Goal: Task Accomplishment & Management: Use online tool/utility

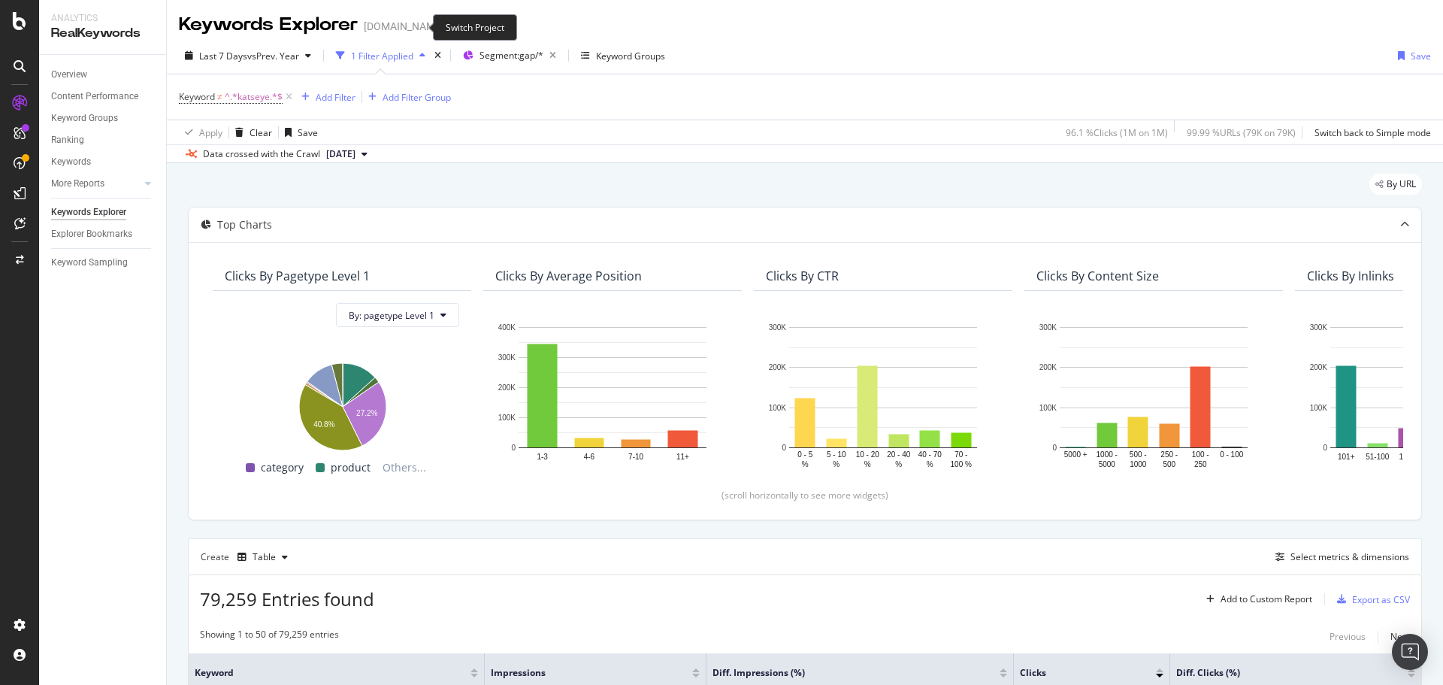
click at [450, 24] on icon "arrow-right-arrow-left" at bounding box center [454, 26] width 9 height 11
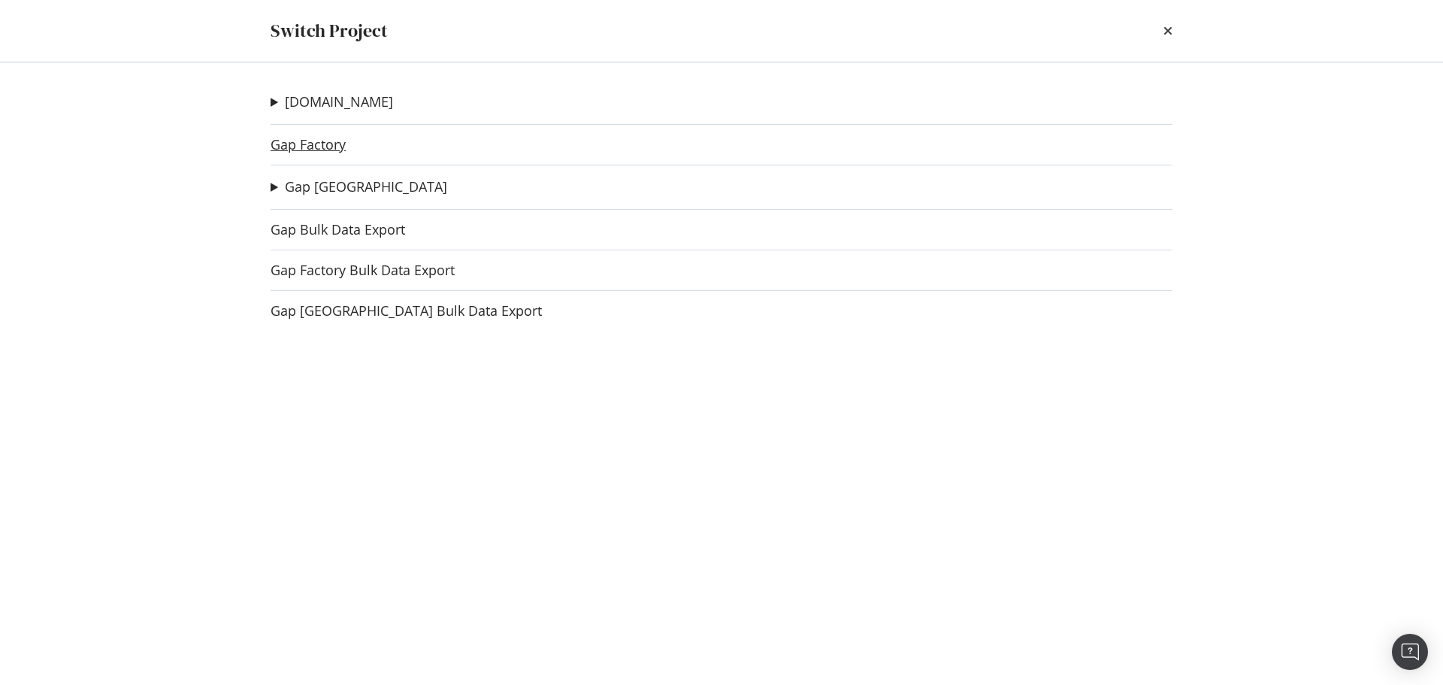
click at [318, 150] on link "Gap Factory" at bounding box center [308, 145] width 75 height 16
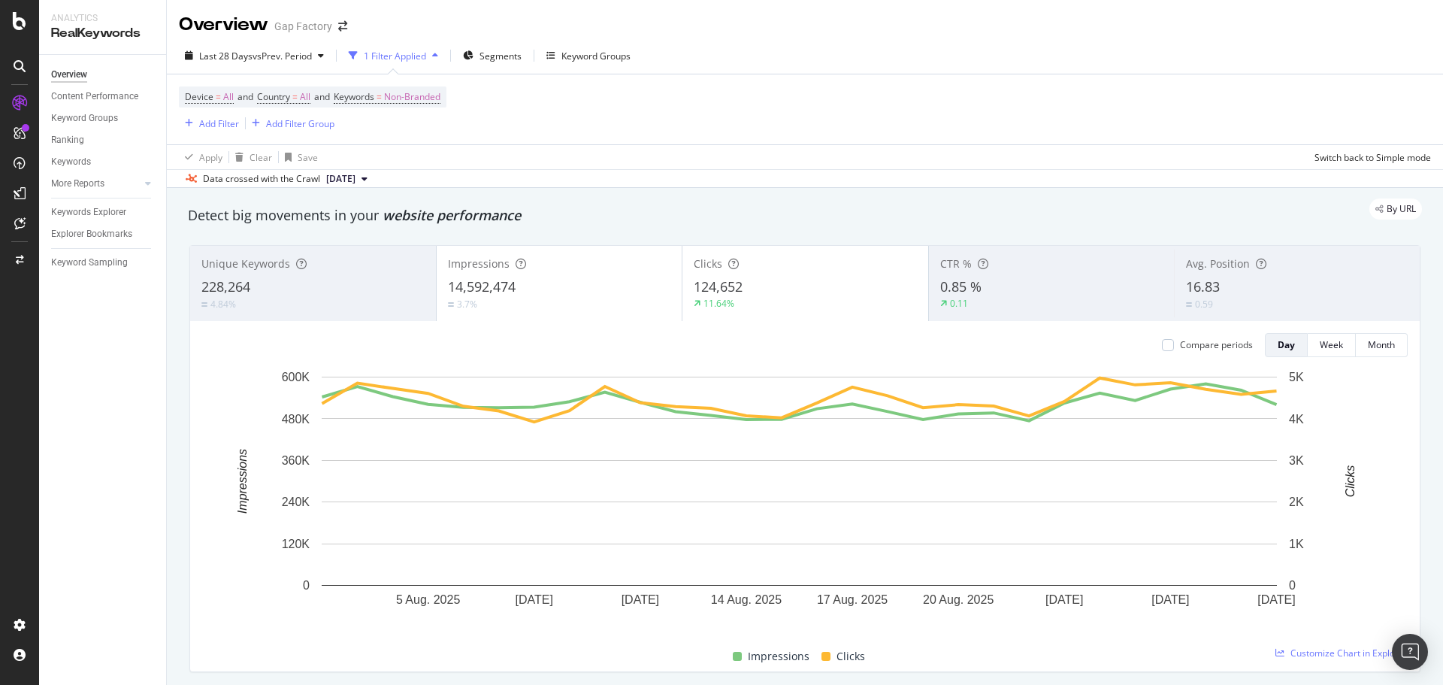
click at [940, 23] on div "Overview Gap Factory" at bounding box center [805, 19] width 1276 height 38
click at [70, 213] on div "Keywords Explorer" at bounding box center [88, 212] width 75 height 16
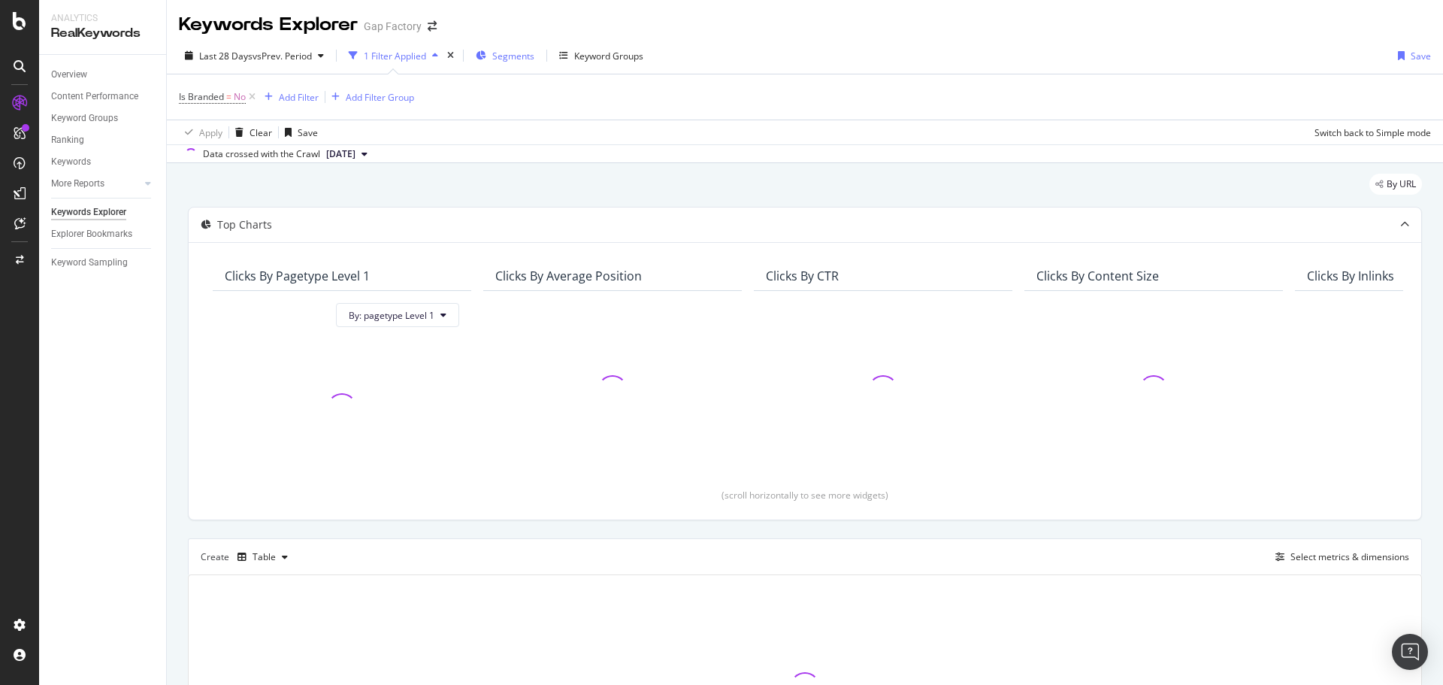
click at [486, 57] on icon "button" at bounding box center [481, 55] width 11 height 9
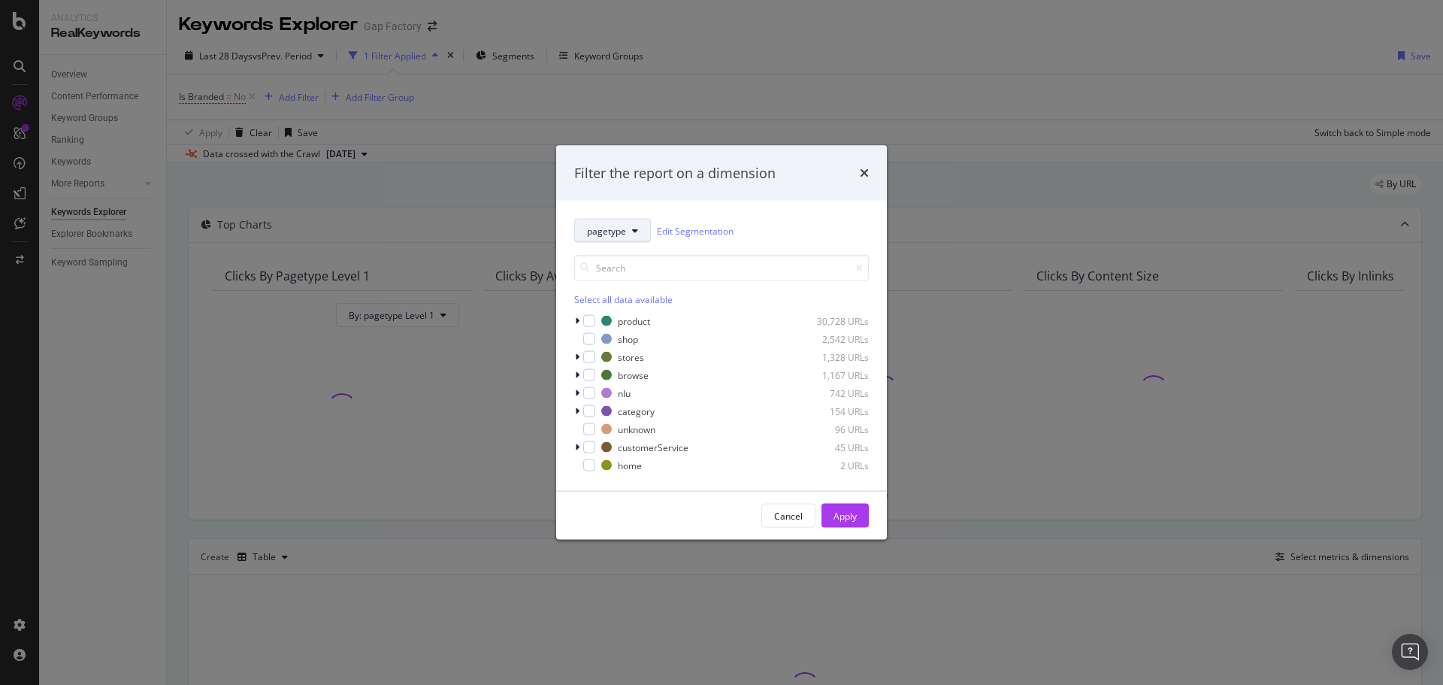
click at [609, 234] on span "pagetype" at bounding box center [606, 230] width 39 height 13
click at [609, 306] on span "brand" at bounding box center [635, 313] width 97 height 14
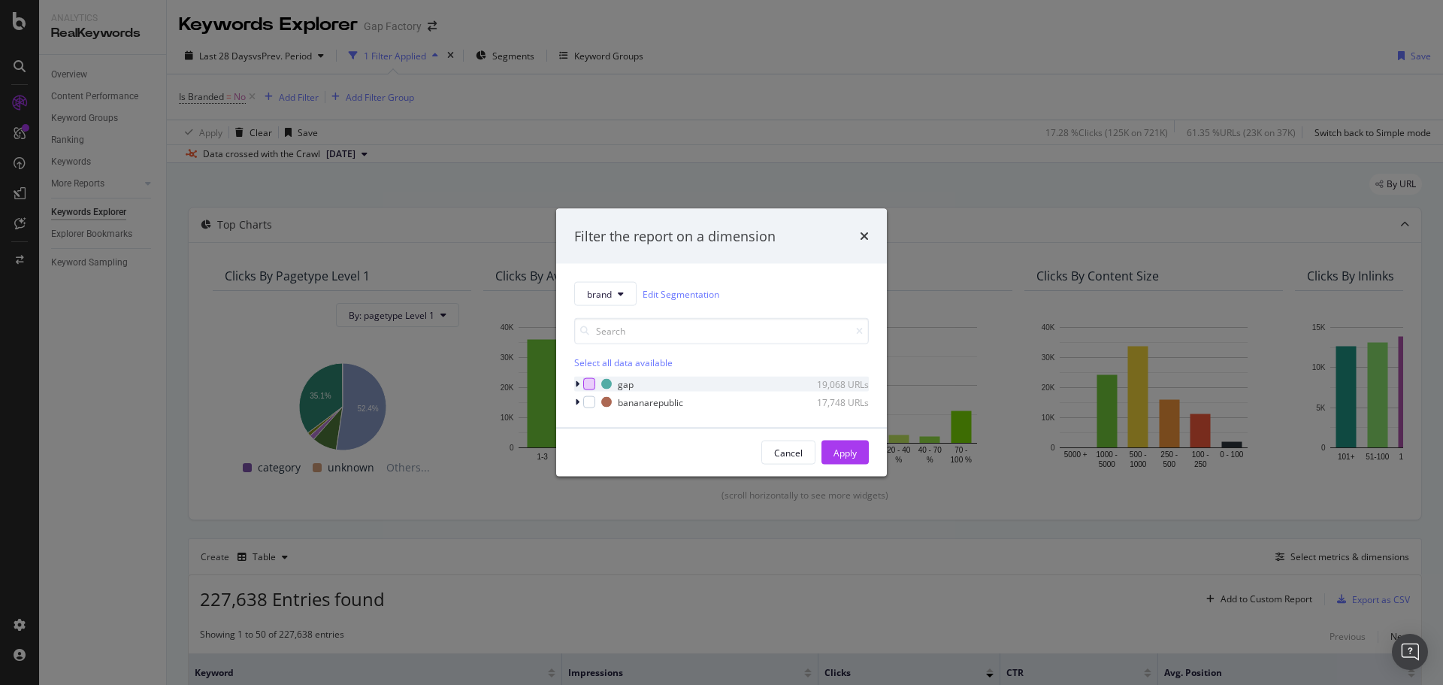
click at [583, 380] on div "modal" at bounding box center [589, 384] width 12 height 12
click at [855, 443] on div "Apply" at bounding box center [845, 452] width 23 height 23
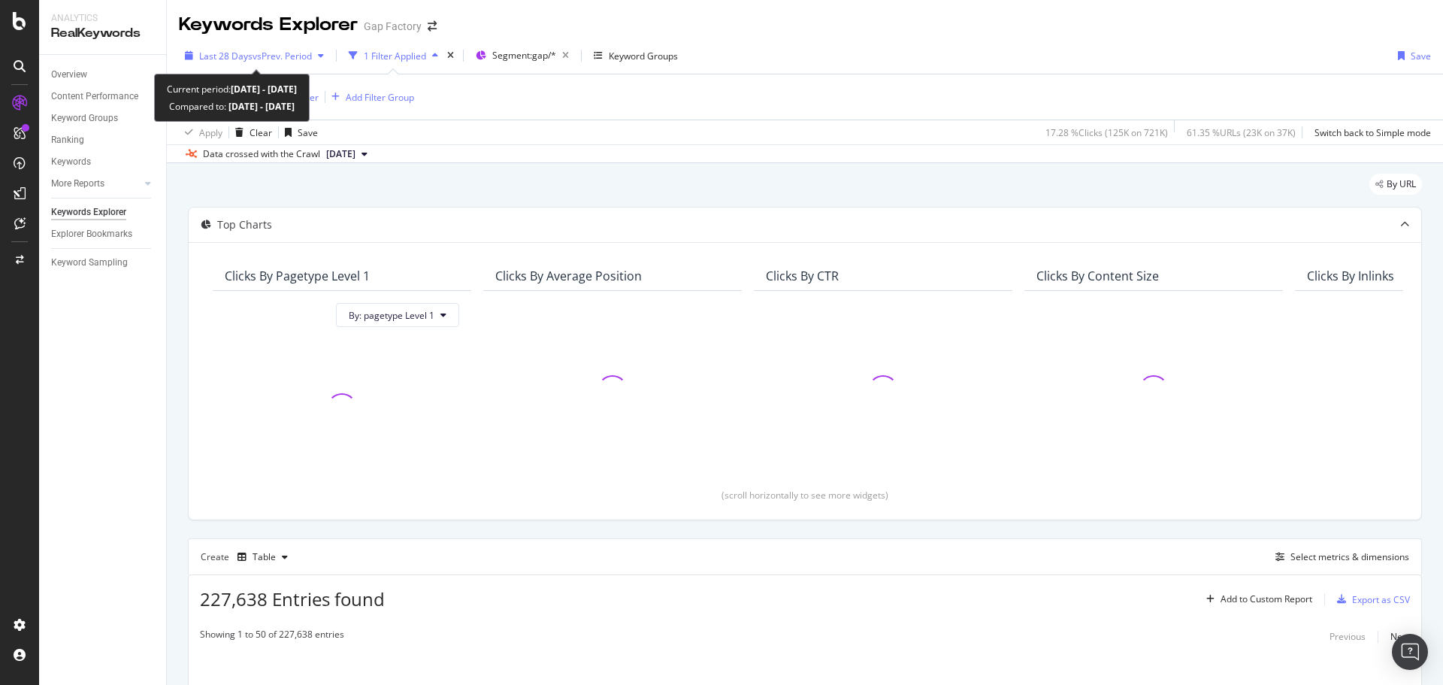
click at [253, 54] on span "vs Prev. Period" at bounding box center [282, 56] width 59 height 13
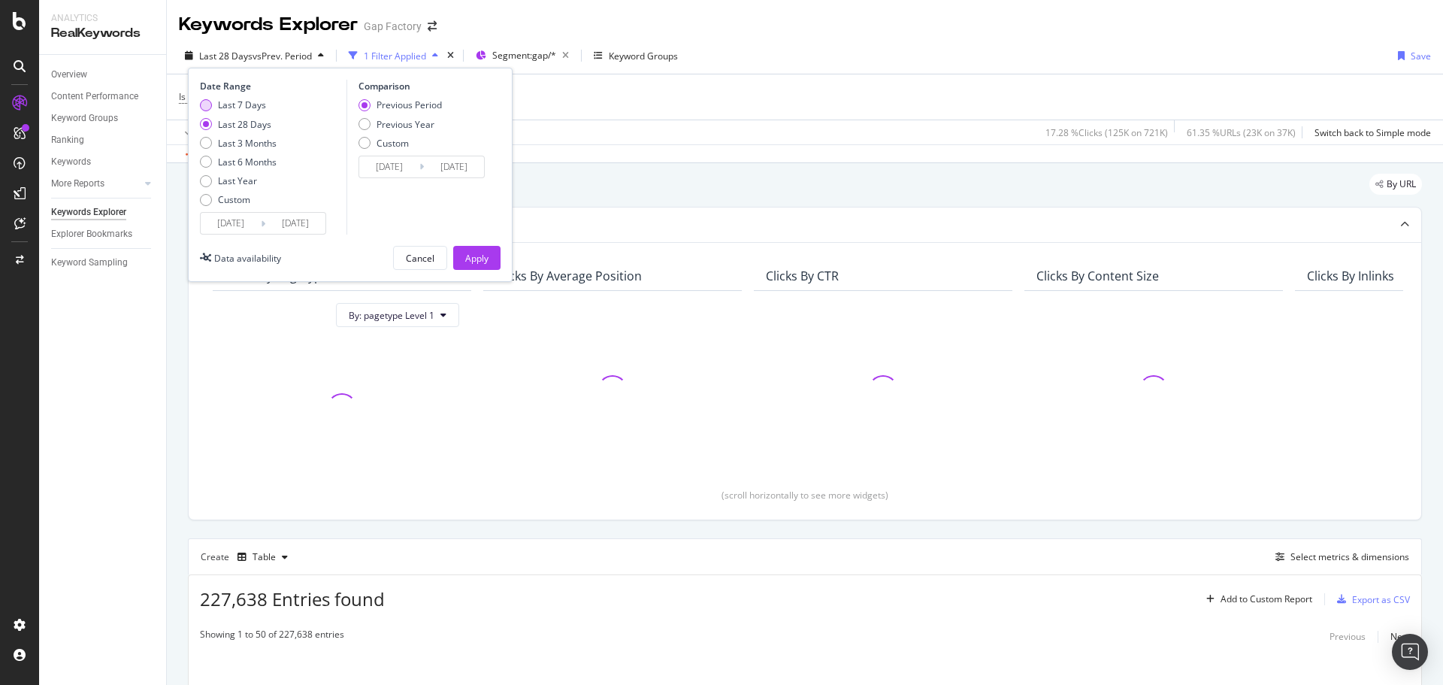
click at [247, 103] on div "Last 7 Days" at bounding box center [242, 104] width 48 height 13
type input "[DATE]"
click at [432, 132] on div "Previous Period Previous Year Custom" at bounding box center [400, 126] width 83 height 56
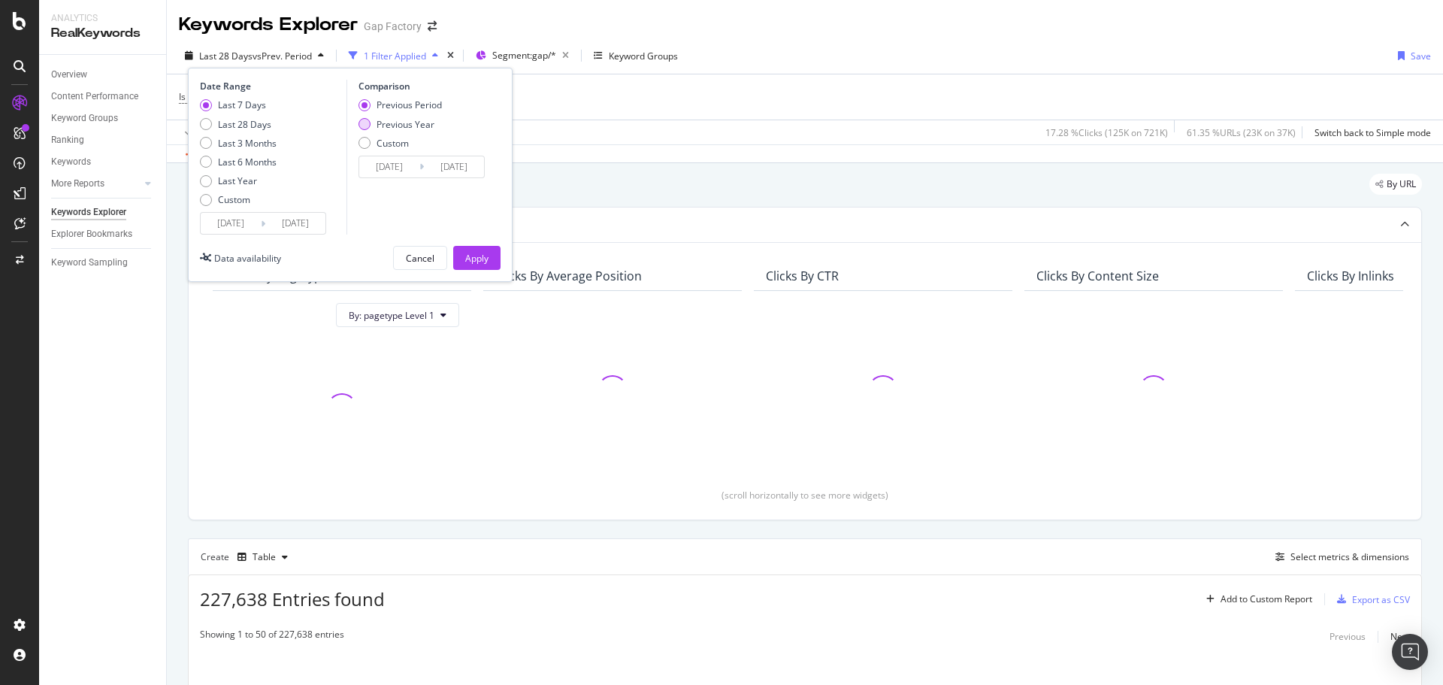
click at [425, 124] on div "Previous Year" at bounding box center [406, 124] width 58 height 13
type input "[DATE]"
click at [492, 256] on button "Apply" at bounding box center [476, 258] width 47 height 24
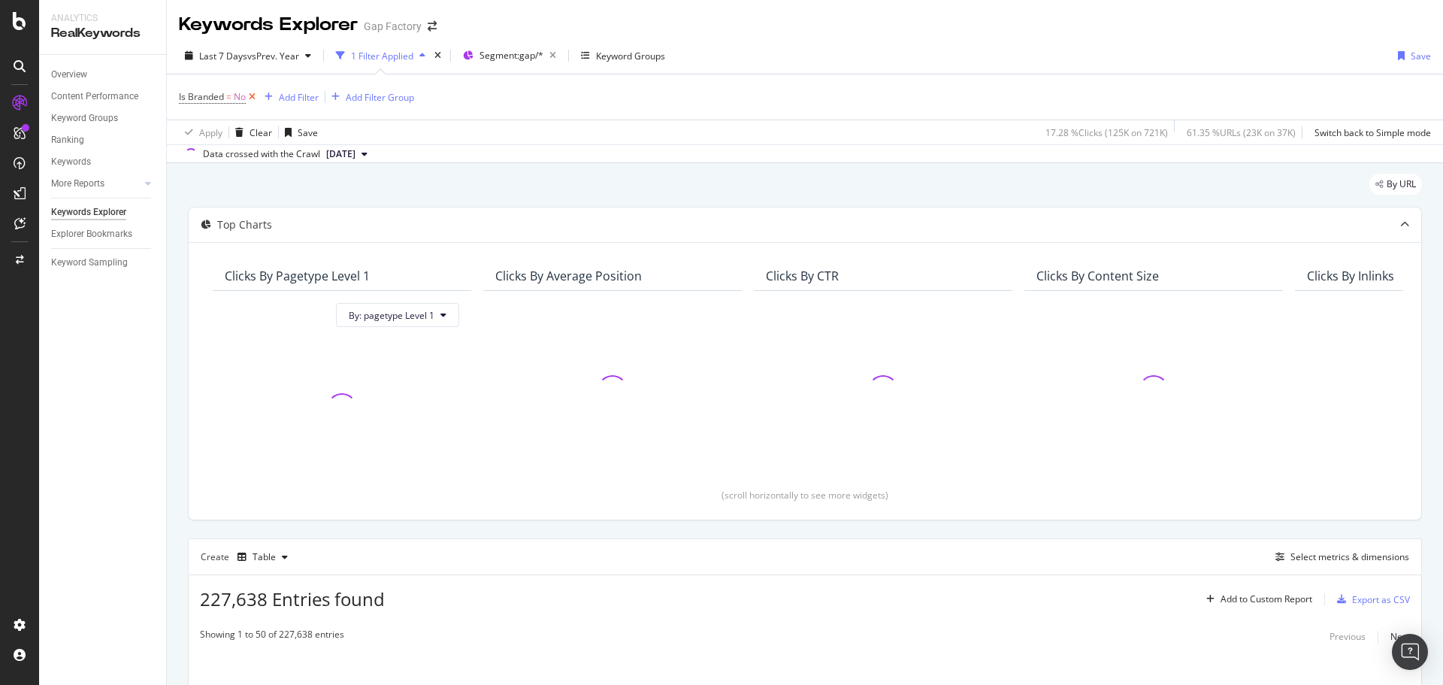
click at [252, 101] on icon at bounding box center [252, 96] width 13 height 15
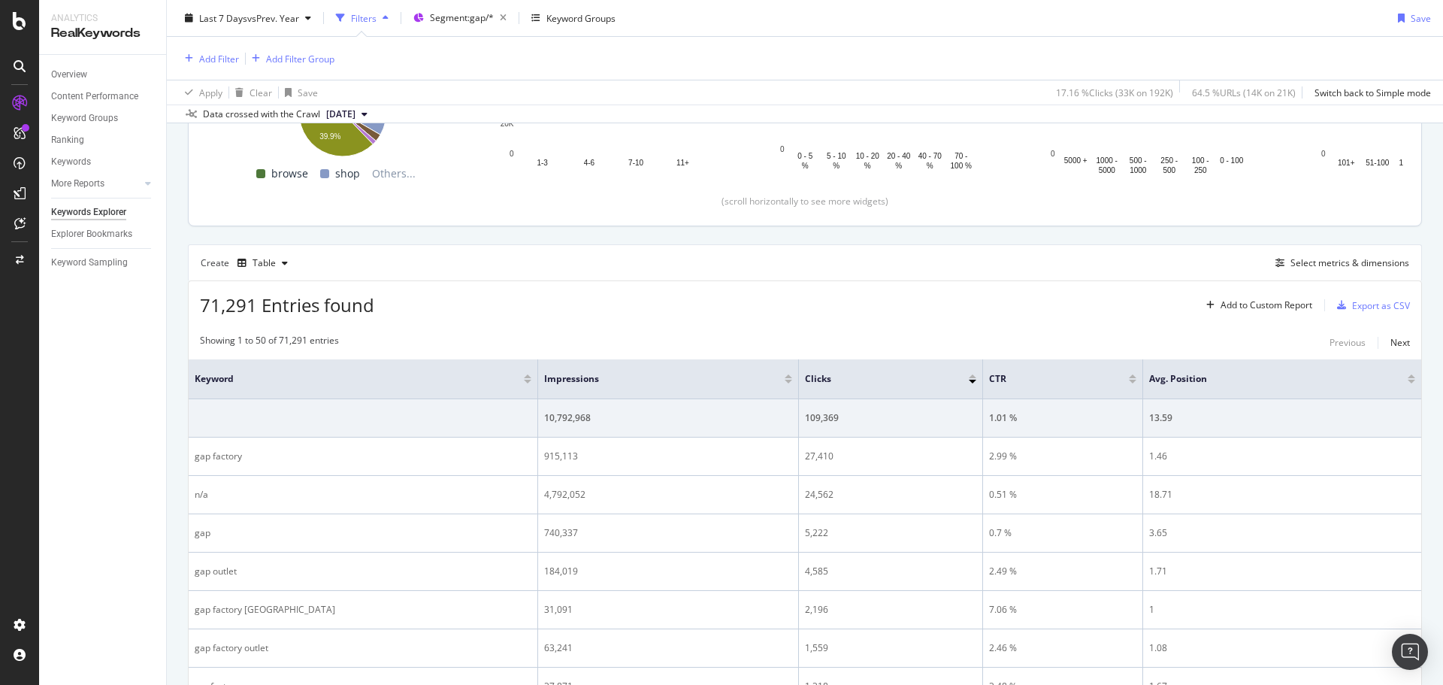
scroll to position [301, 0]
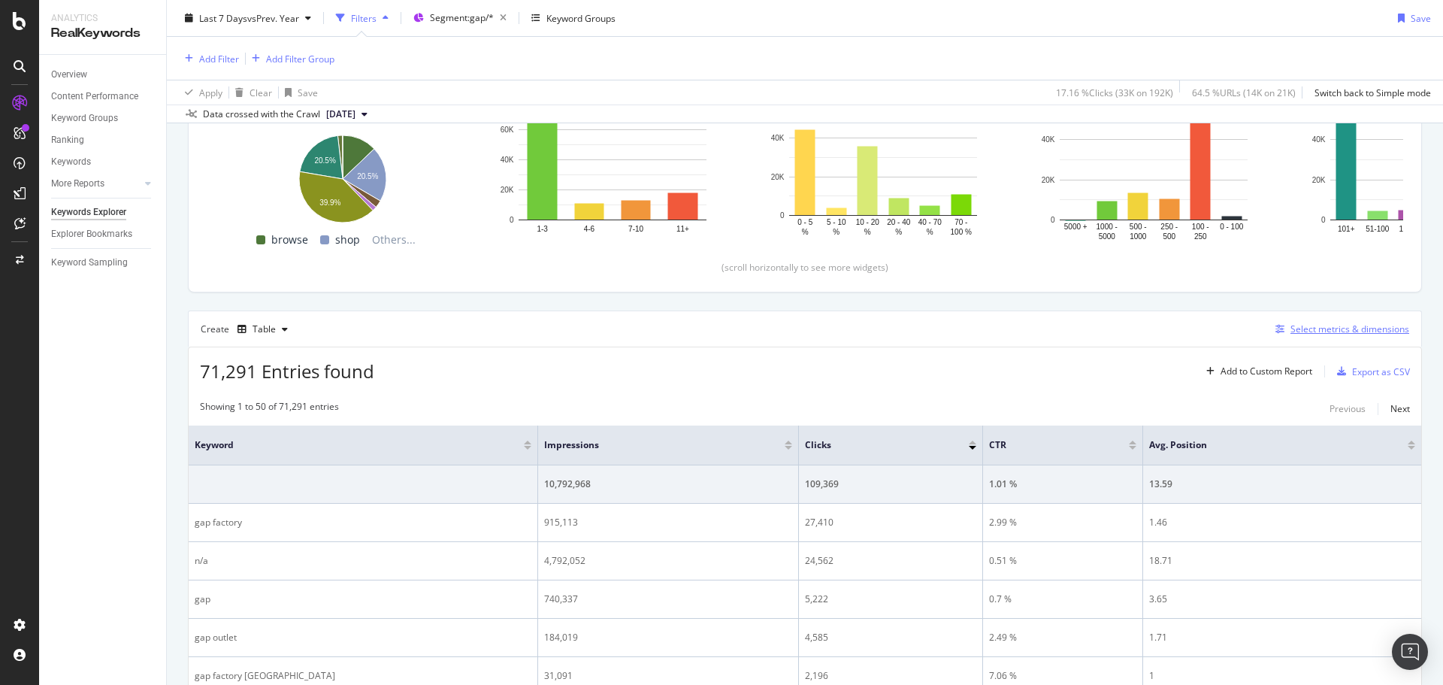
click at [1340, 328] on div "Select metrics & dimensions" at bounding box center [1350, 328] width 119 height 13
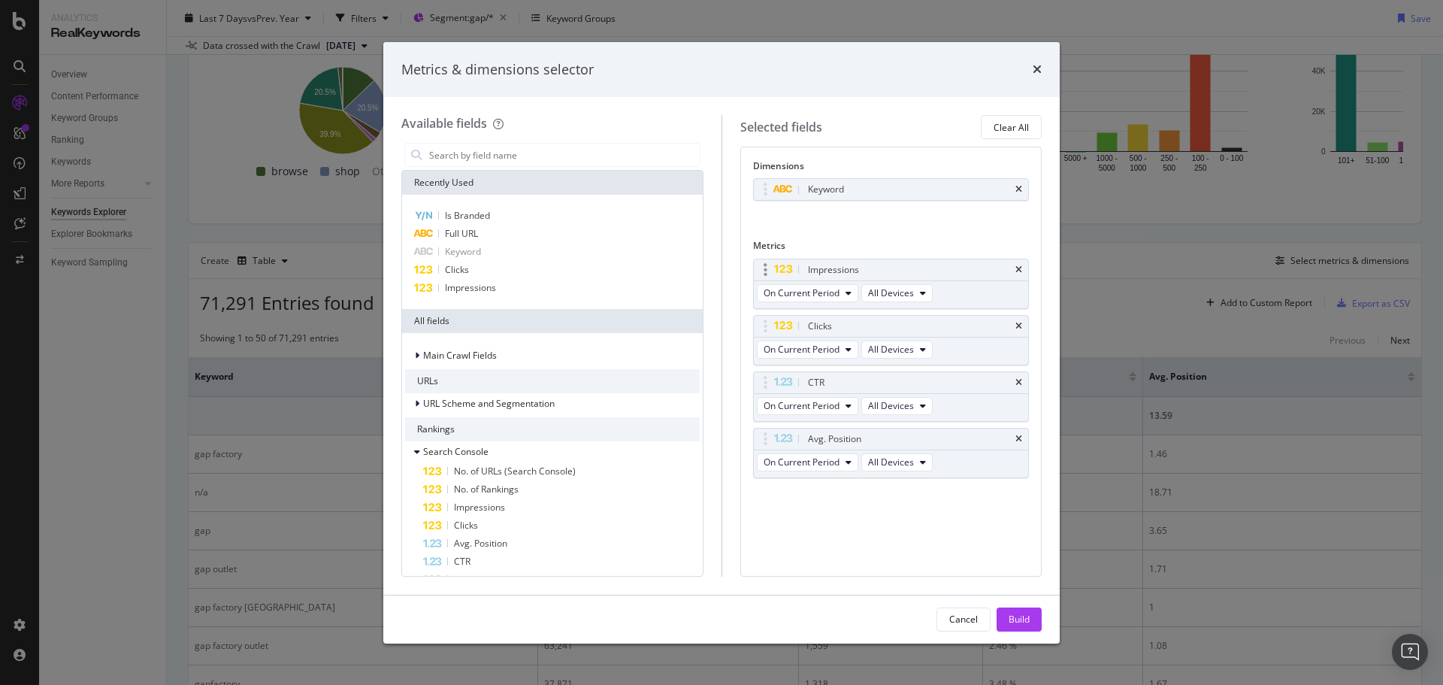
scroll to position [157, 0]
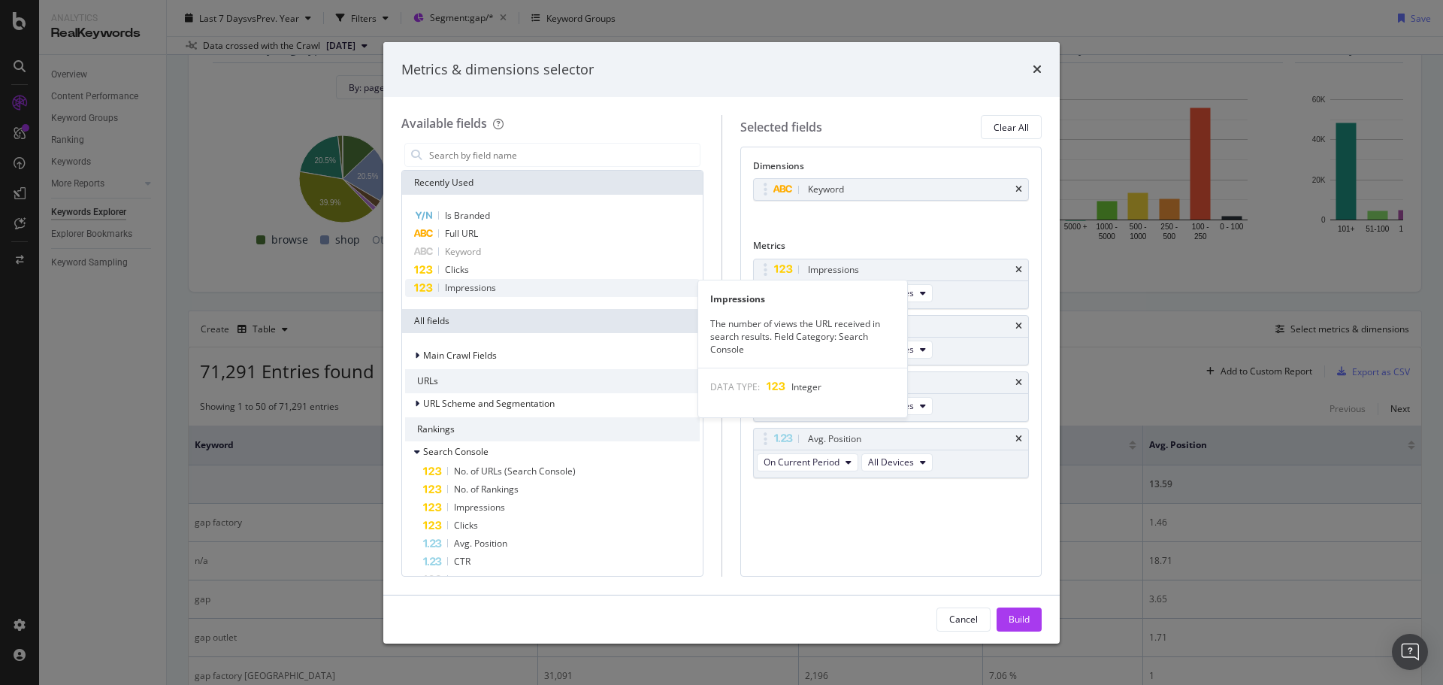
click at [519, 286] on div "Impressions" at bounding box center [552, 288] width 295 height 18
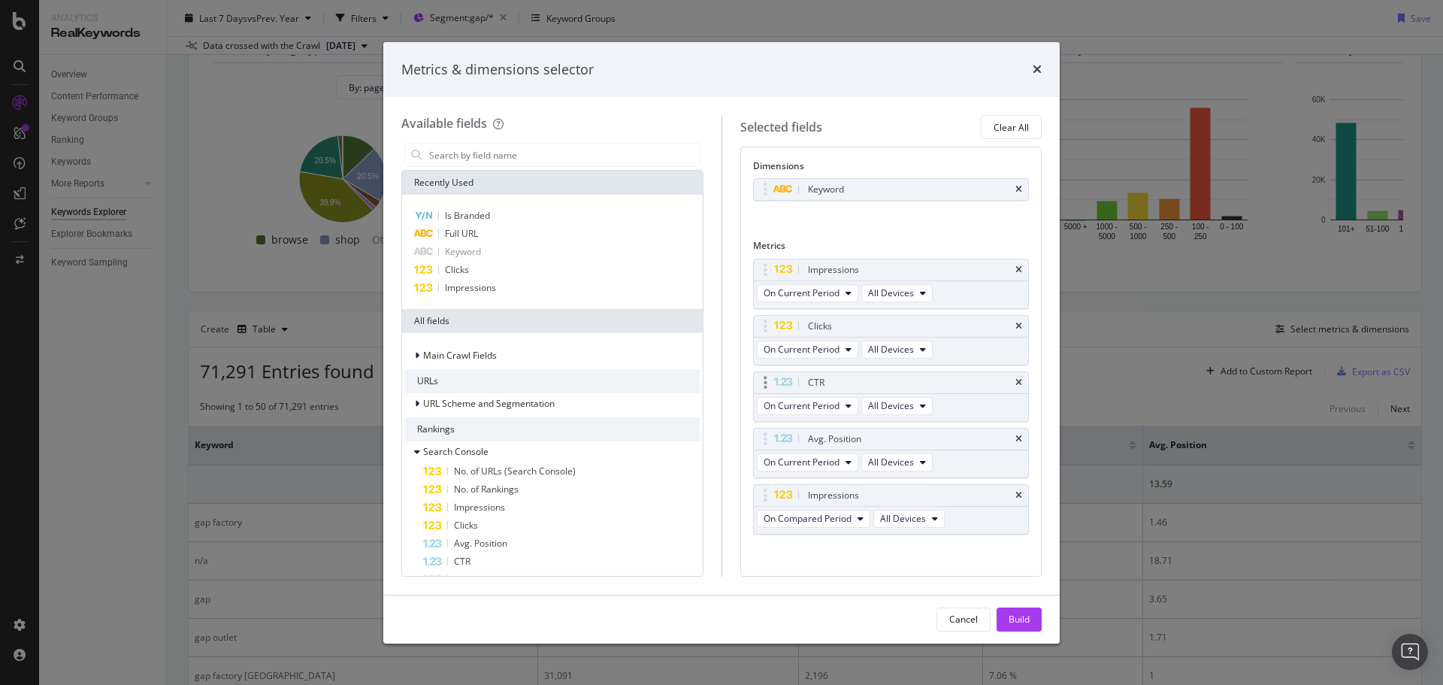
click at [1012, 381] on div "CTR" at bounding box center [891, 382] width 275 height 21
click at [1015, 383] on icon "times" at bounding box center [1018, 382] width 7 height 9
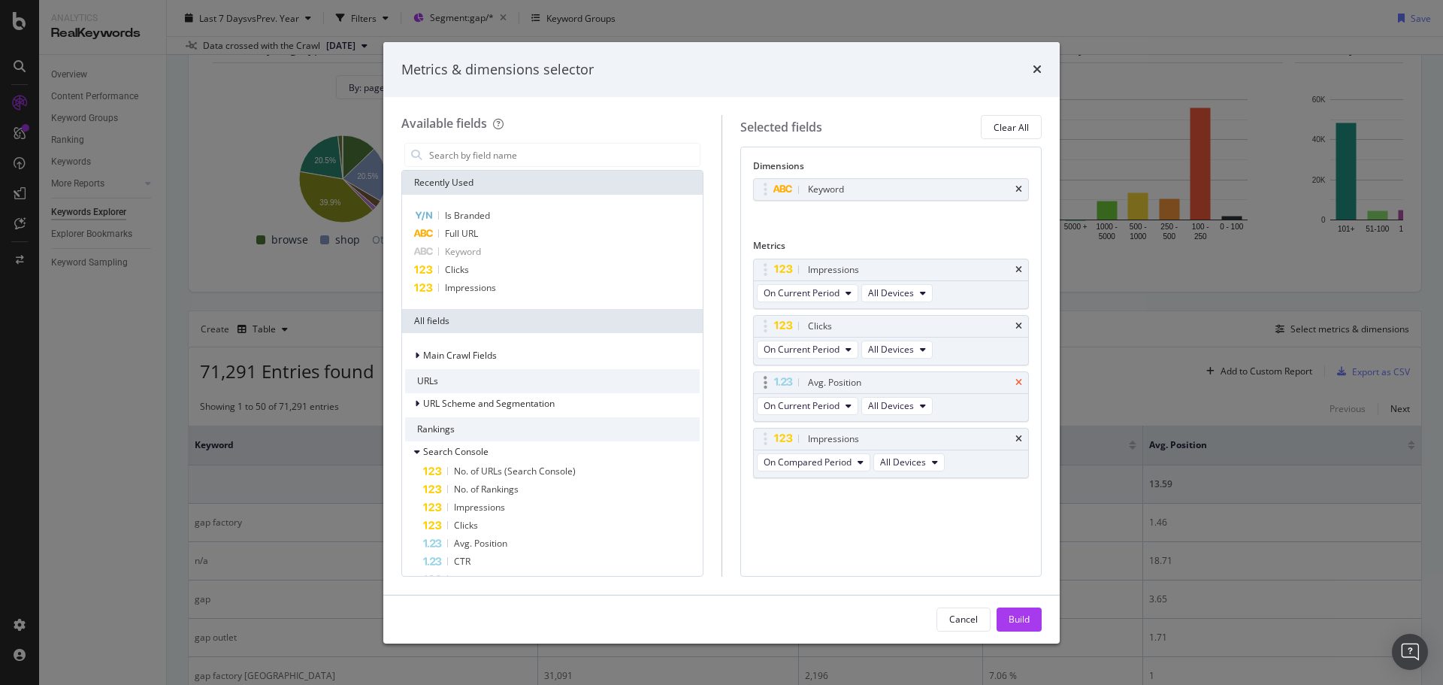
click at [1021, 383] on icon "times" at bounding box center [1018, 382] width 7 height 9
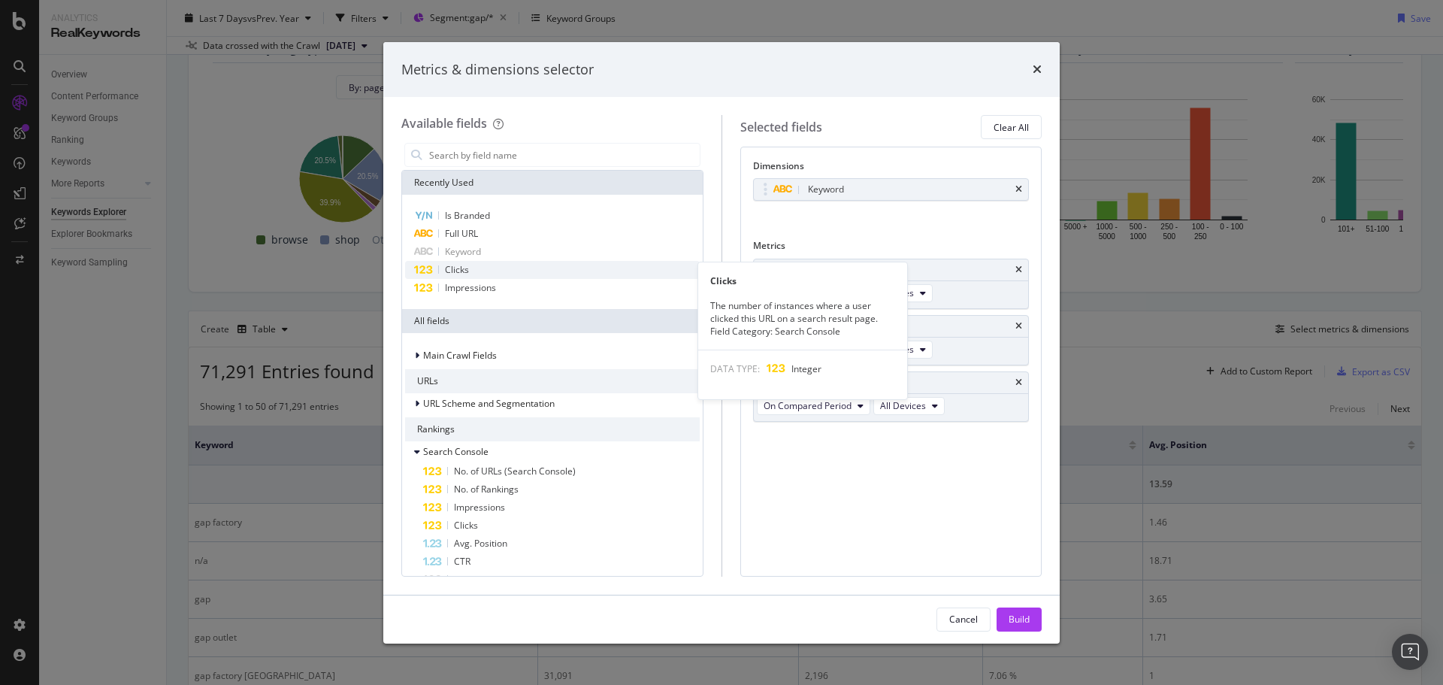
click at [485, 275] on div "Clicks" at bounding box center [552, 270] width 295 height 18
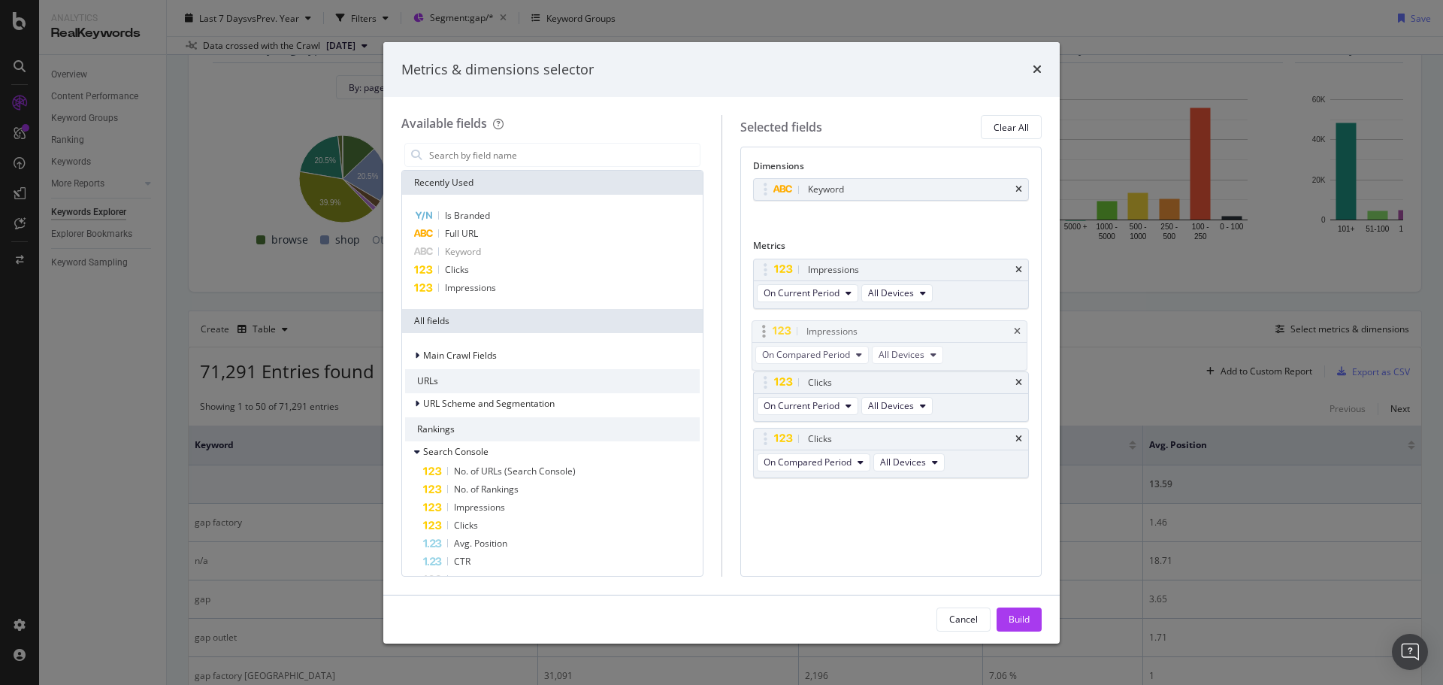
drag, startPoint x: 763, startPoint y: 384, endPoint x: 787, endPoint y: 328, distance: 60.6
click at [761, 328] on body "Analytics RealKeywords Overview Content Performance Keyword Groups Ranking Keyw…" at bounding box center [721, 342] width 1443 height 685
click at [828, 348] on span "On Compared Period" at bounding box center [808, 349] width 88 height 13
click at [888, 426] on span "Diff. between Periods - Percentage" at bounding box center [842, 432] width 145 height 14
click at [855, 462] on button "On Compared Period" at bounding box center [813, 462] width 113 height 18
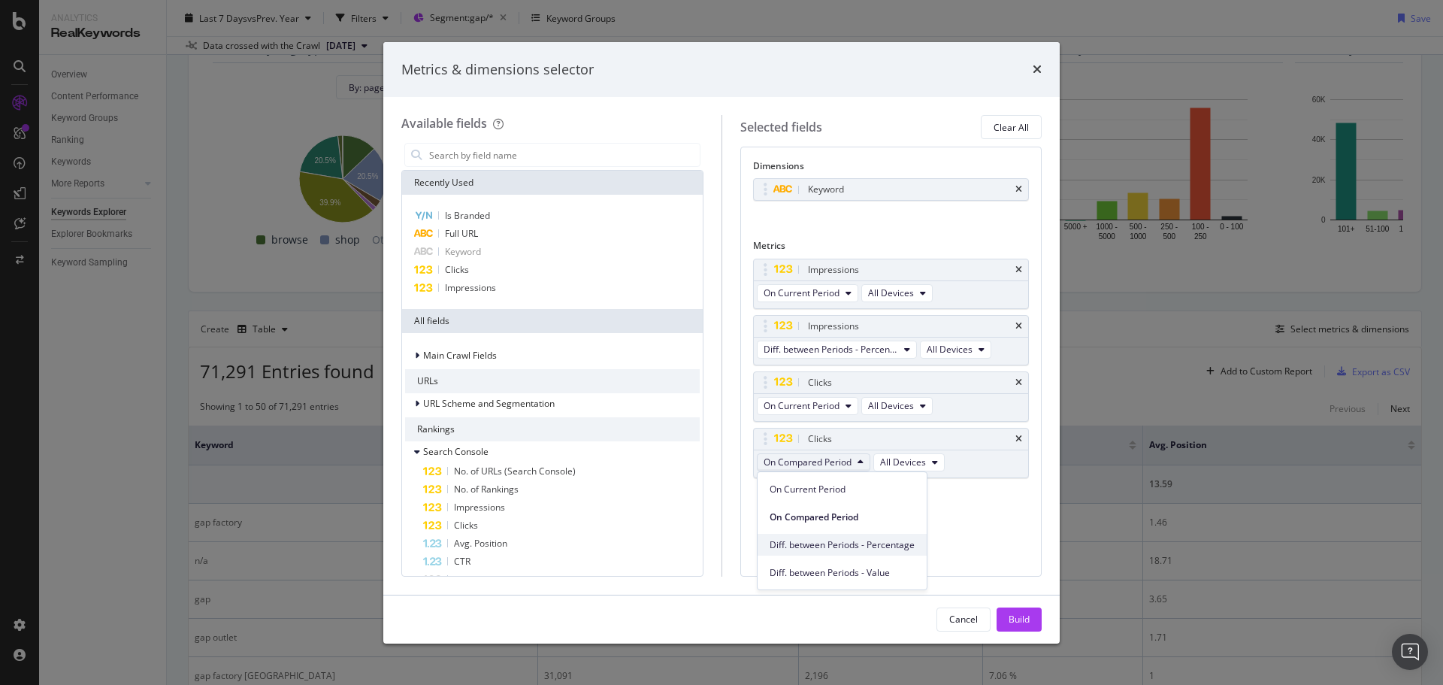
click at [891, 547] on span "Diff. between Periods - Percentage" at bounding box center [842, 545] width 145 height 14
click at [1030, 612] on button "Build" at bounding box center [1019, 619] width 45 height 24
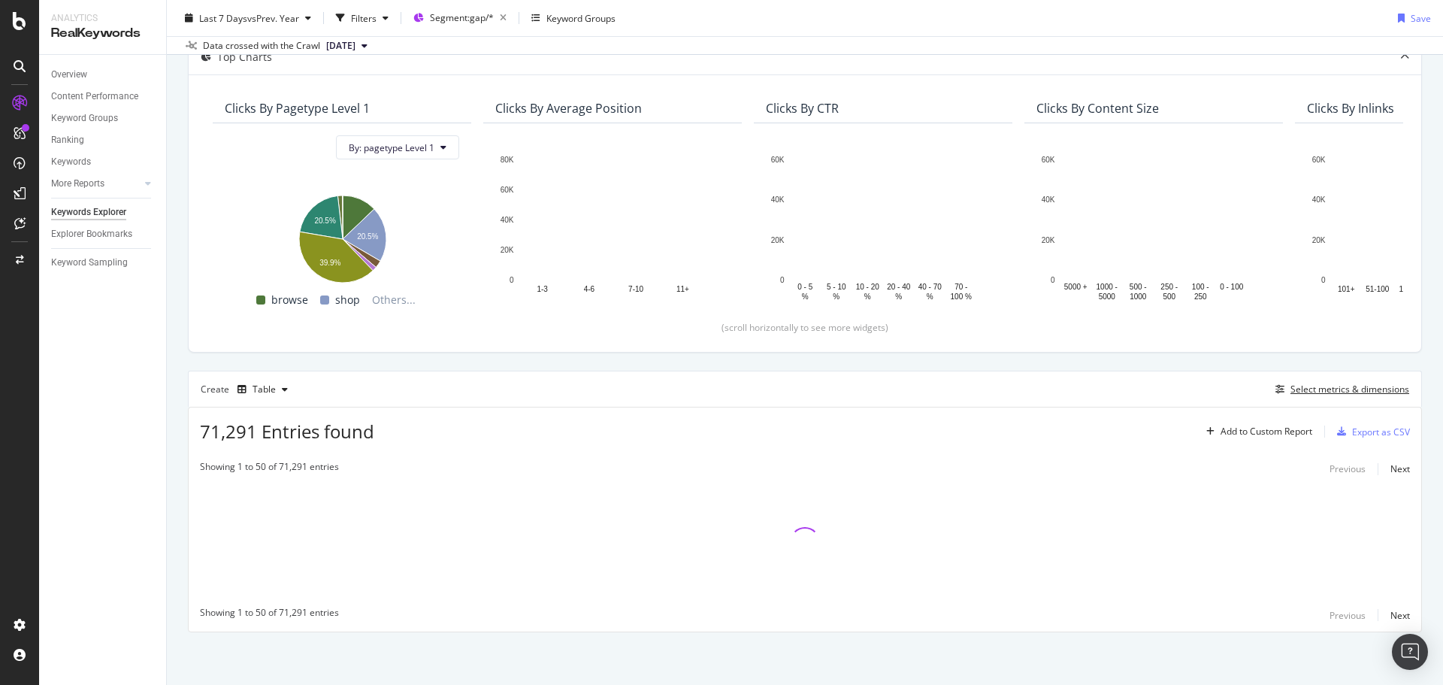
scroll to position [97, 0]
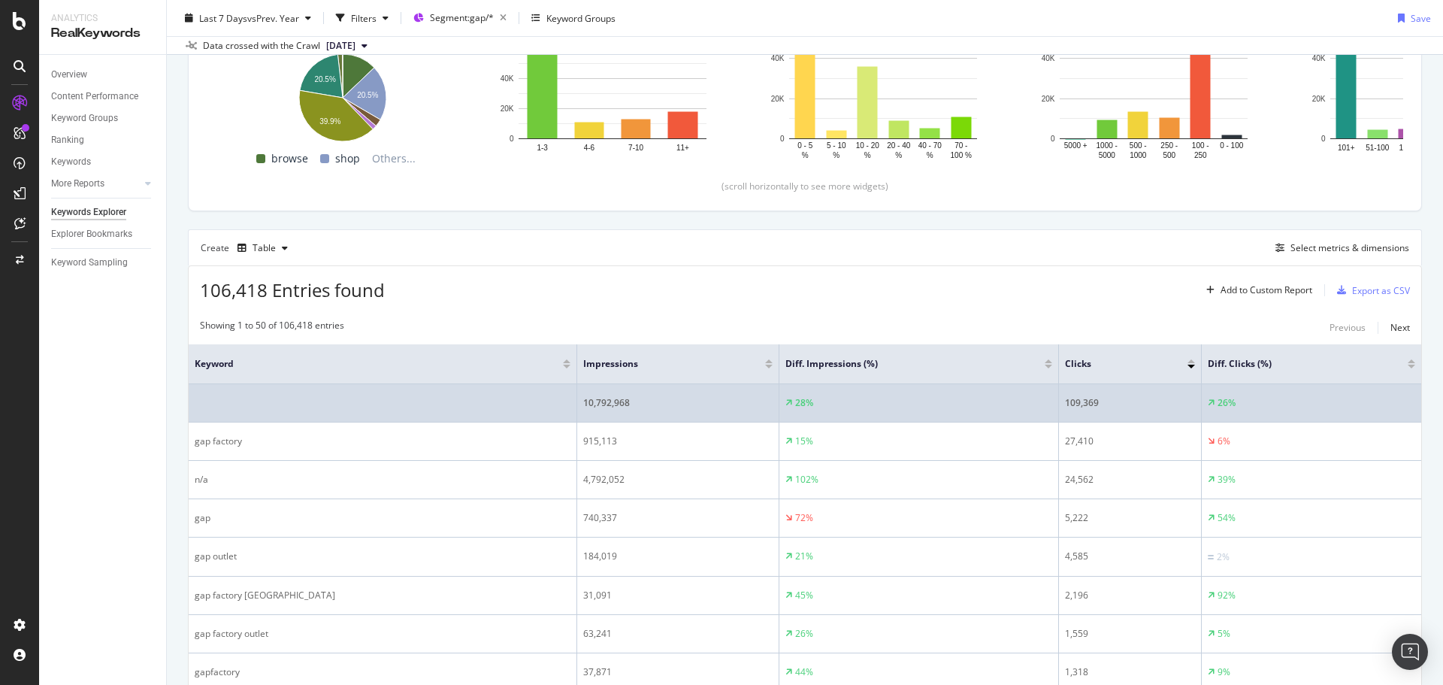
scroll to position [247, 0]
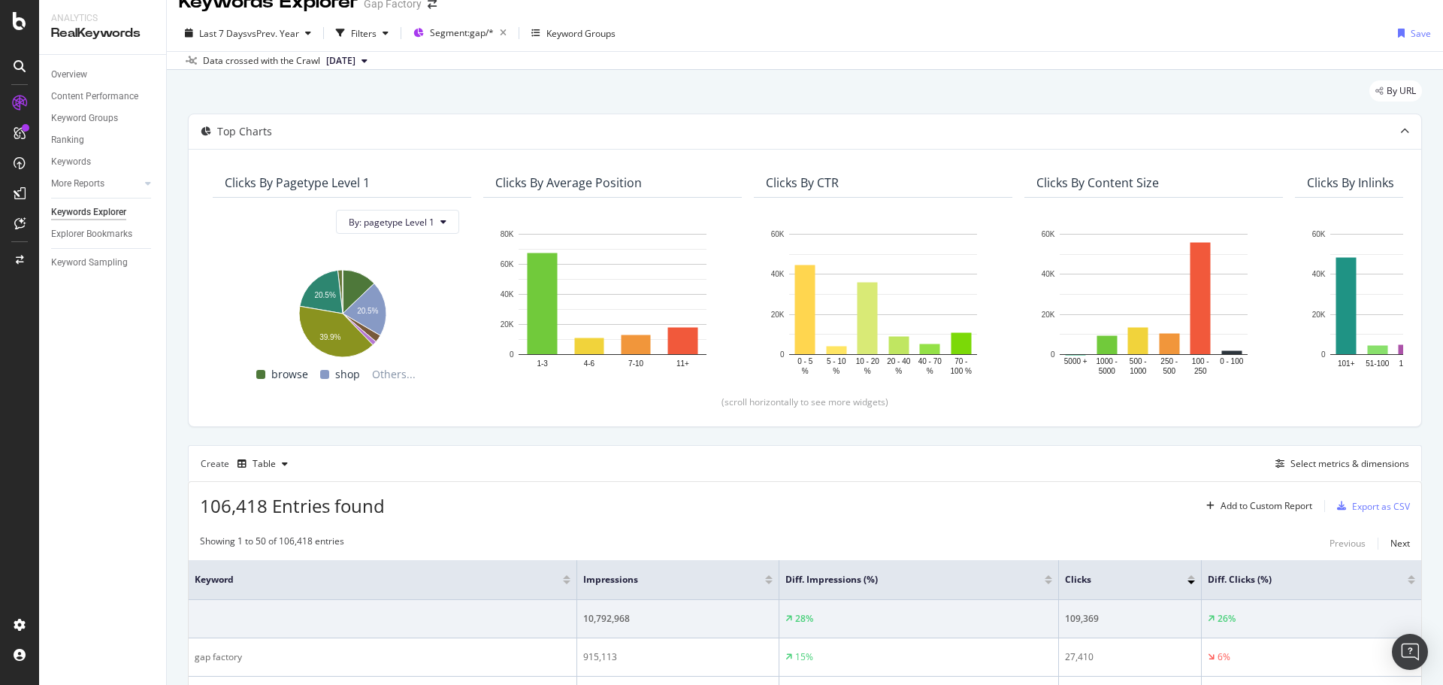
scroll to position [22, 0]
click at [82, 77] on div "Overview" at bounding box center [69, 75] width 36 height 16
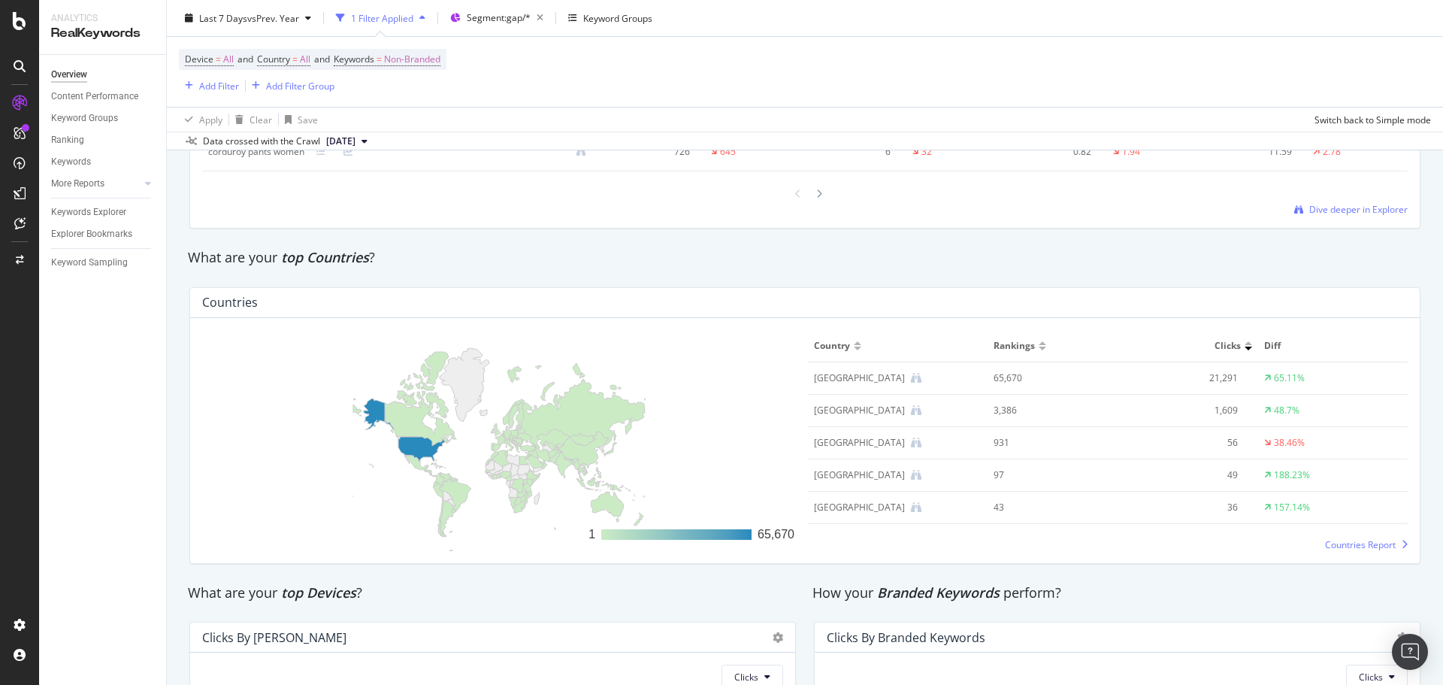
scroll to position [1833, 0]
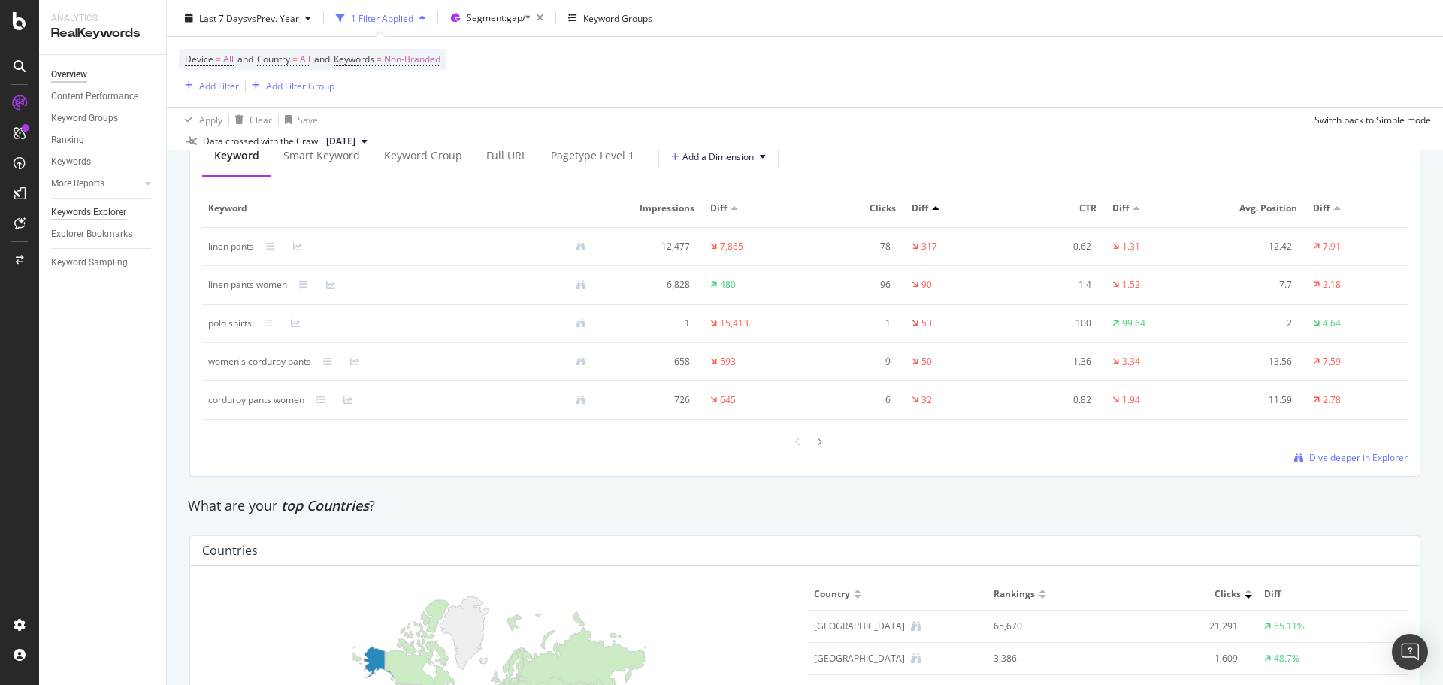
click at [76, 207] on div "Keywords Explorer" at bounding box center [88, 212] width 75 height 16
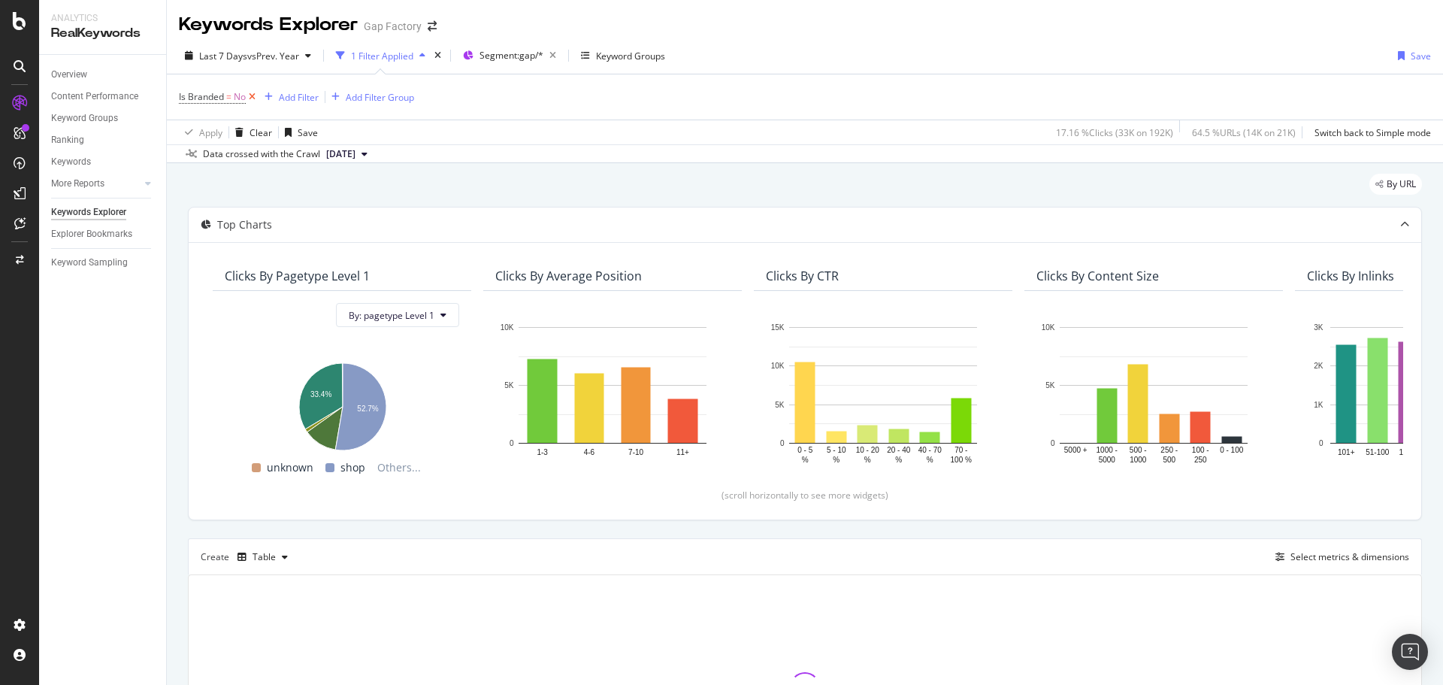
click at [250, 95] on icon at bounding box center [252, 96] width 13 height 15
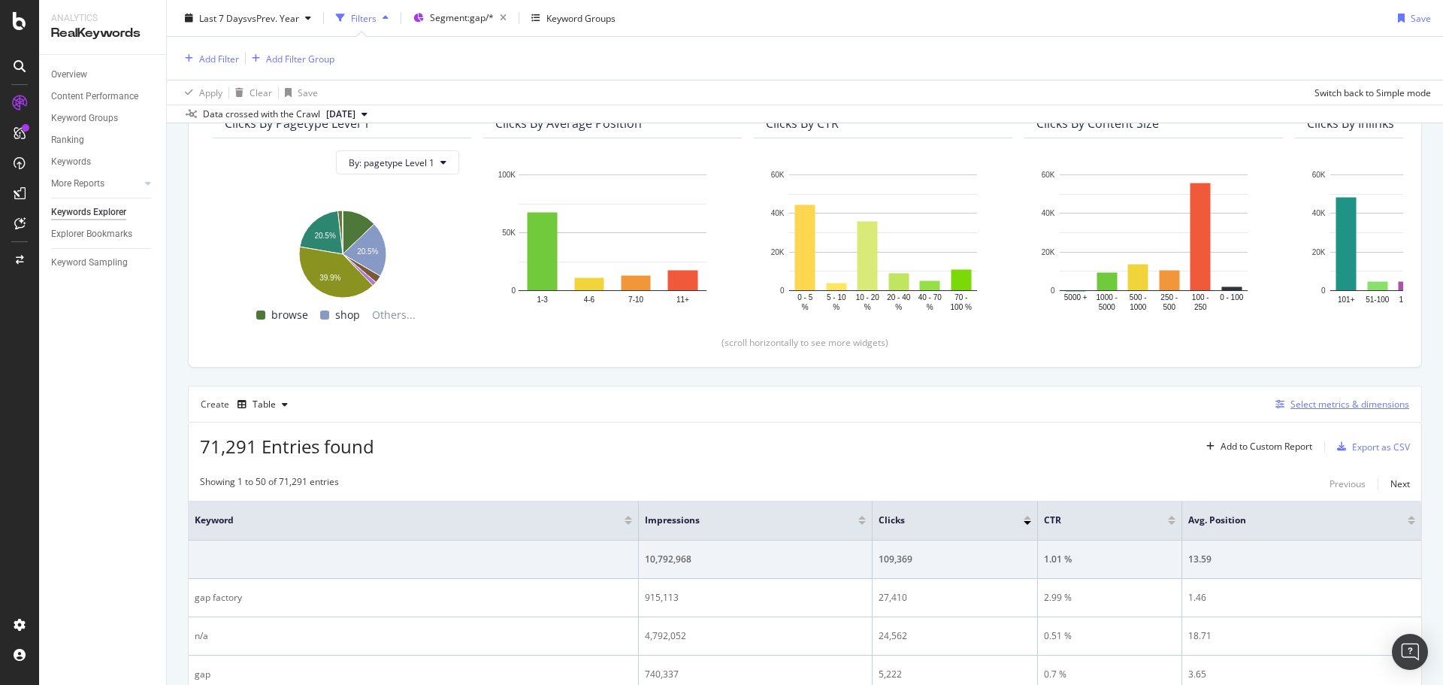
click at [1294, 408] on div "Select metrics & dimensions" at bounding box center [1350, 404] width 119 height 13
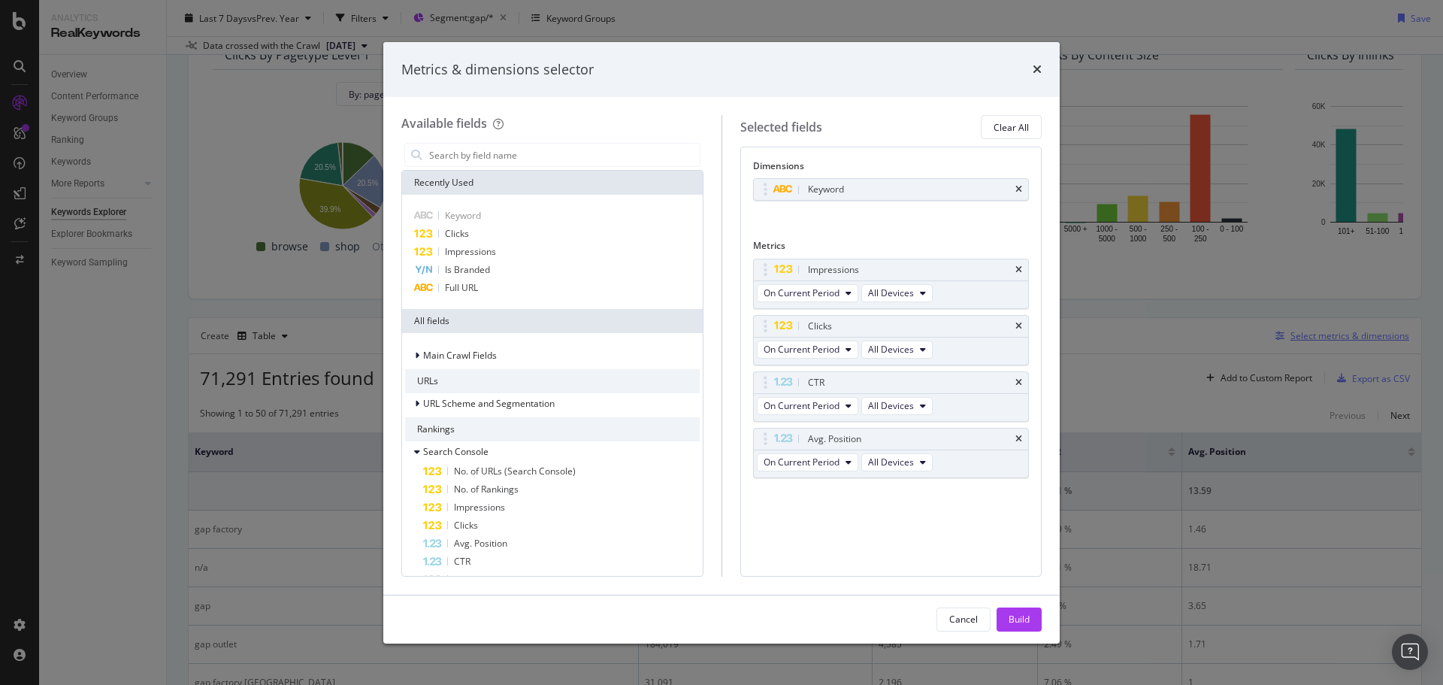
scroll to position [82, 0]
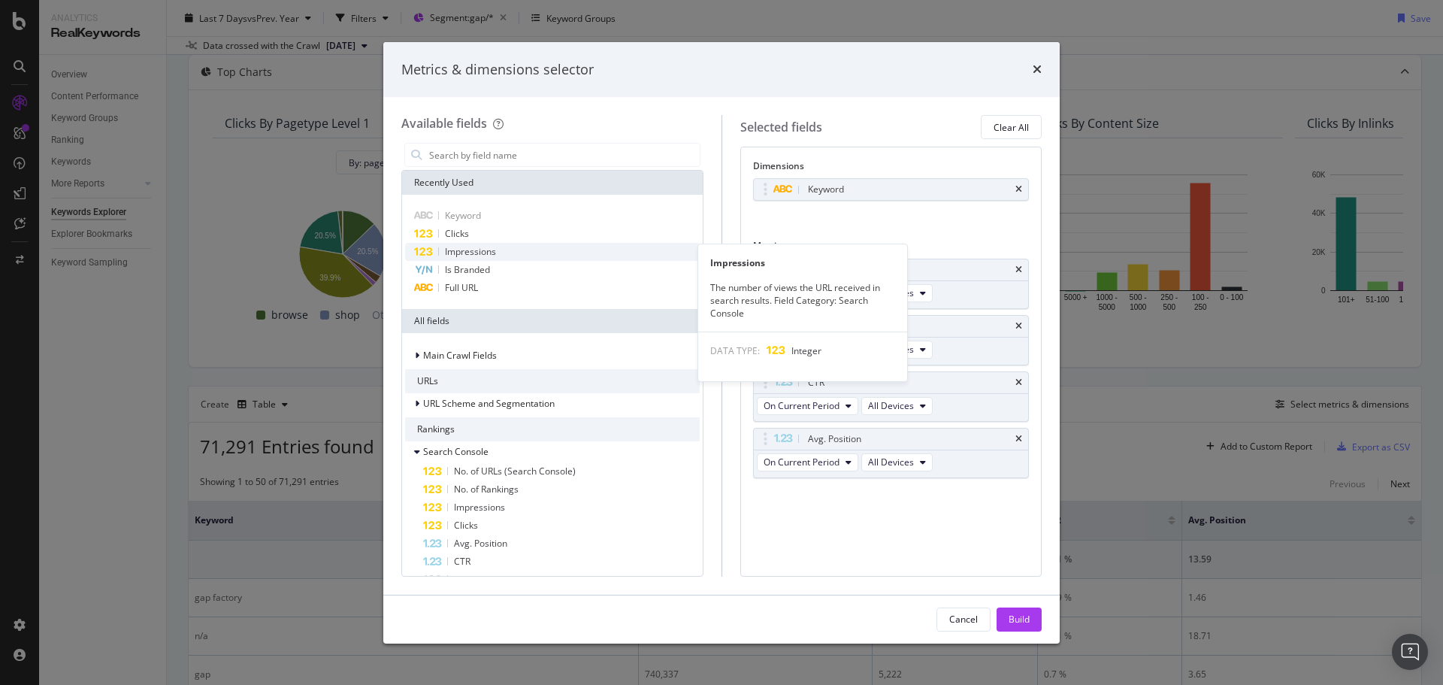
click at [559, 249] on div "Impressions" at bounding box center [552, 252] width 295 height 18
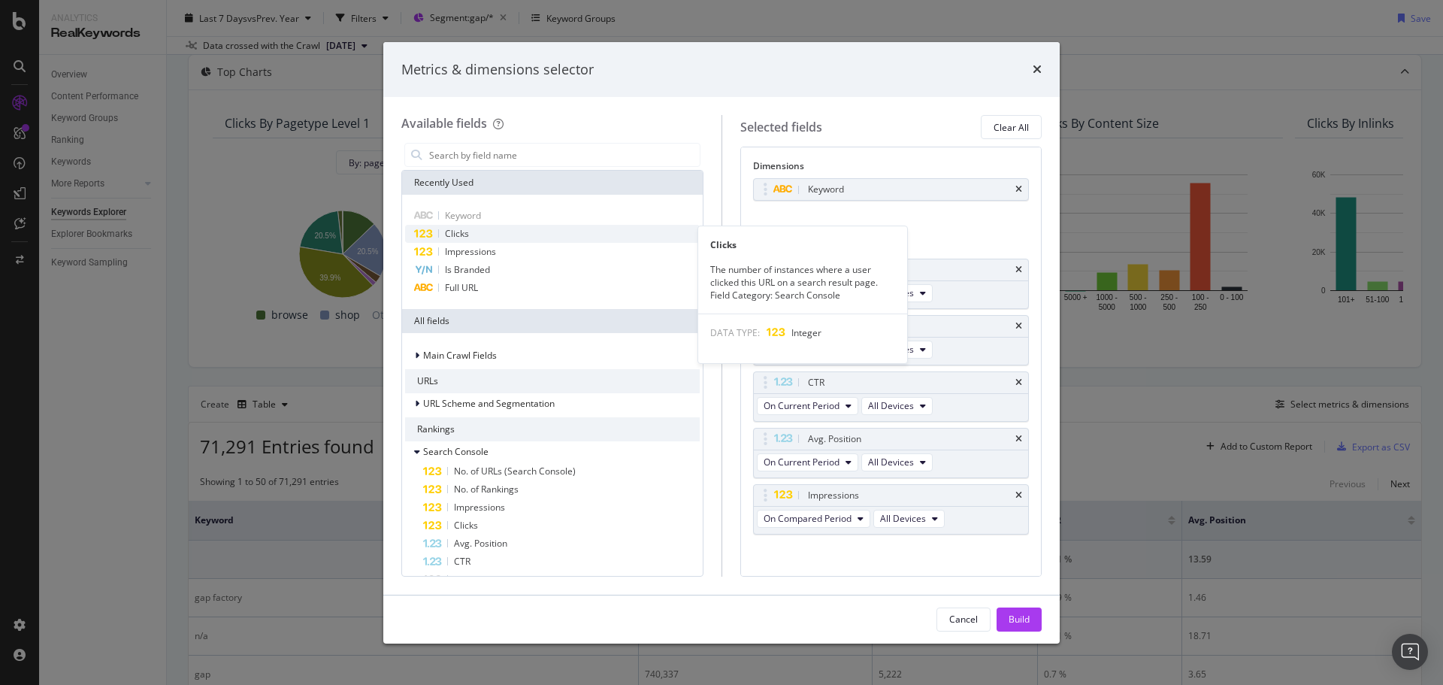
click at [541, 235] on div "Clicks" at bounding box center [552, 234] width 295 height 18
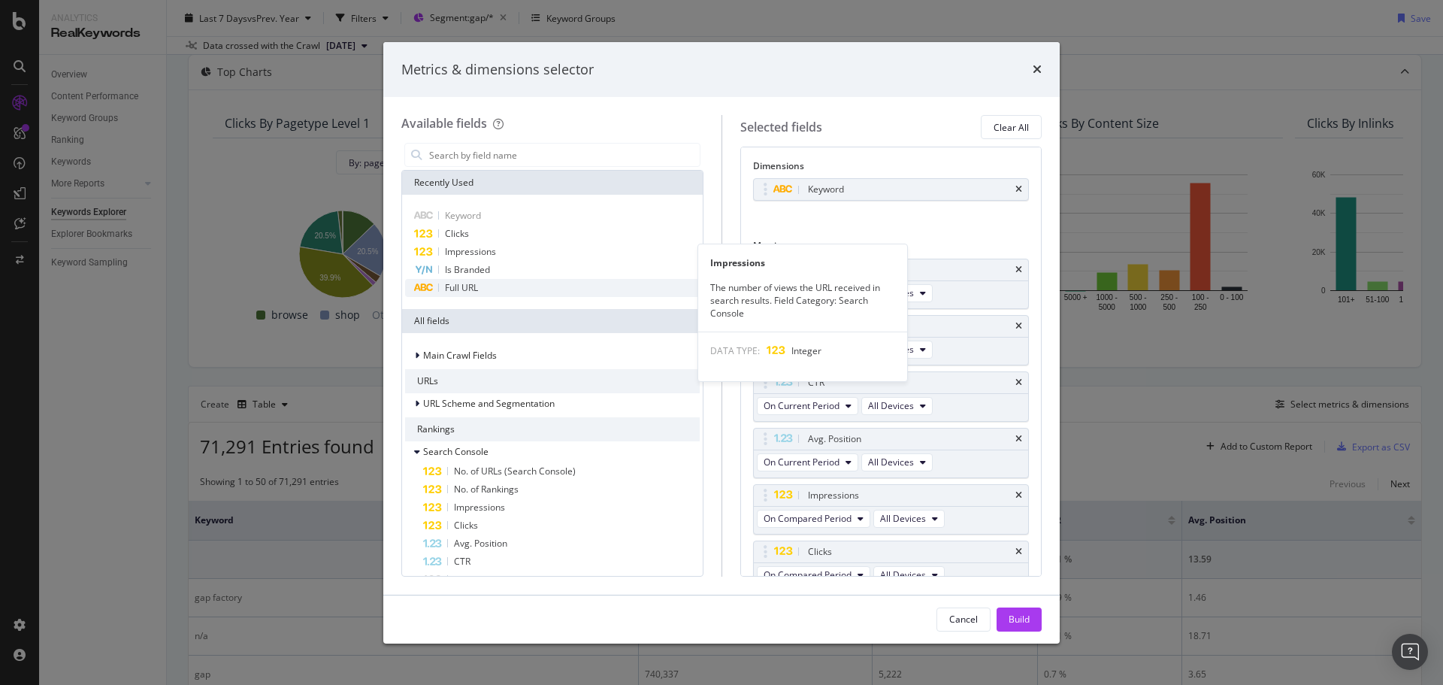
scroll to position [15, 0]
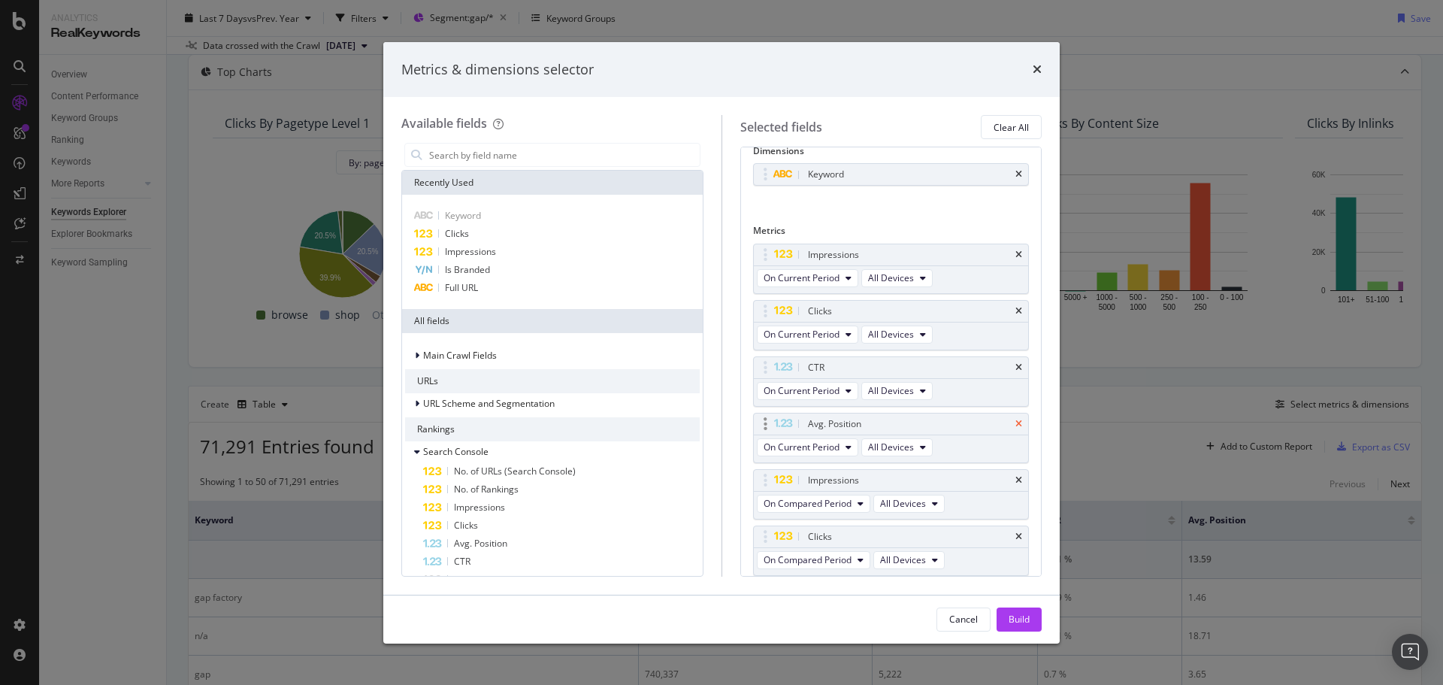
click at [1015, 419] on icon "times" at bounding box center [1018, 423] width 7 height 9
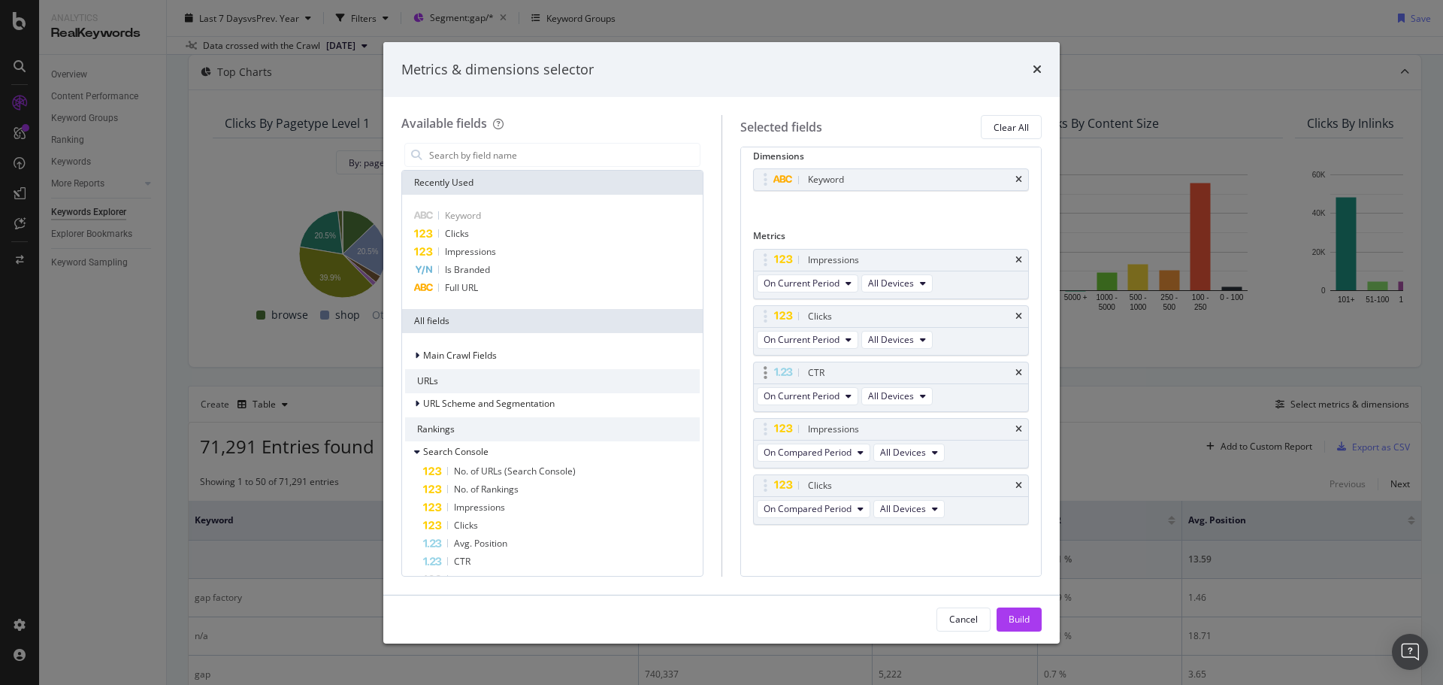
scroll to position [10, 0]
click at [1015, 371] on icon "times" at bounding box center [1018, 372] width 7 height 9
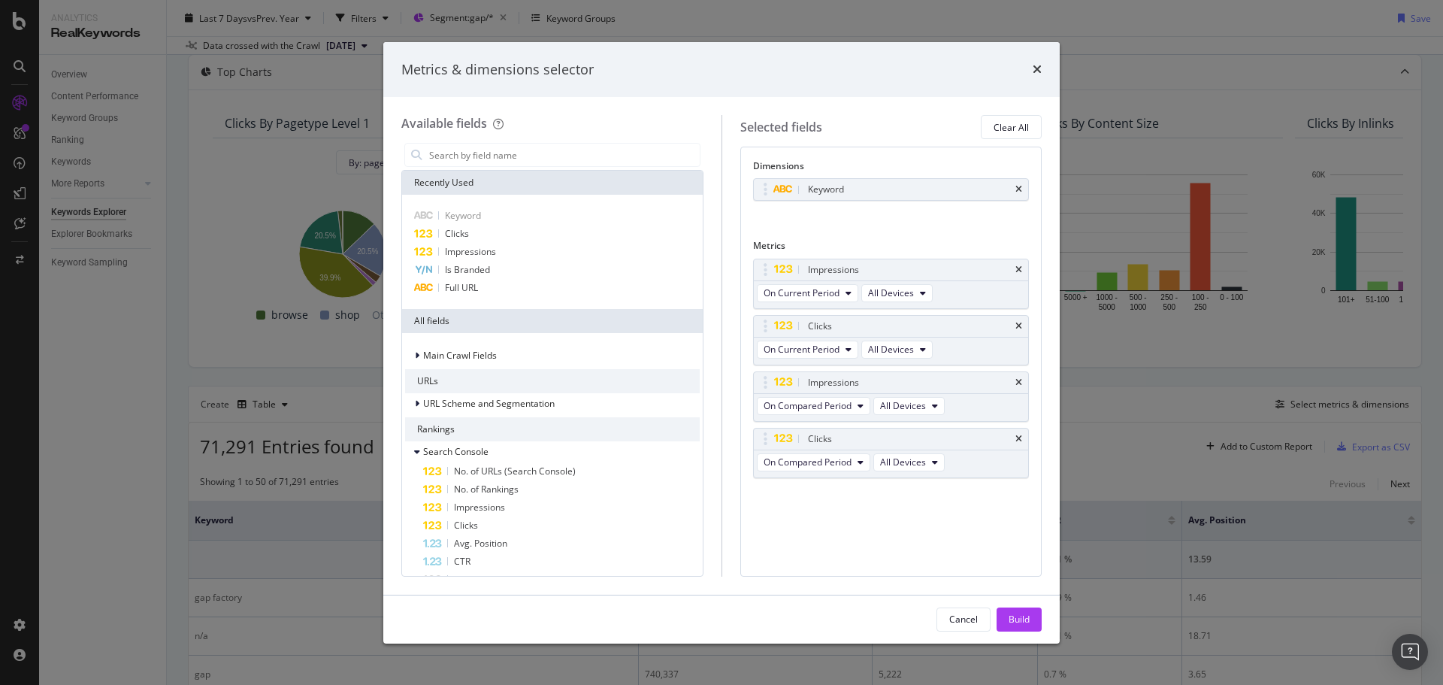
scroll to position [0, 0]
drag, startPoint x: 761, startPoint y: 387, endPoint x: 807, endPoint y: 339, distance: 67.0
click at [765, 339] on body "Analytics RealKeywords Overview Content Performance Keyword Groups Ranking Keyw…" at bounding box center [721, 342] width 1443 height 685
click at [844, 346] on span "On Compared Period" at bounding box center [808, 349] width 88 height 13
click at [904, 434] on span "Diff. between Periods - Percentage" at bounding box center [842, 432] width 145 height 14
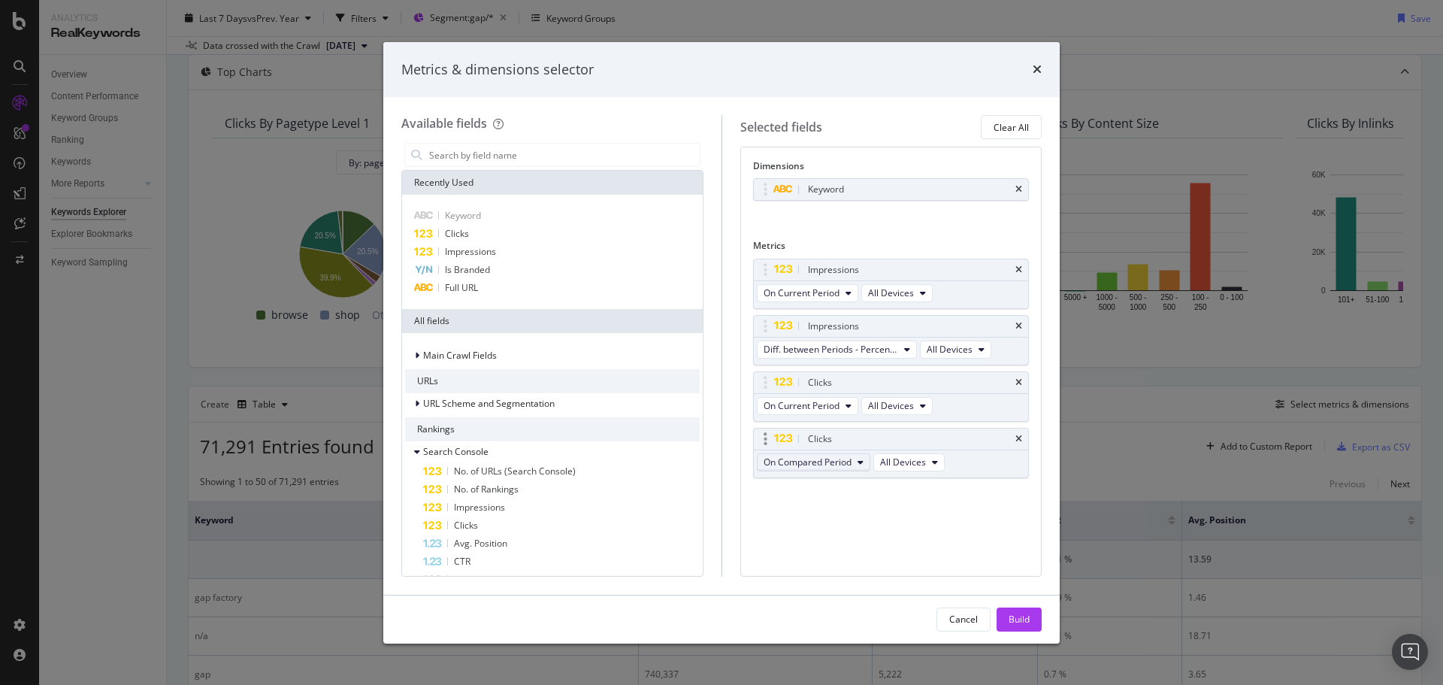
click at [811, 456] on span "On Compared Period" at bounding box center [808, 461] width 88 height 13
click at [870, 540] on span "Diff. between Periods - Percentage" at bounding box center [842, 545] width 145 height 14
click at [571, 286] on div "Full URL" at bounding box center [552, 288] width 295 height 18
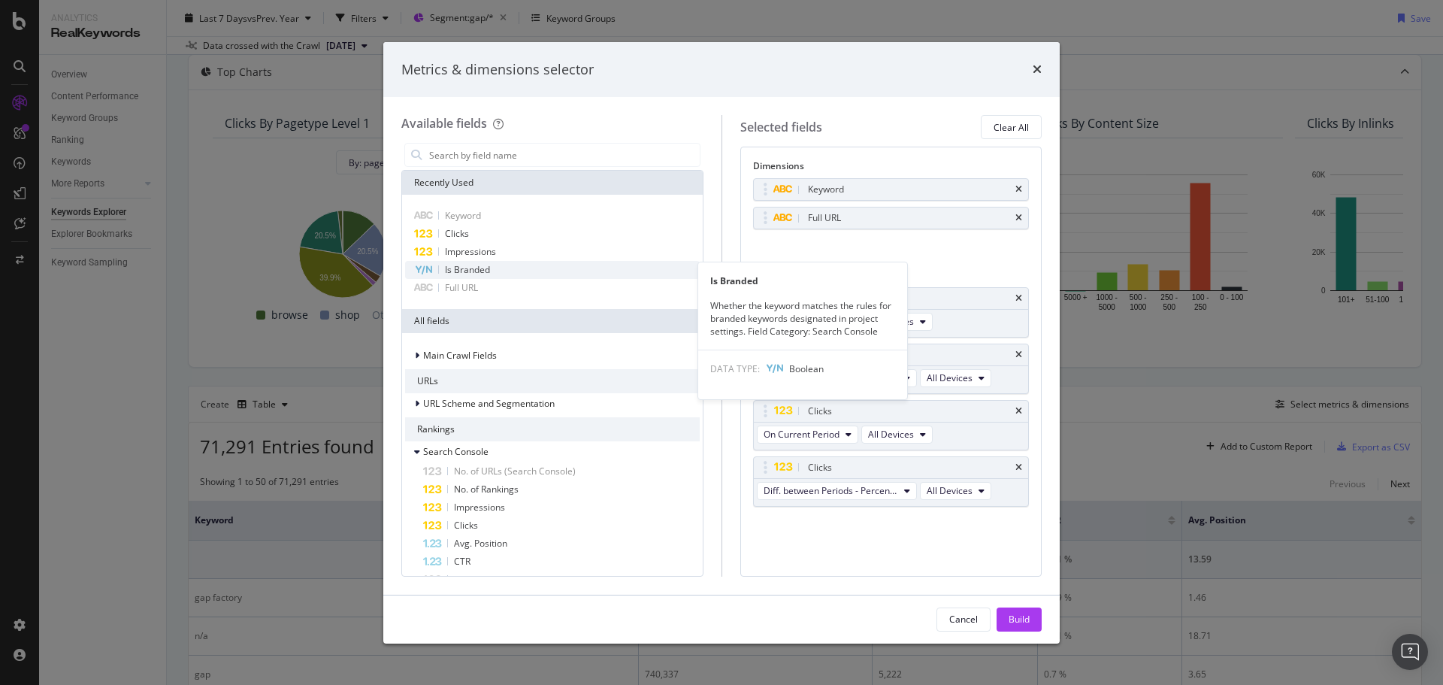
click at [564, 269] on div "Is Branded" at bounding box center [552, 270] width 295 height 18
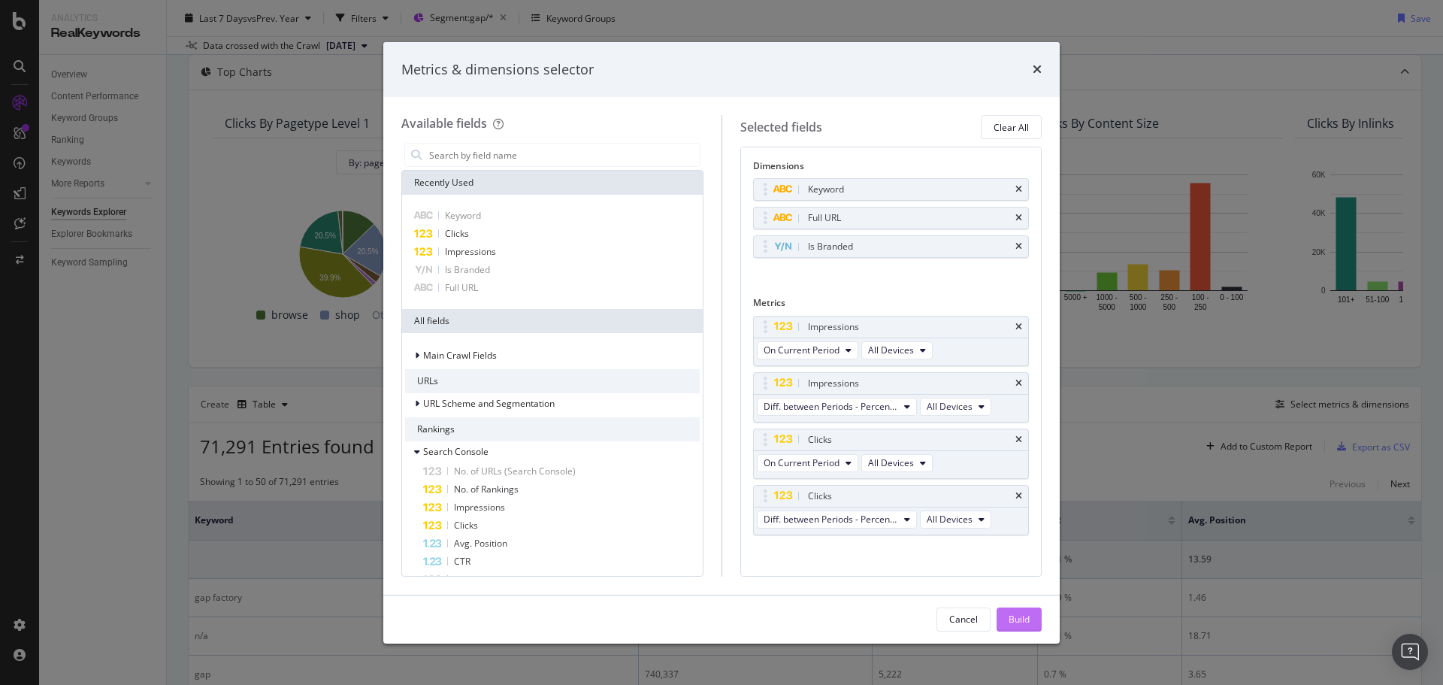
click at [1021, 626] on div "Build" at bounding box center [1019, 619] width 21 height 23
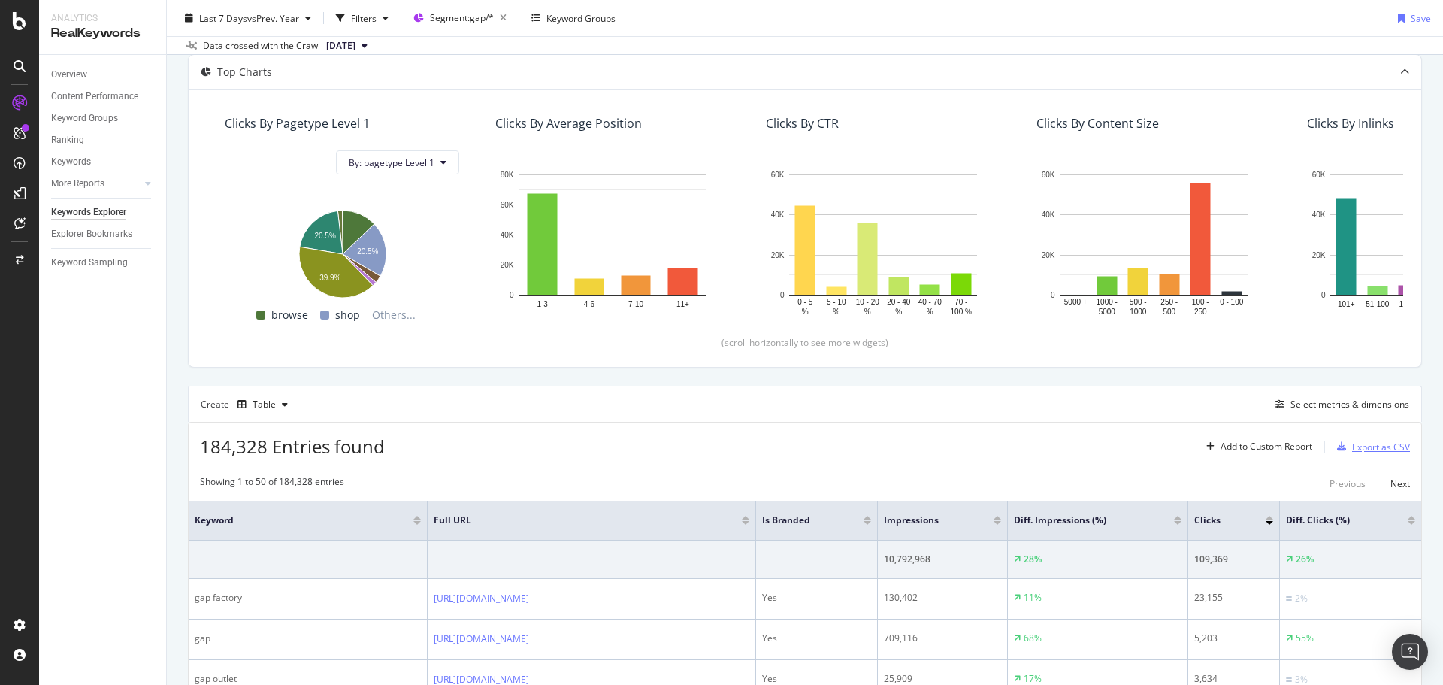
click at [1373, 443] on div "Export as CSV" at bounding box center [1381, 446] width 58 height 13
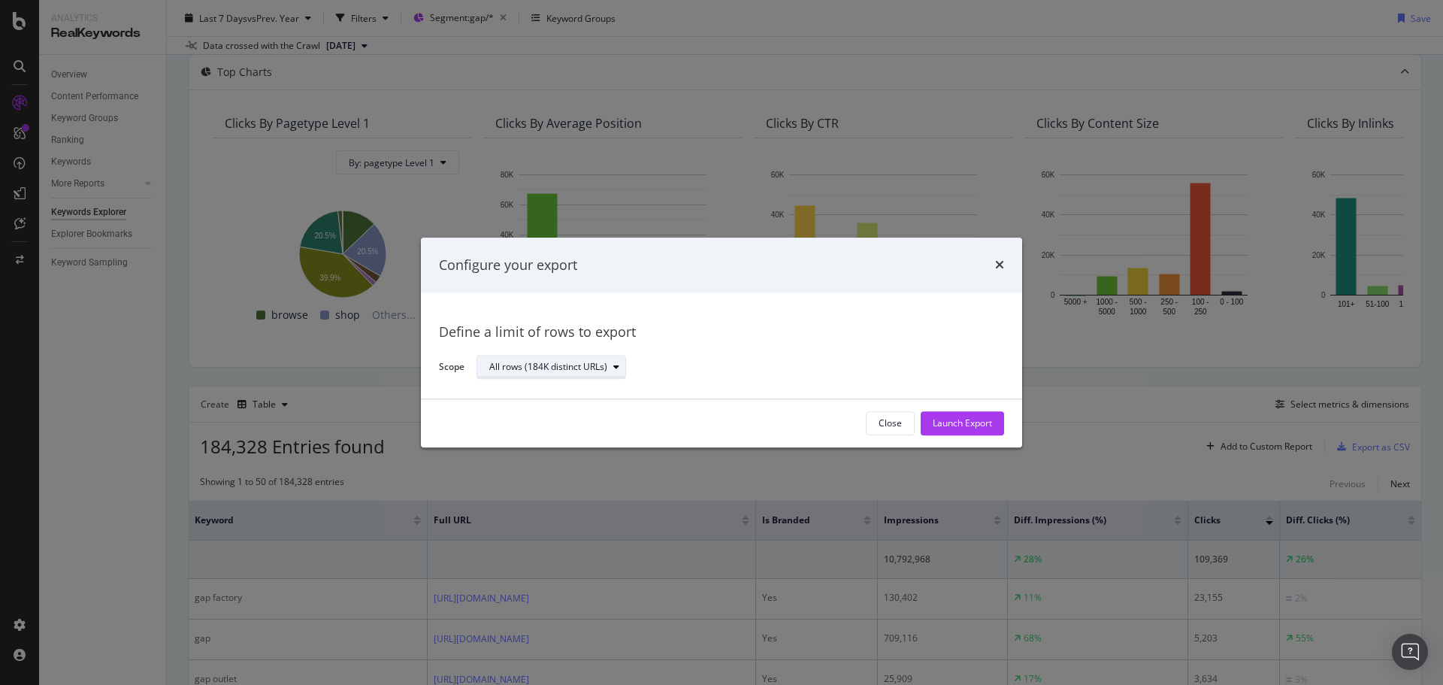
click at [584, 364] on div "All rows (184K distinct URLs)" at bounding box center [548, 367] width 118 height 9
click at [553, 411] on div "Define a limit" at bounding box center [558, 417] width 151 height 19
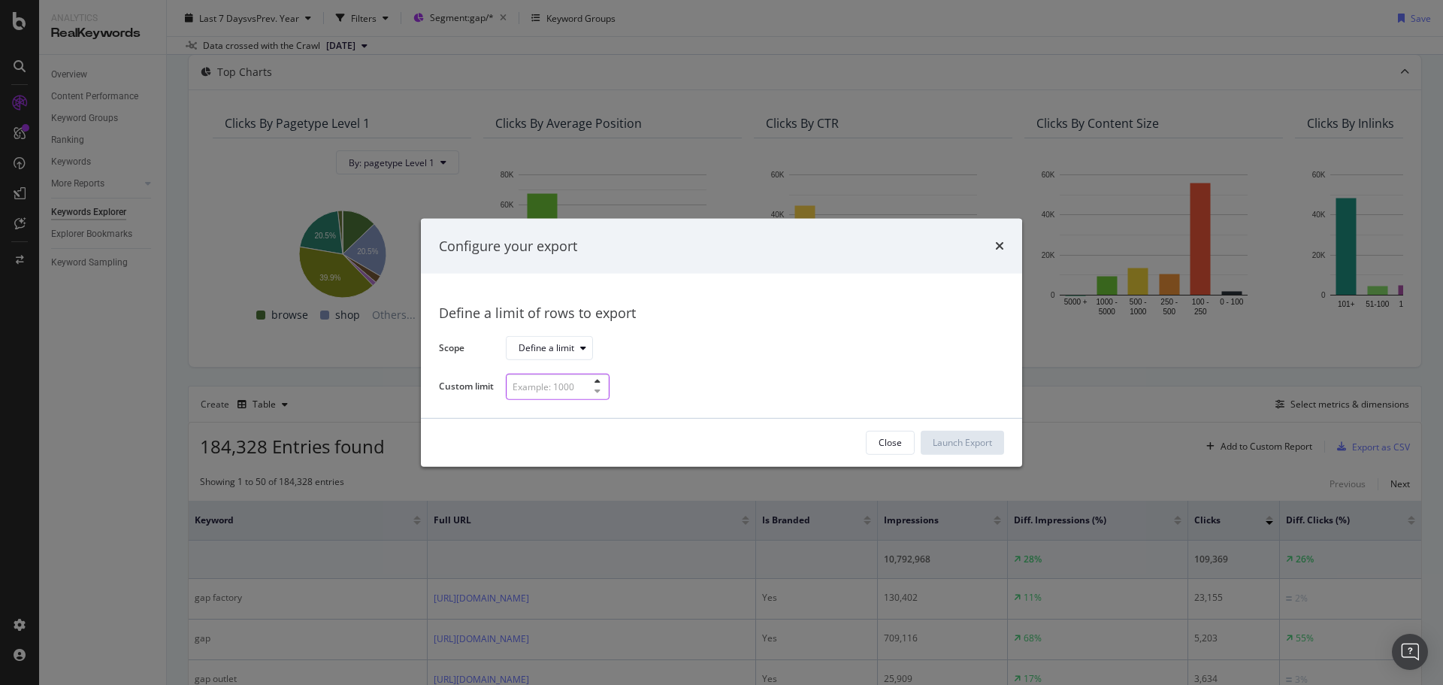
click at [546, 390] on input "modal" at bounding box center [558, 387] width 104 height 26
type input "300"
click at [985, 446] on div "Launch Export" at bounding box center [962, 442] width 59 height 13
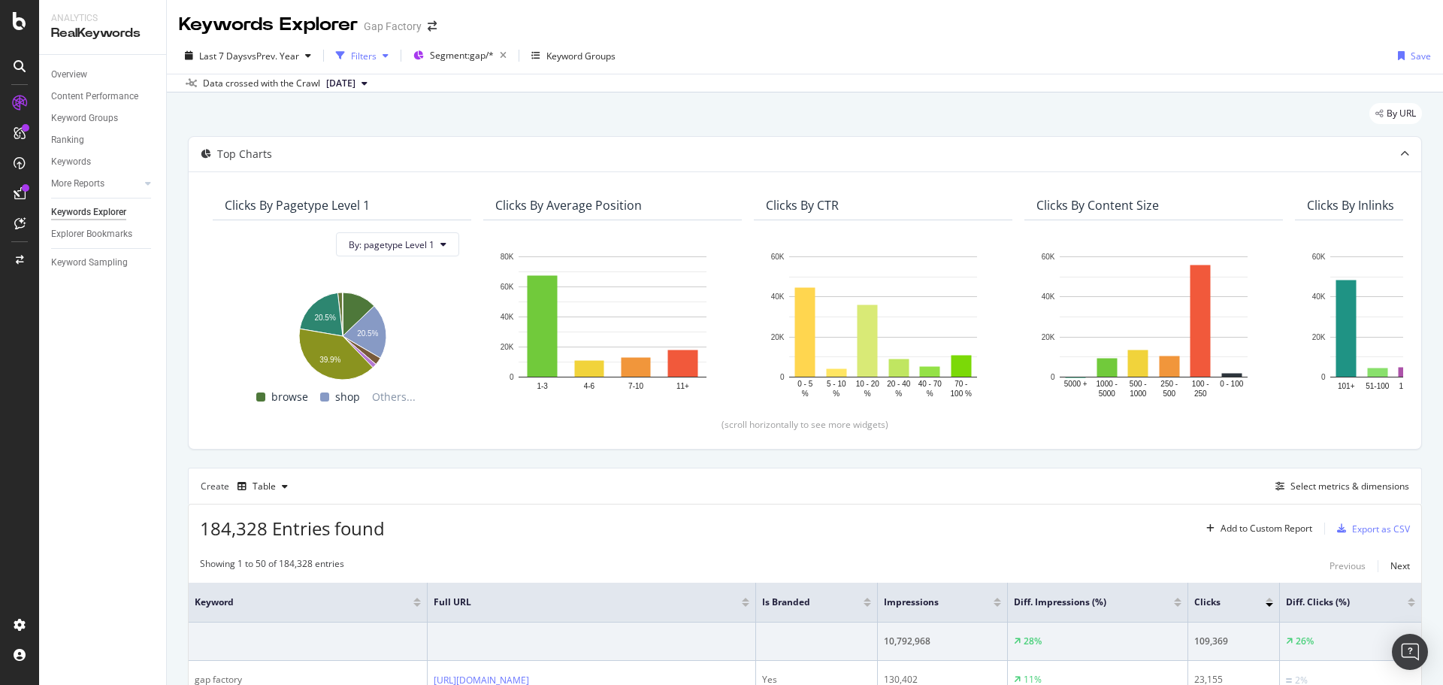
click at [374, 51] on div "Filters" at bounding box center [364, 56] width 26 height 13
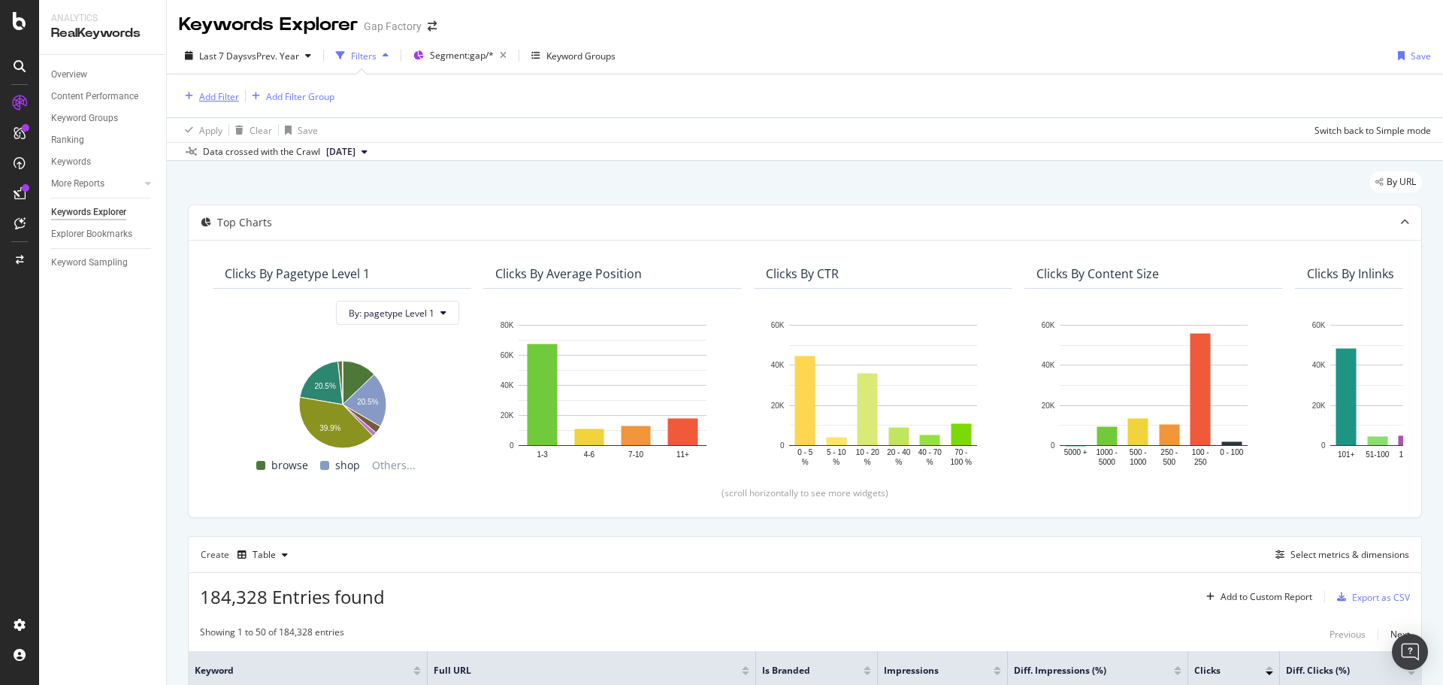
click at [216, 99] on div "Add Filter" at bounding box center [219, 96] width 40 height 13
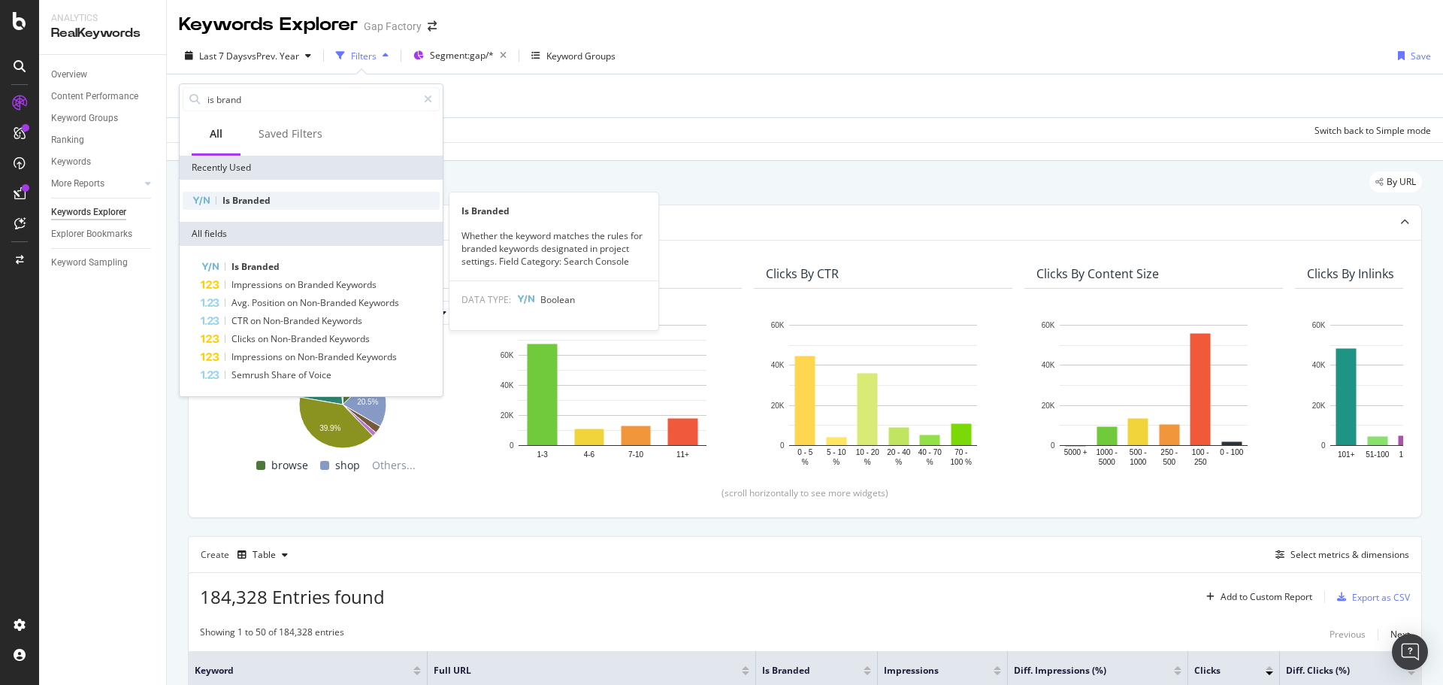
type input "is brand"
click at [305, 199] on div "Is Branded" at bounding box center [311, 201] width 257 height 18
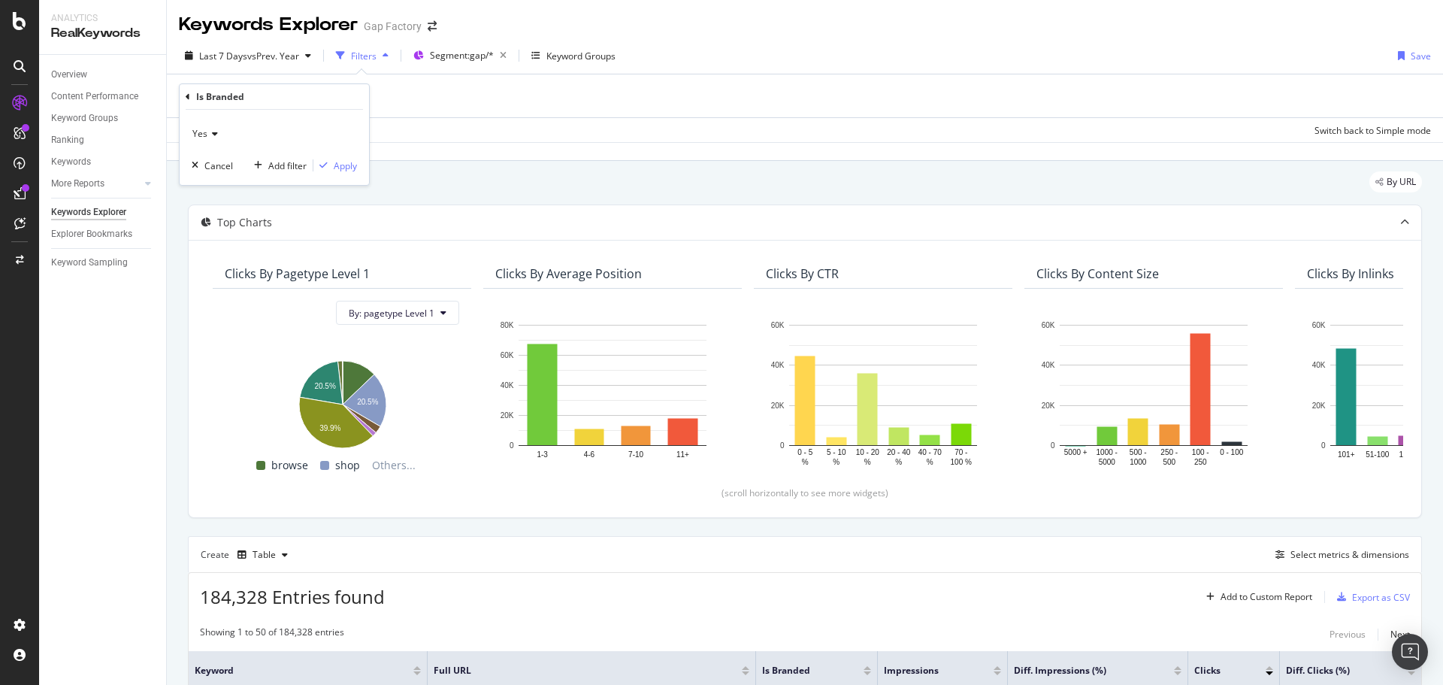
click at [196, 135] on span "Yes" at bounding box center [199, 133] width 15 height 13
click at [222, 184] on div "No" at bounding box center [275, 184] width 161 height 20
click at [343, 167] on div "Apply" at bounding box center [345, 165] width 23 height 13
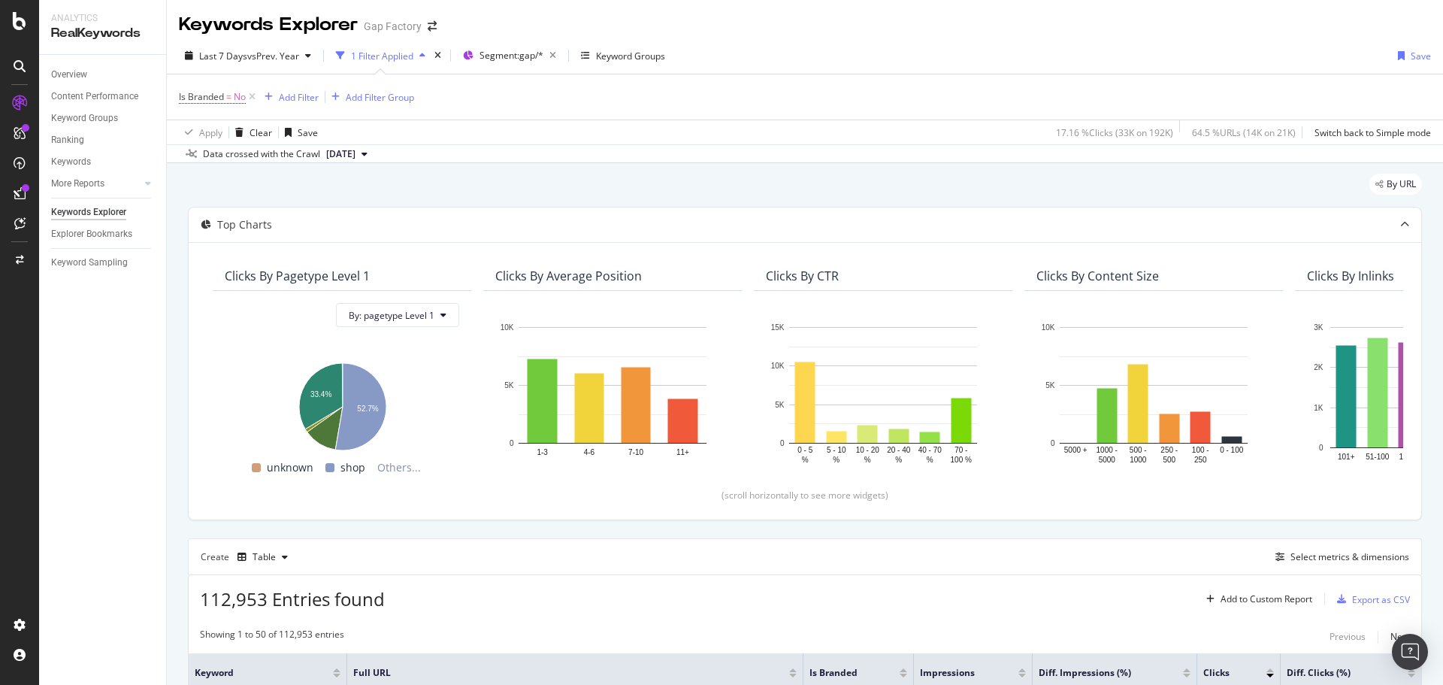
click at [854, 30] on div "Keywords Explorer Gap Factory" at bounding box center [805, 19] width 1276 height 38
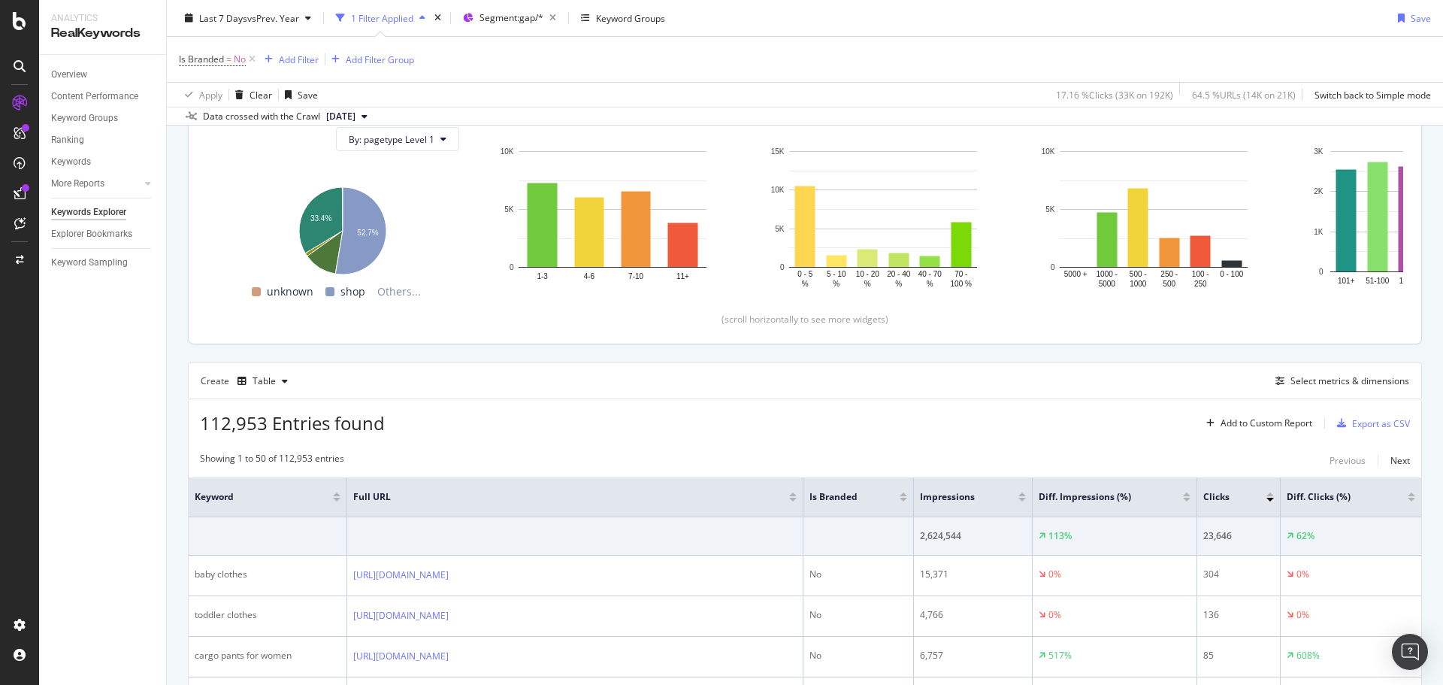
scroll to position [225, 0]
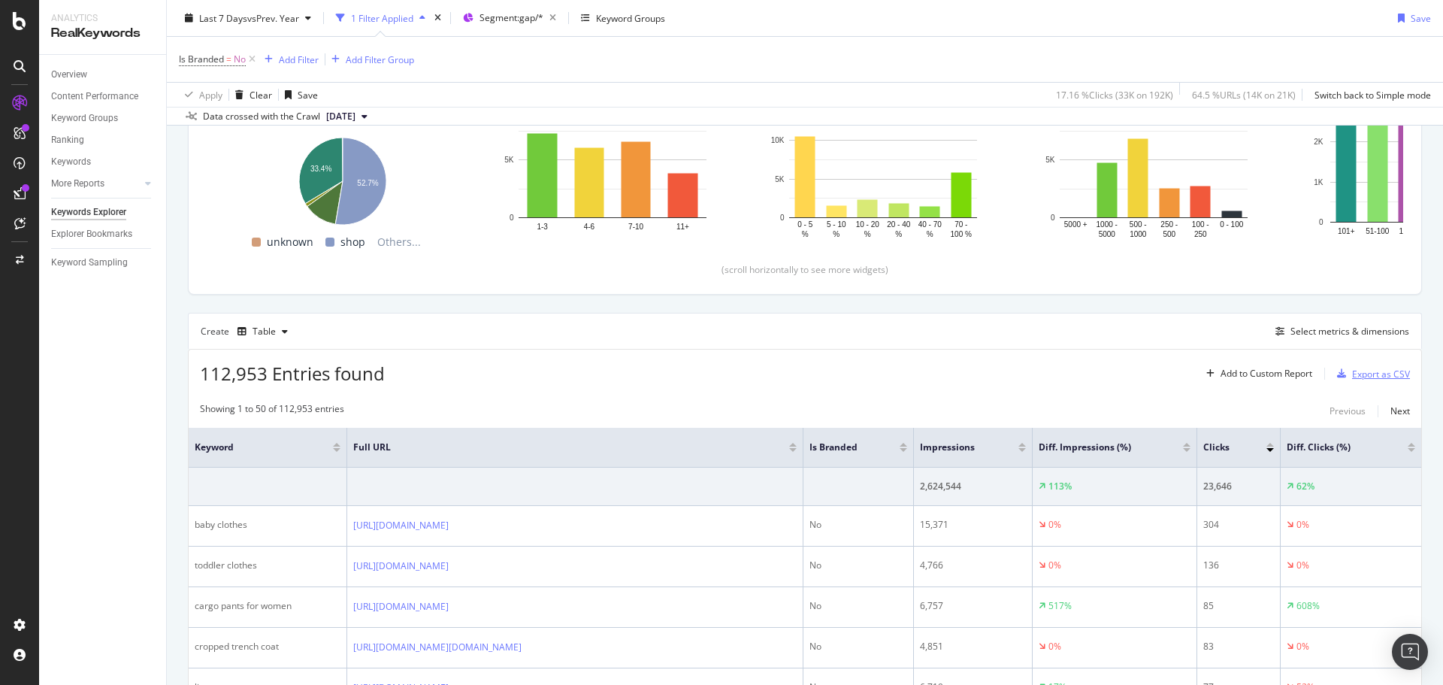
click at [1352, 372] on div "Export as CSV" at bounding box center [1381, 374] width 58 height 13
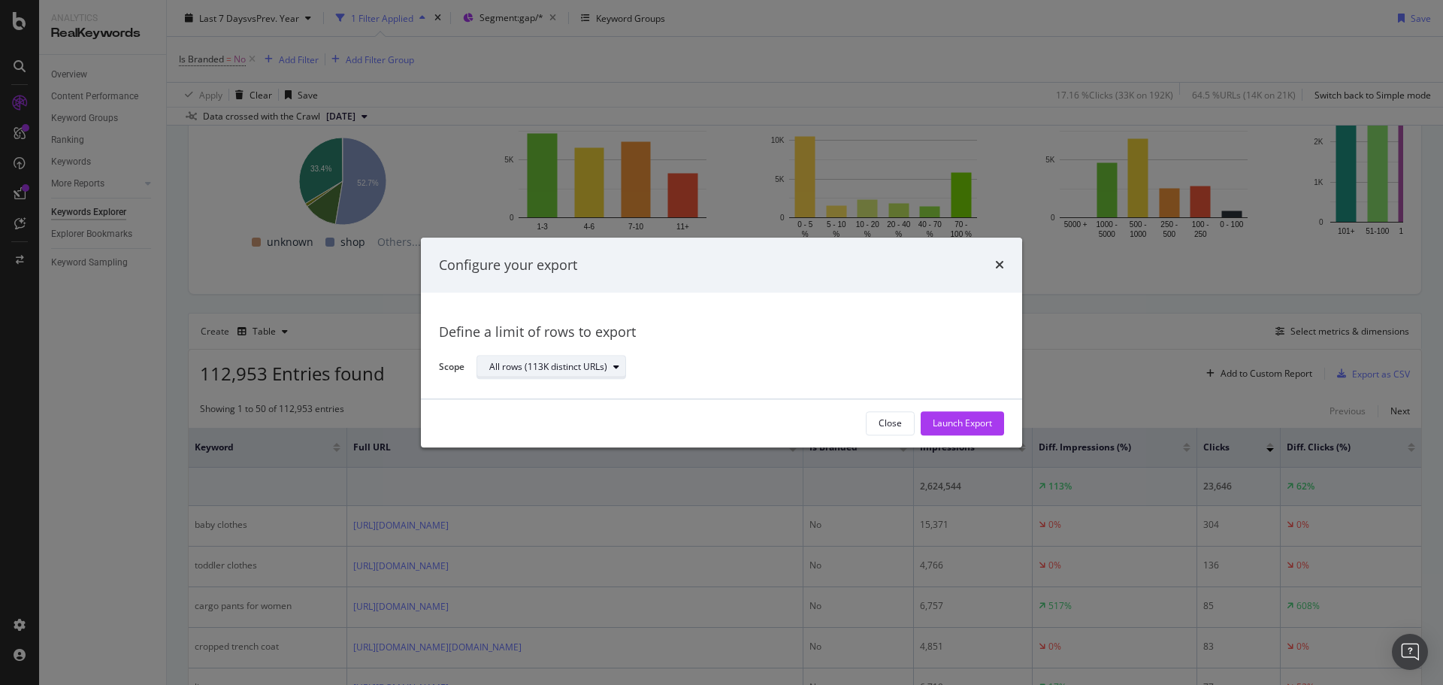
click at [570, 368] on div "All rows (113K distinct URLs)" at bounding box center [548, 367] width 118 height 9
click at [561, 415] on div "Define a limit" at bounding box center [558, 417] width 151 height 19
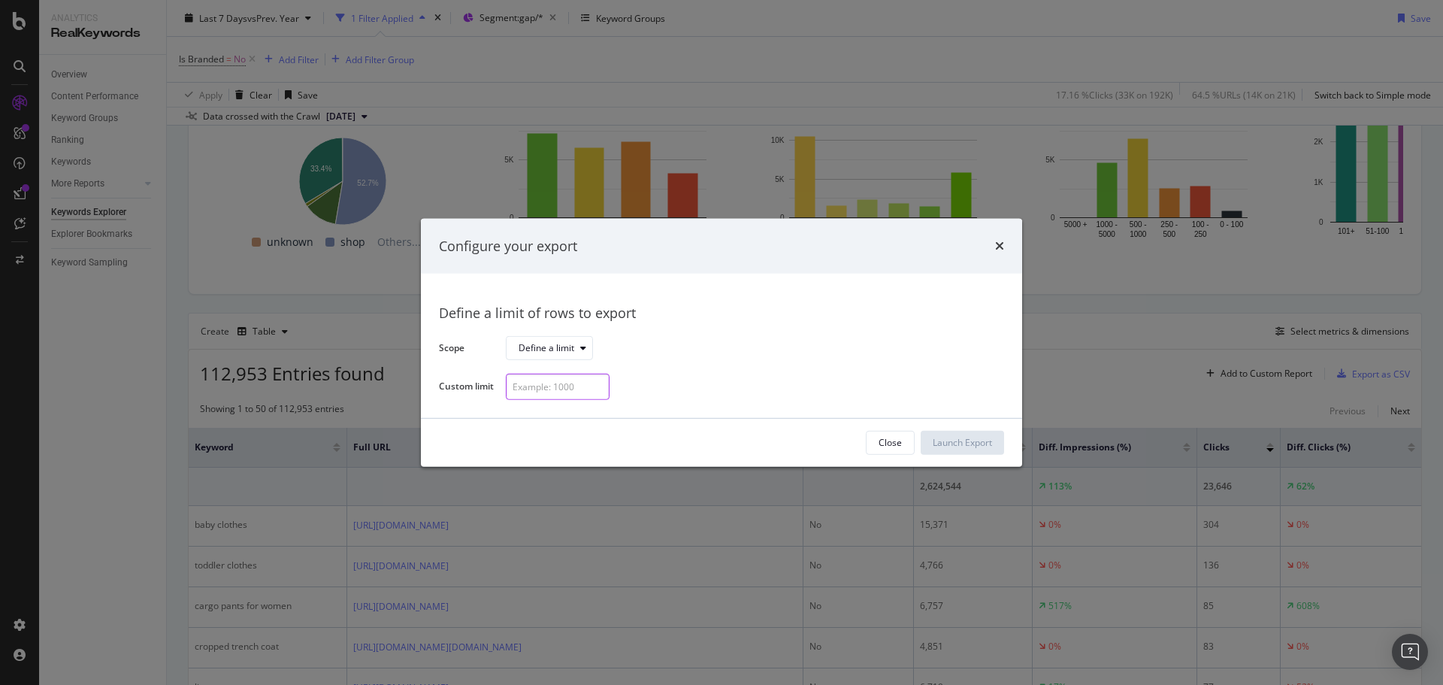
click at [558, 386] on input "modal" at bounding box center [558, 387] width 104 height 26
type input "300"
click at [933, 437] on div "Launch Export" at bounding box center [962, 442] width 59 height 13
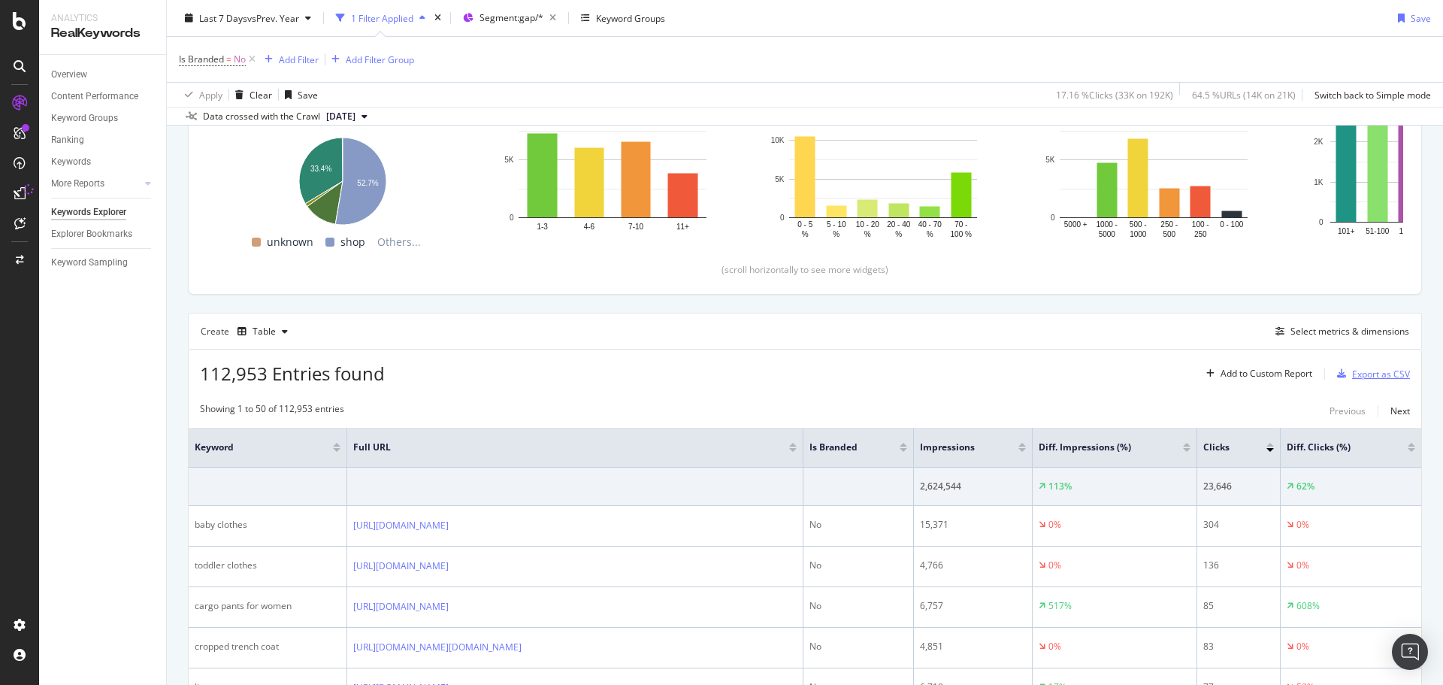
click at [1358, 375] on div "Export as CSV" at bounding box center [1381, 374] width 58 height 13
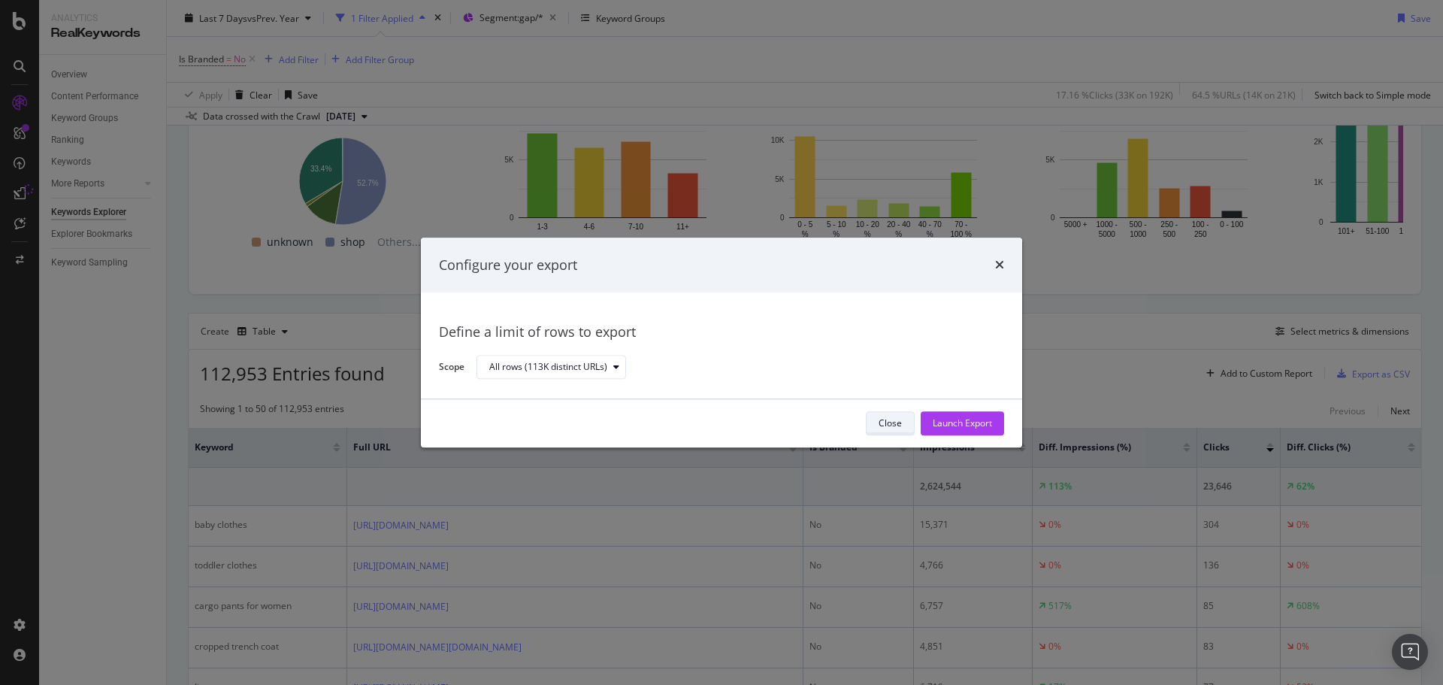
click at [883, 415] on div "Close" at bounding box center [890, 423] width 23 height 21
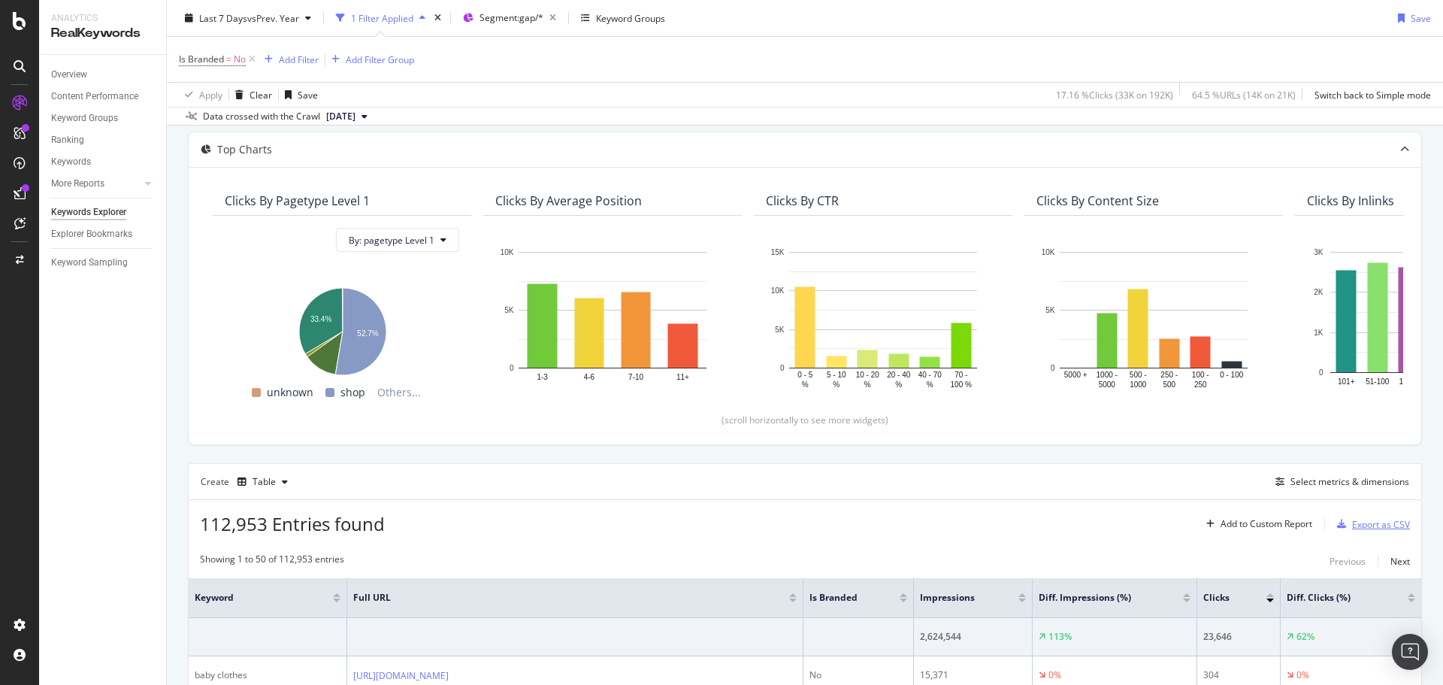
scroll to position [0, 0]
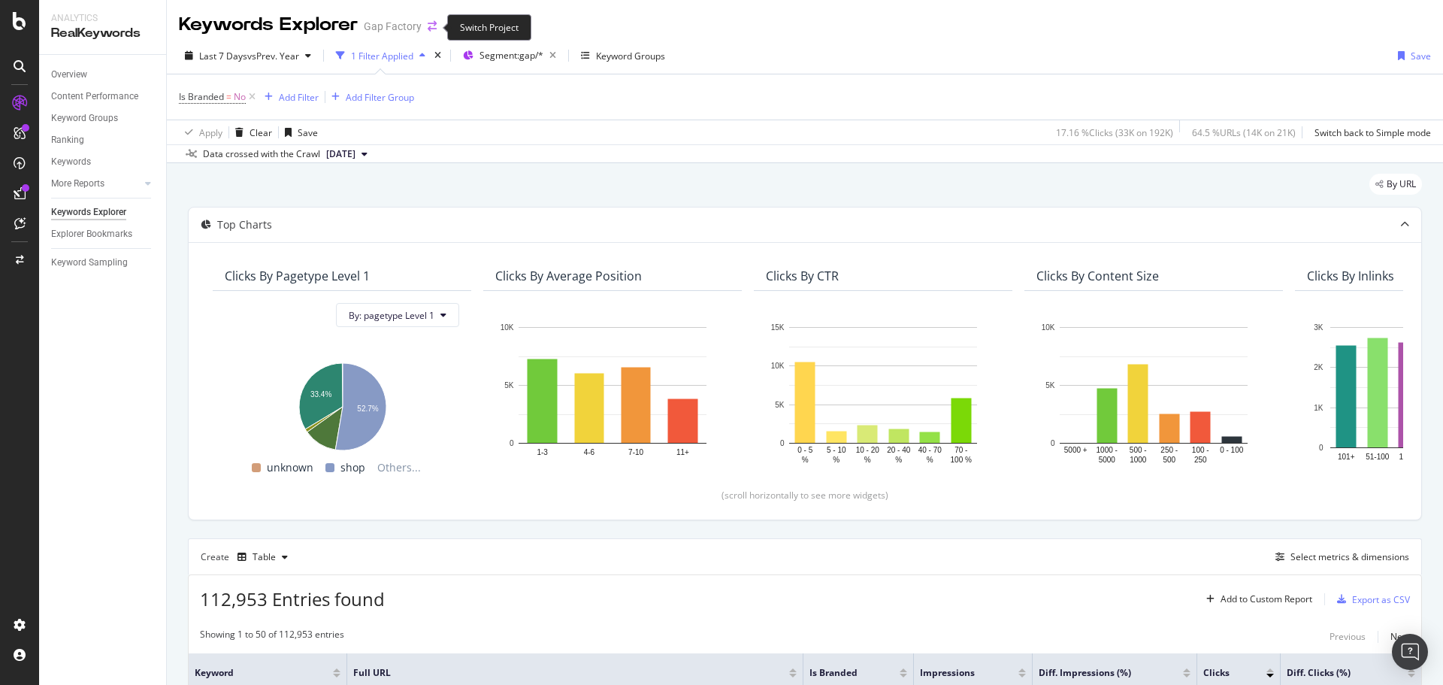
click at [428, 23] on icon "arrow-right-arrow-left" at bounding box center [432, 26] width 9 height 11
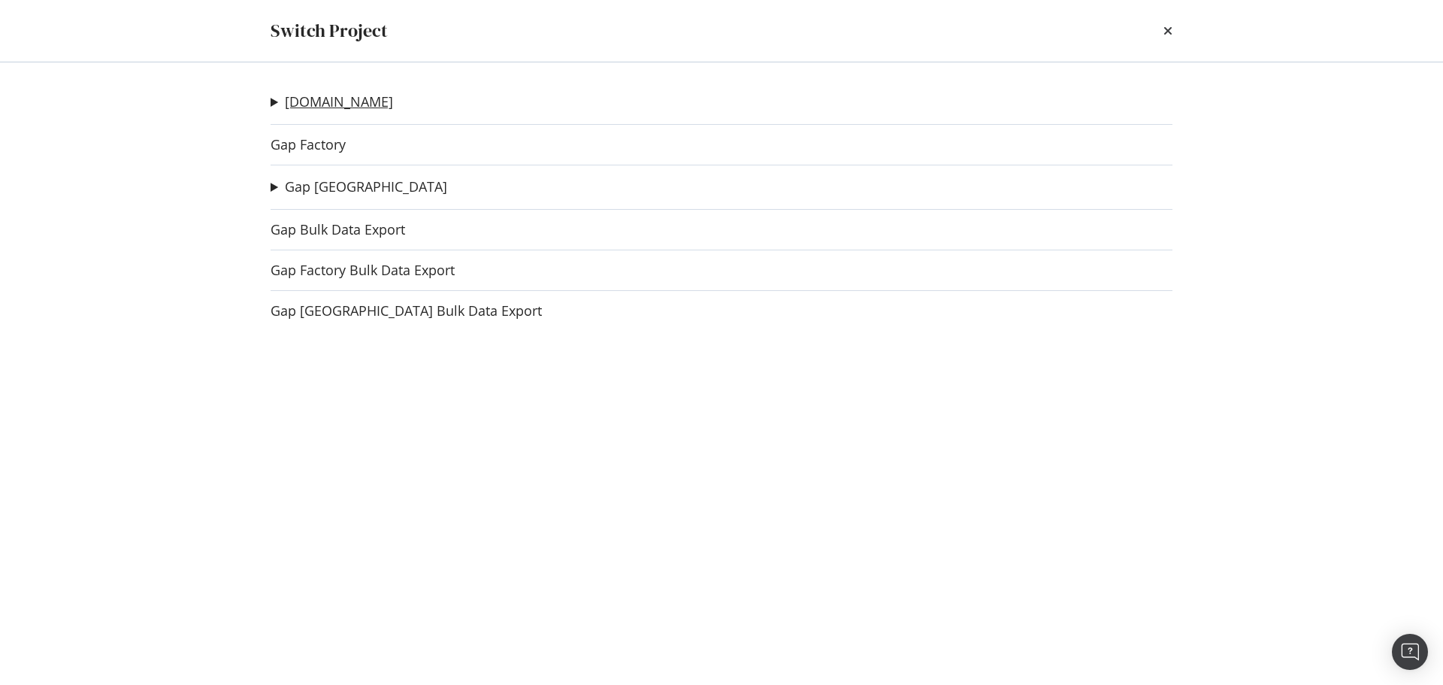
click at [324, 101] on link "[DOMAIN_NAME]" at bounding box center [339, 102] width 108 height 16
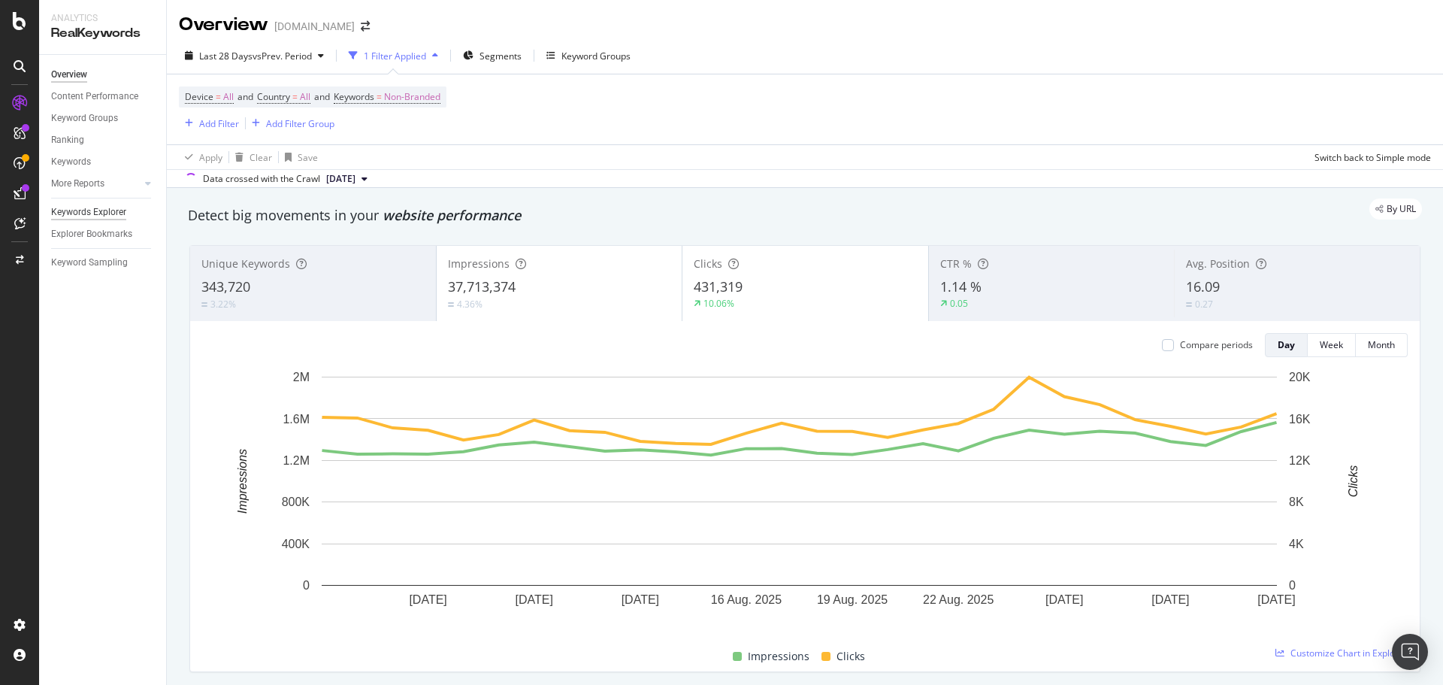
click at [105, 213] on div "Keywords Explorer" at bounding box center [88, 212] width 75 height 16
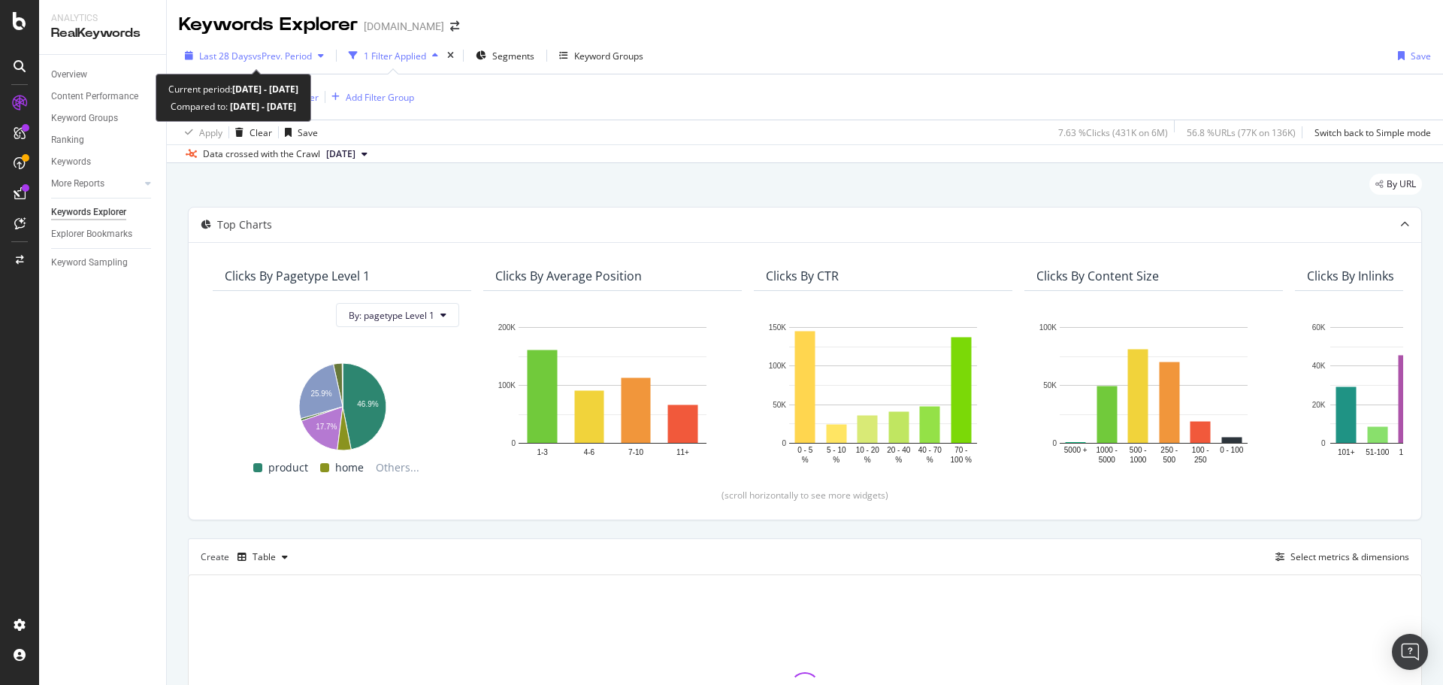
click at [286, 56] on span "vs Prev. Period" at bounding box center [282, 56] width 59 height 13
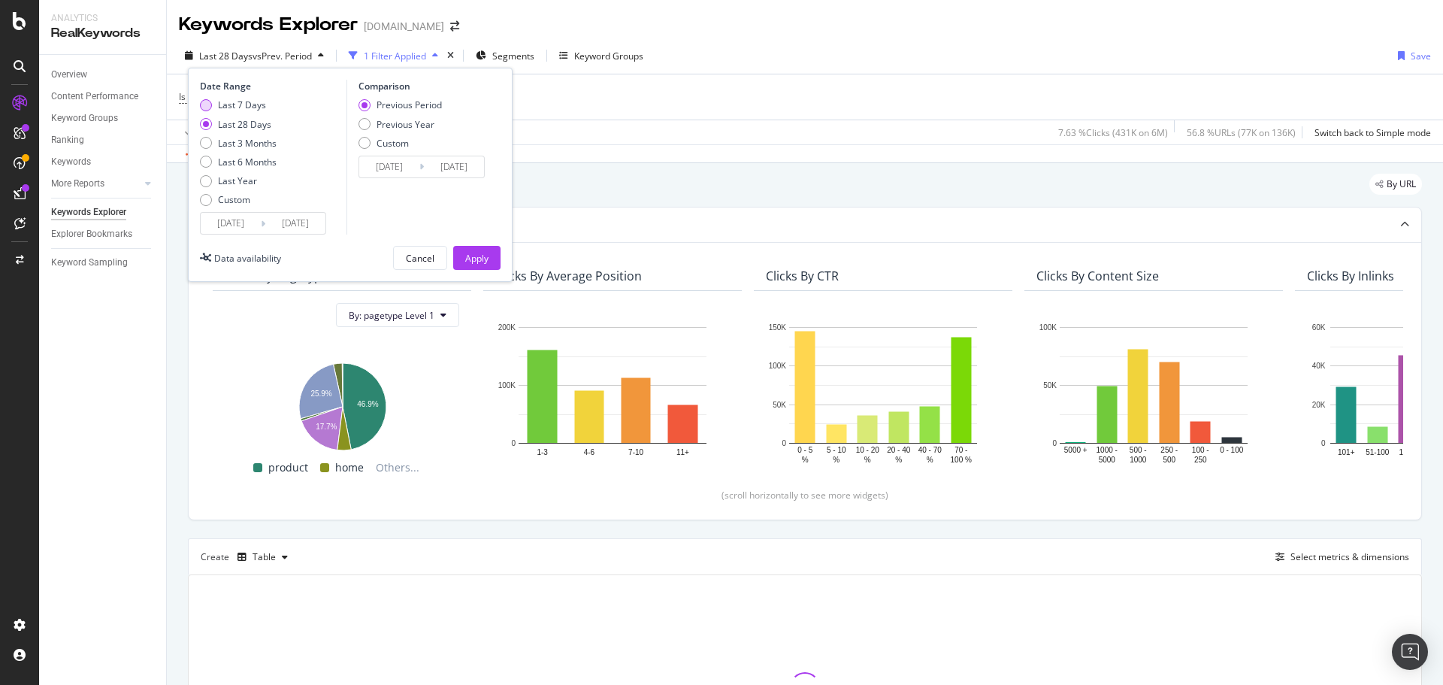
click at [236, 98] on div "Date Range Last 7 Days Last 28 Days Last 3 Months Last 6 Months Last Year Custo…" at bounding box center [271, 157] width 143 height 155
click at [236, 104] on div "Last 7 Days" at bounding box center [242, 104] width 48 height 13
type input "[DATE]"
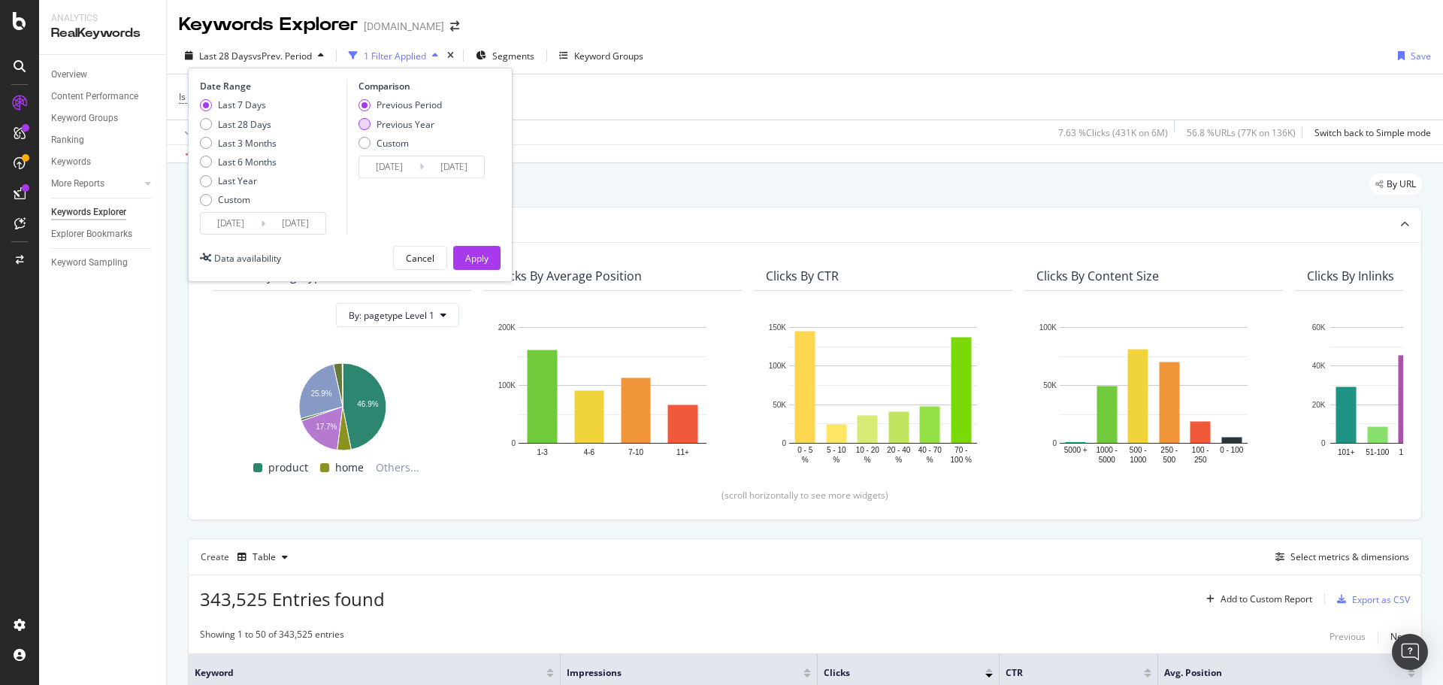
click at [410, 128] on div "Previous Year" at bounding box center [406, 124] width 58 height 13
type input "[DATE]"
click at [471, 257] on div "Apply" at bounding box center [476, 258] width 23 height 13
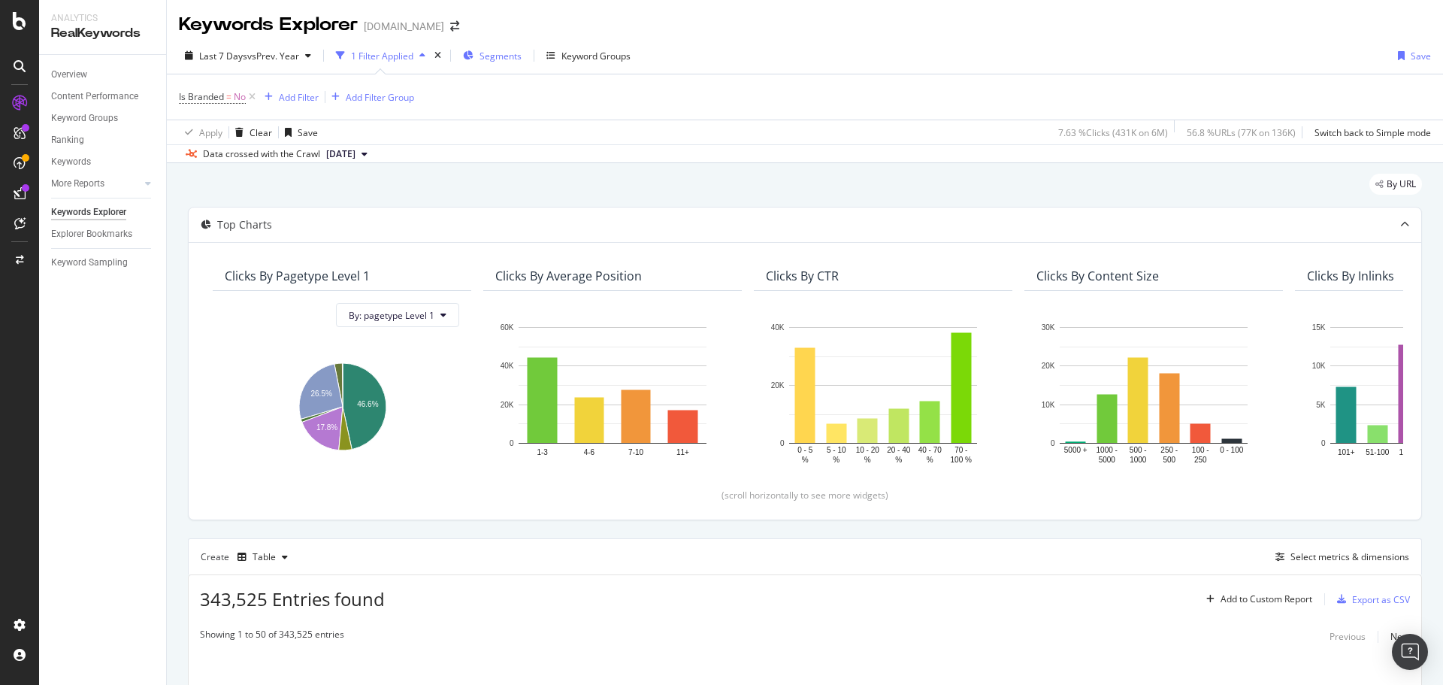
click at [516, 56] on span "Segments" at bounding box center [501, 56] width 42 height 13
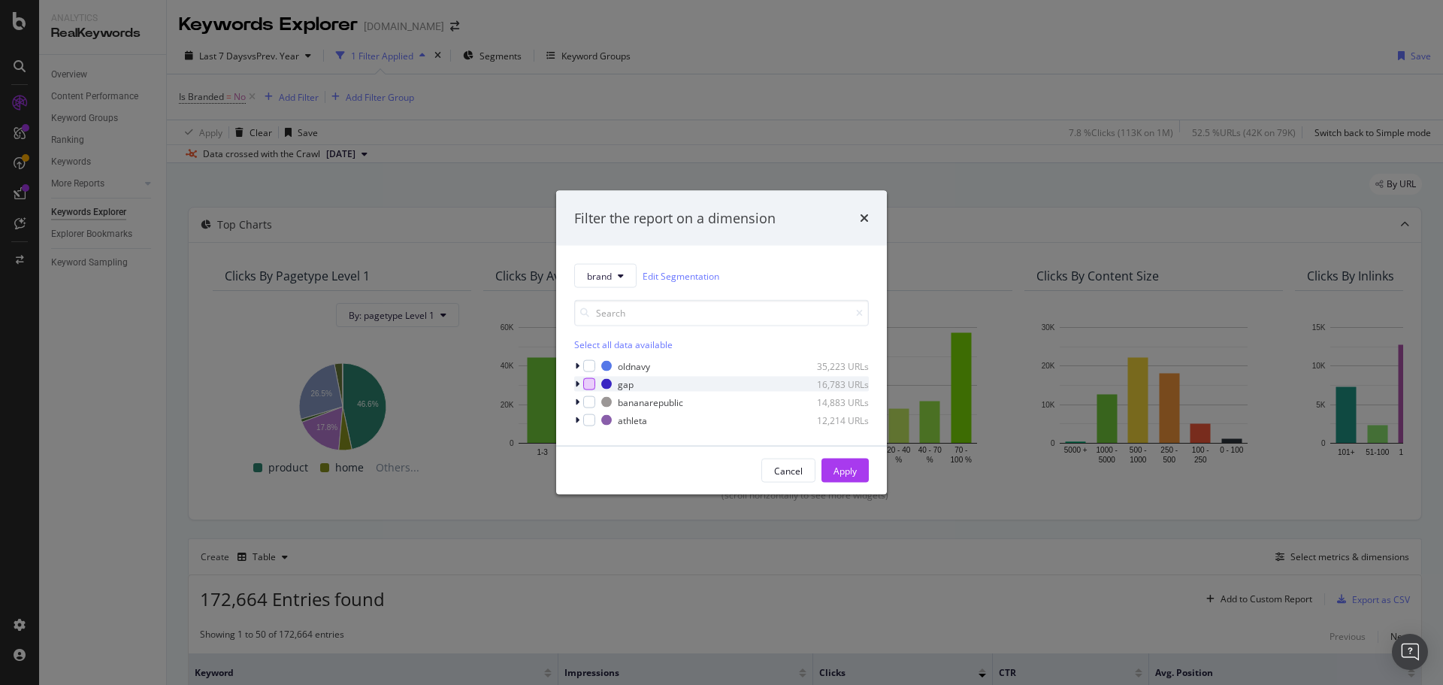
click at [586, 386] on div "modal" at bounding box center [589, 384] width 12 height 12
click at [843, 468] on div "Apply" at bounding box center [845, 470] width 23 height 13
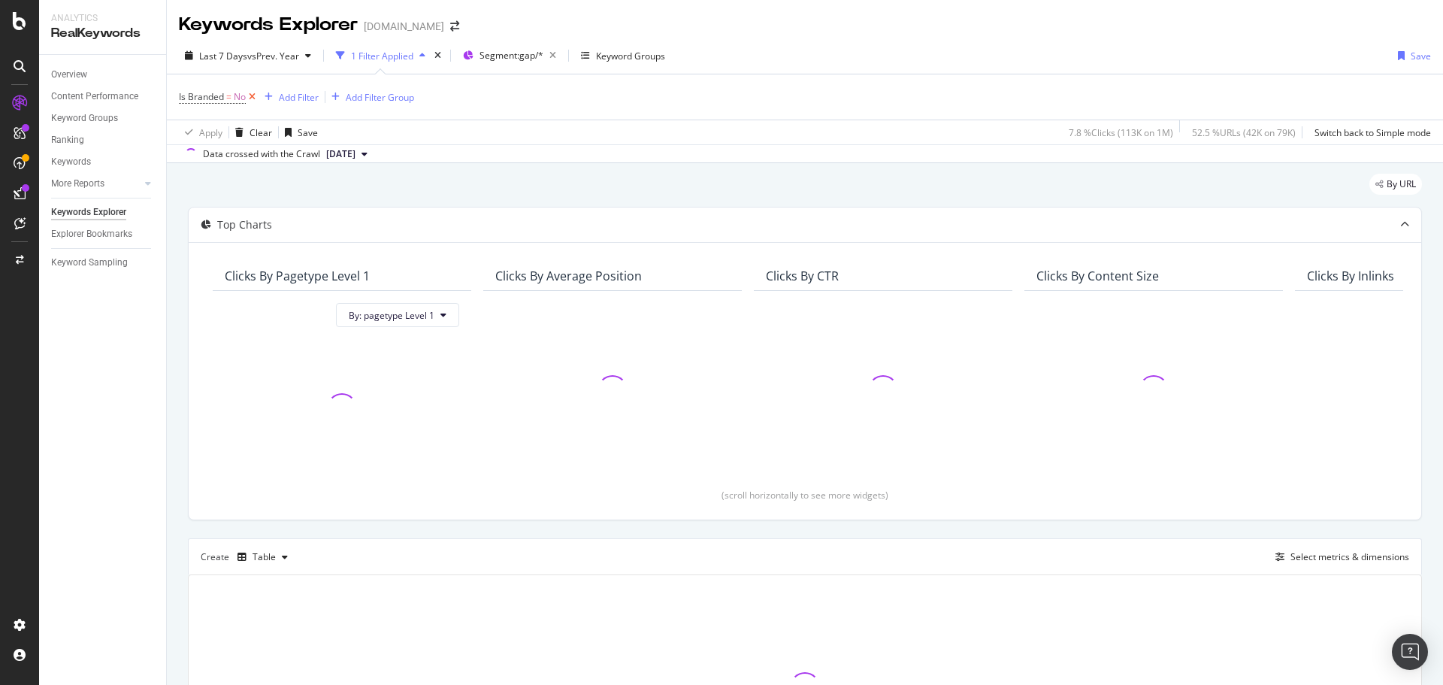
click at [255, 101] on icon at bounding box center [252, 96] width 13 height 15
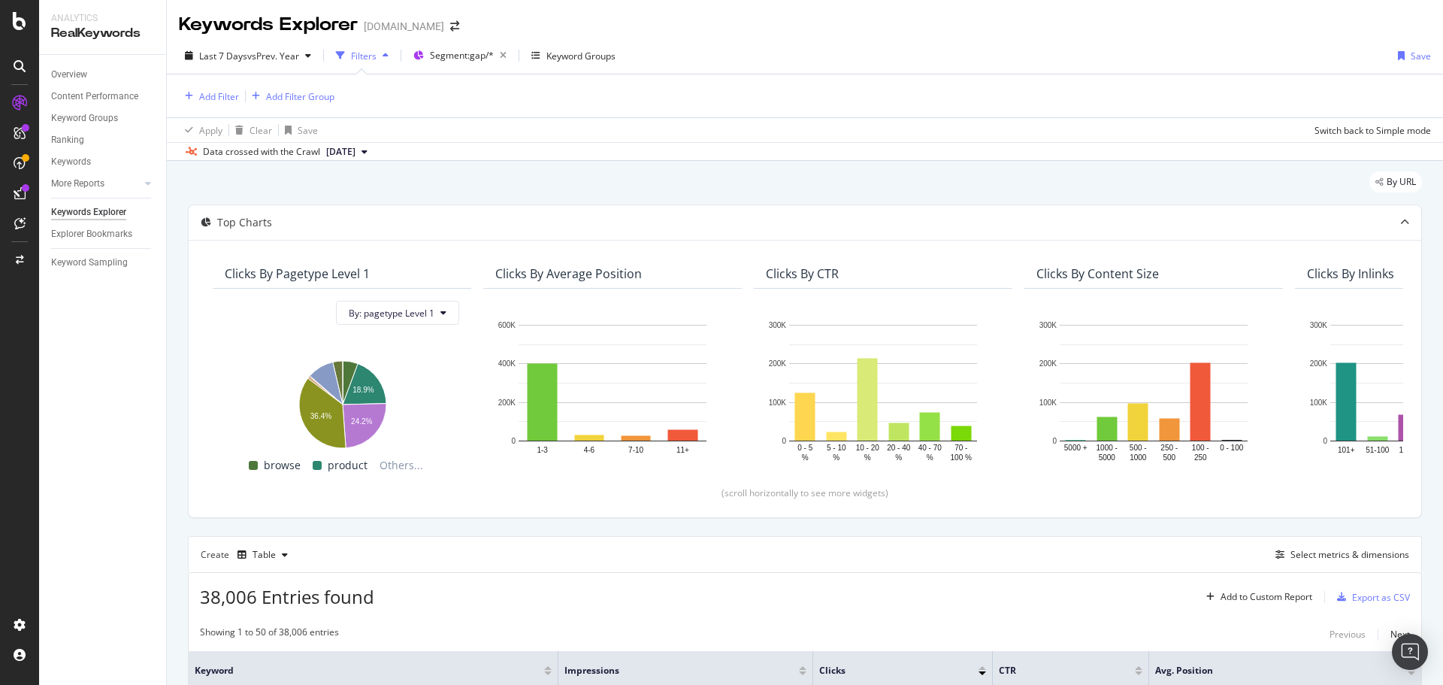
click at [985, 182] on div "By URL" at bounding box center [805, 187] width 1234 height 33
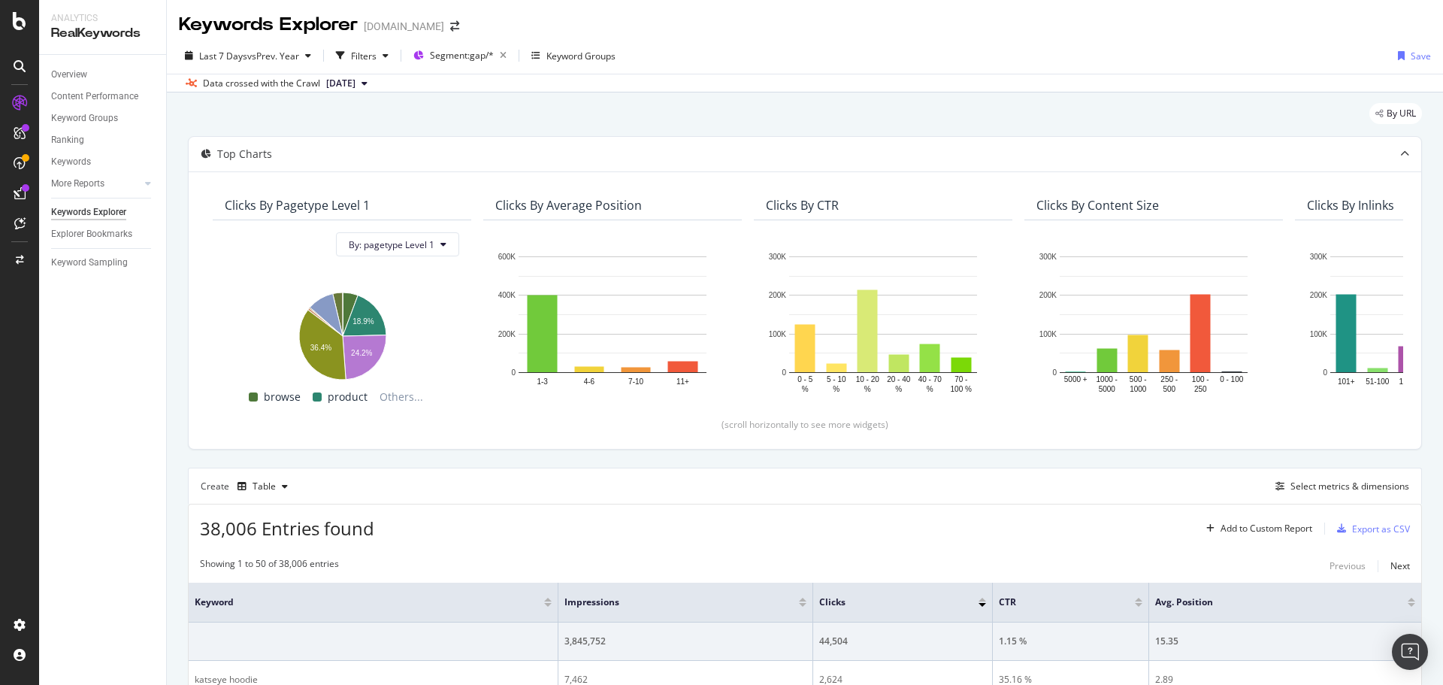
click at [1372, 490] on div "Select metrics & dimensions" at bounding box center [1350, 486] width 119 height 13
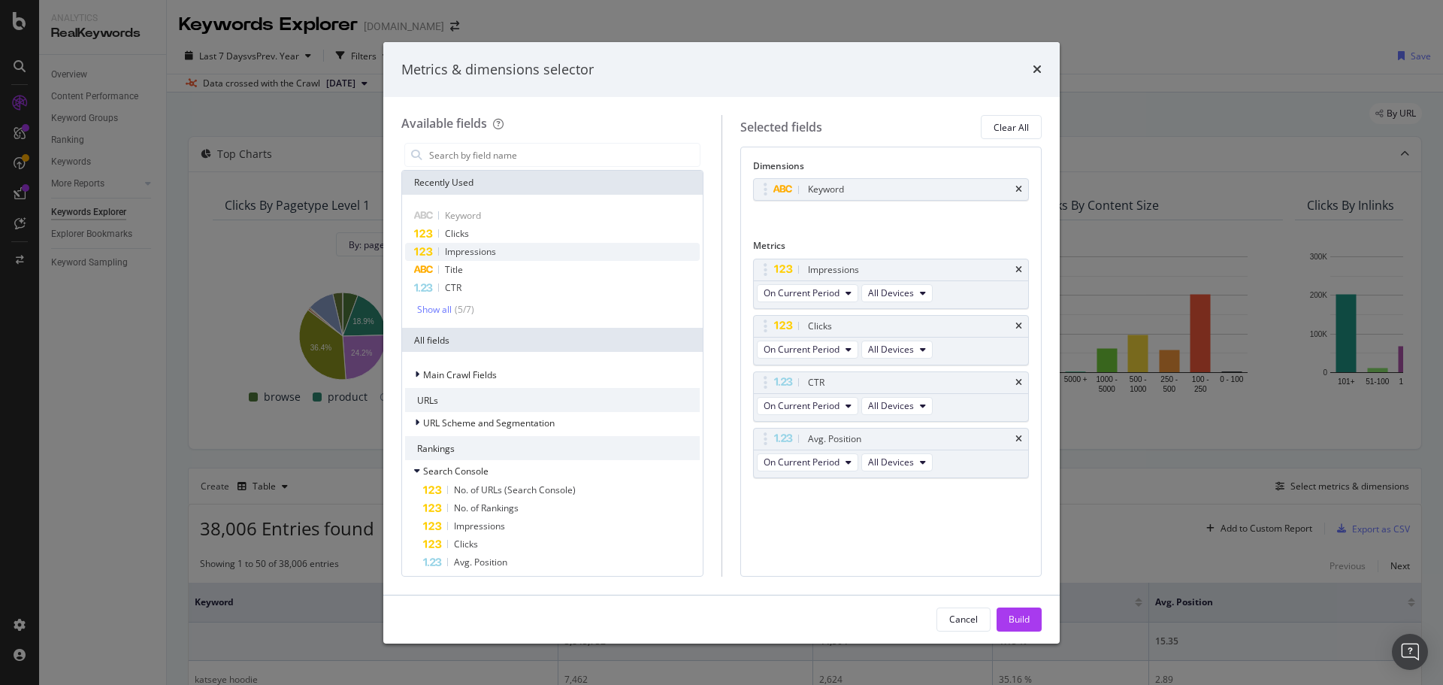
click at [490, 250] on span "Impressions" at bounding box center [470, 251] width 51 height 13
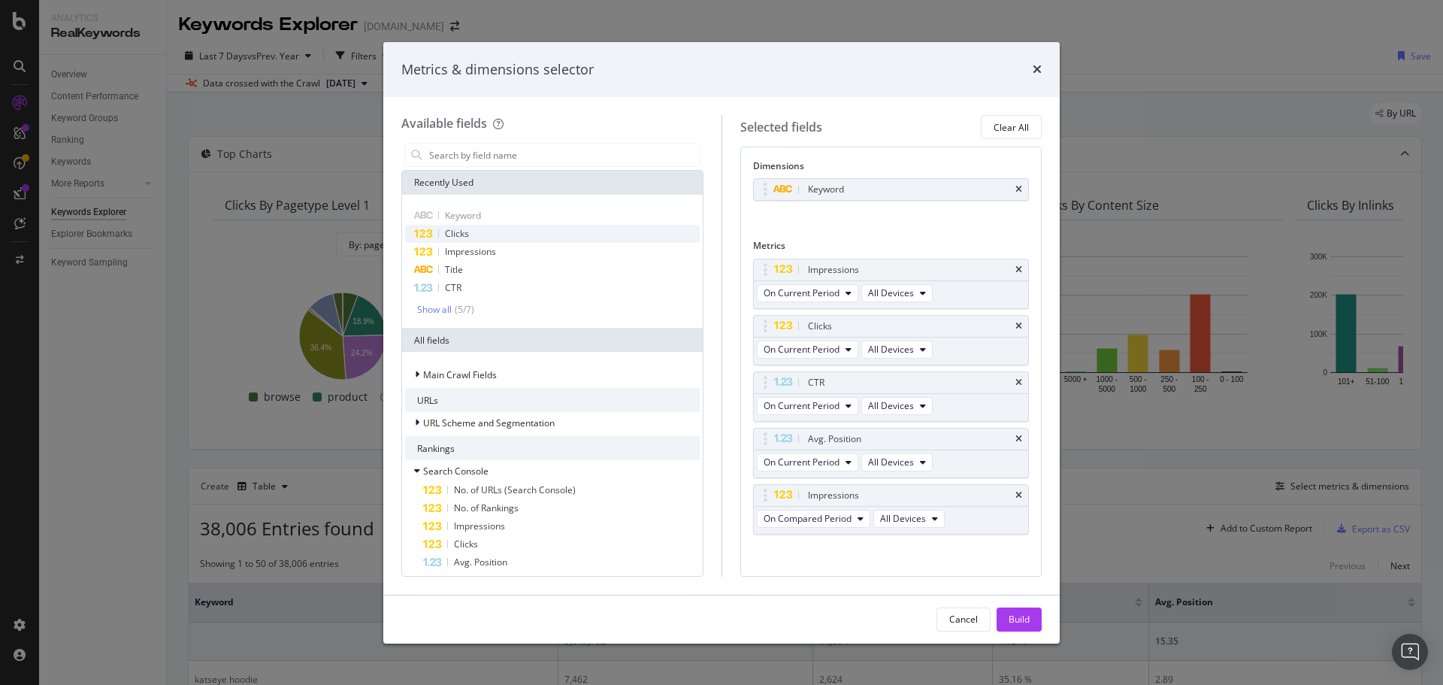
click at [488, 233] on div "Clicks" at bounding box center [552, 234] width 295 height 18
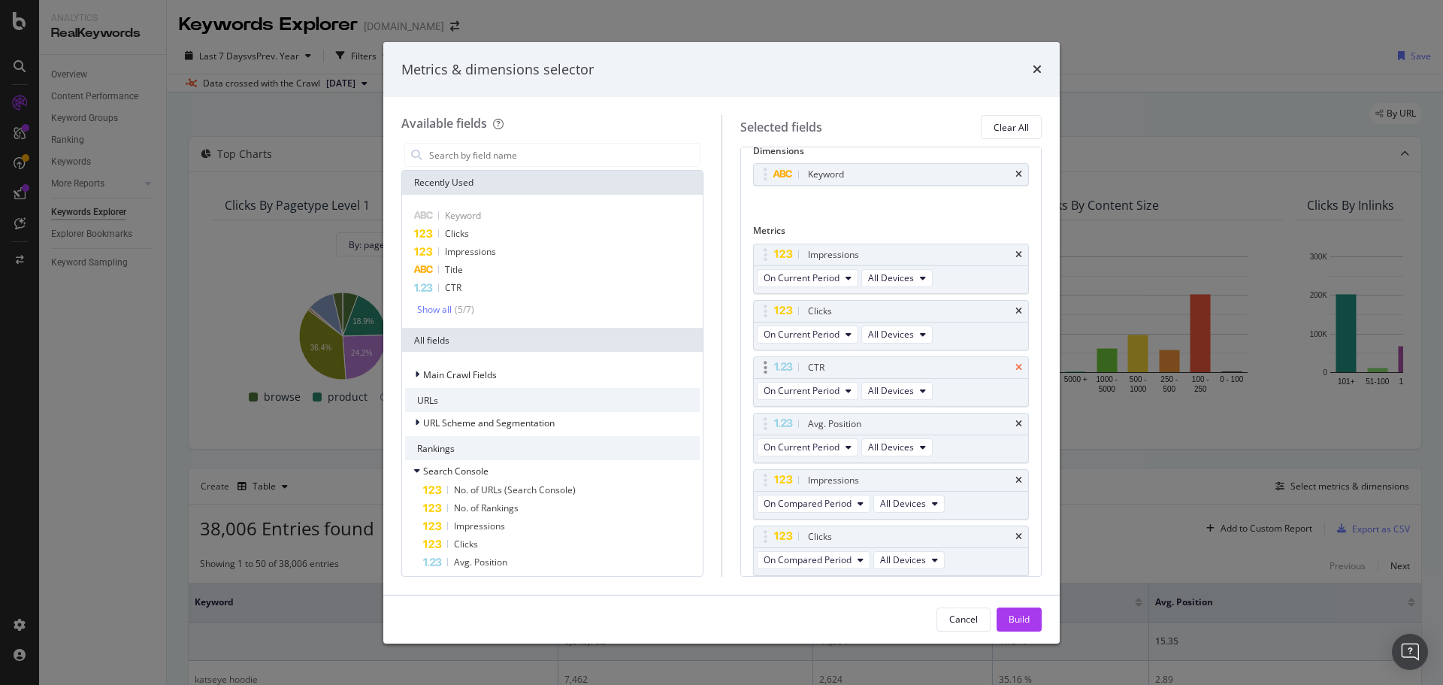
click at [1015, 368] on icon "times" at bounding box center [1018, 367] width 7 height 9
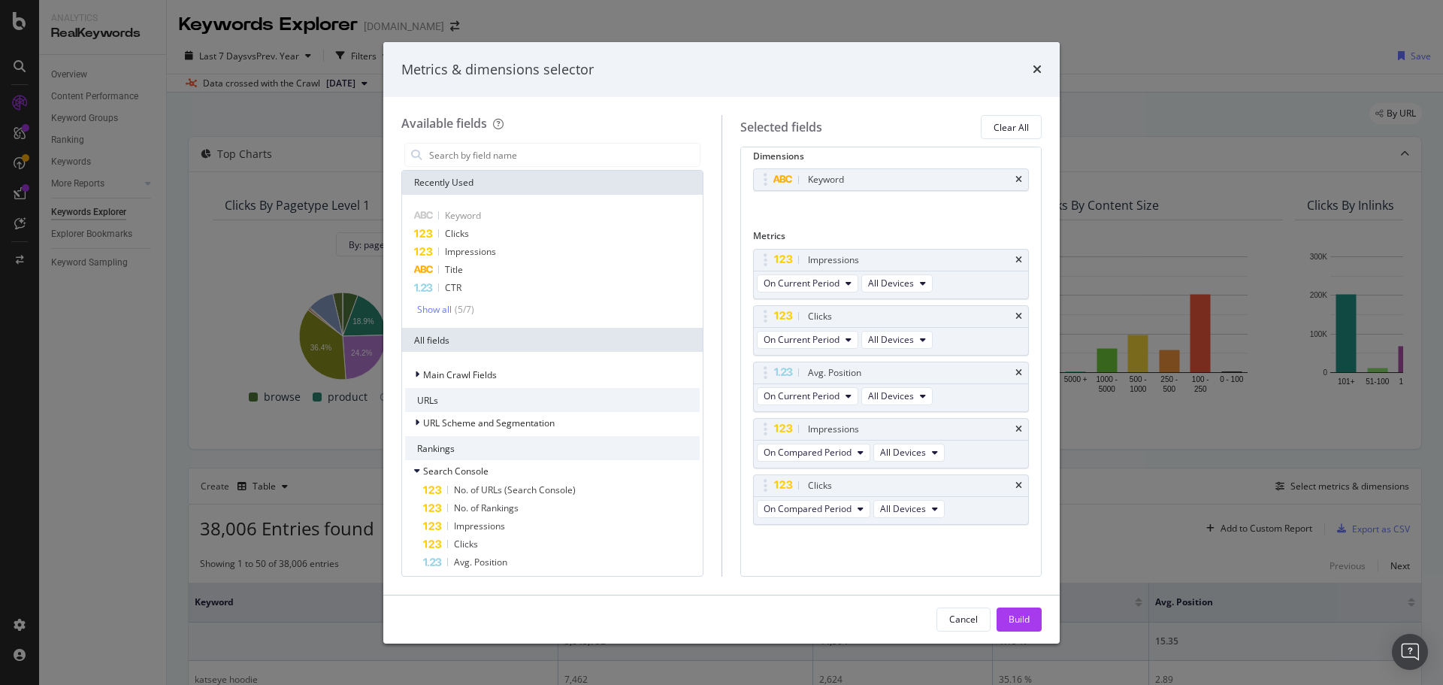
scroll to position [10, 0]
click at [1015, 374] on icon "times" at bounding box center [1018, 372] width 7 height 9
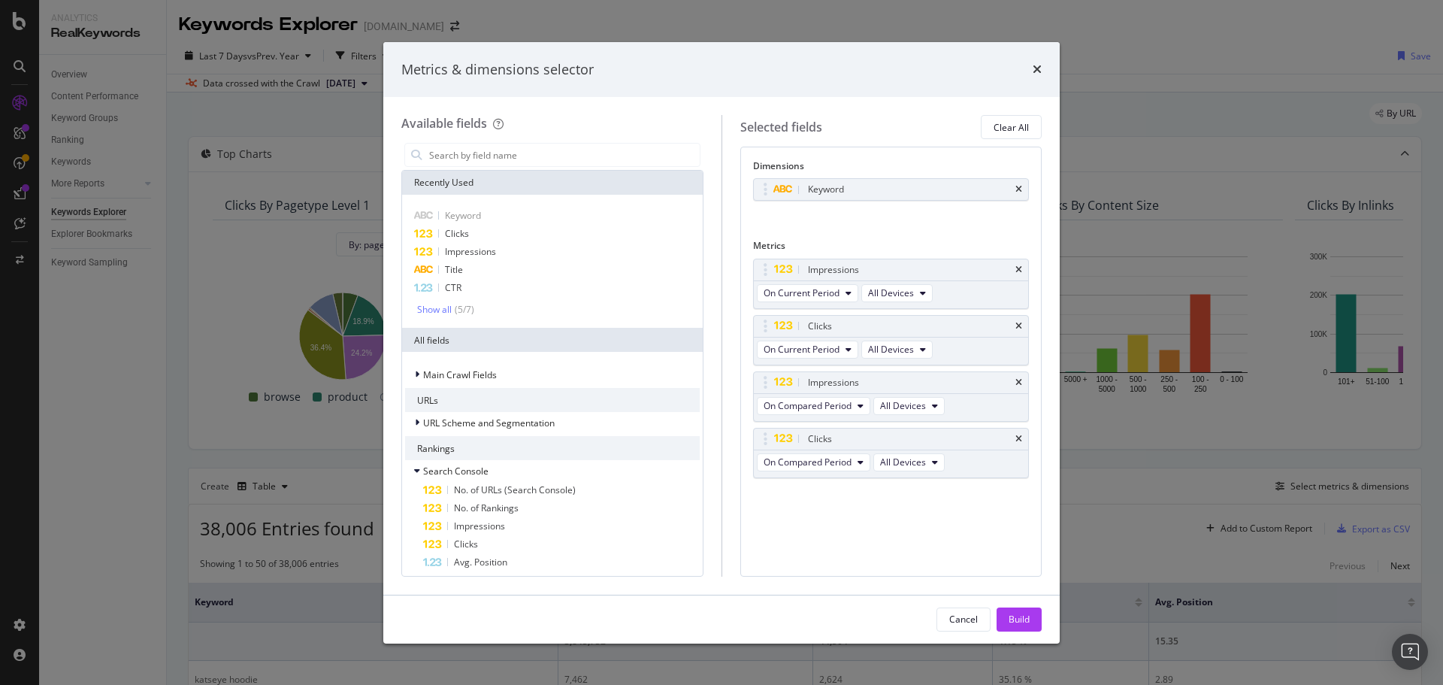
scroll to position [0, 0]
drag, startPoint x: 761, startPoint y: 382, endPoint x: 767, endPoint y: 318, distance: 64.2
click at [767, 318] on body "Analytics RealKeywords Overview Content Performance Keyword Groups Ranking Keyw…" at bounding box center [721, 342] width 1443 height 685
click at [842, 351] on span "On Compared Period" at bounding box center [808, 349] width 88 height 13
click at [879, 432] on span "Diff. between Periods - Percentage" at bounding box center [842, 432] width 145 height 14
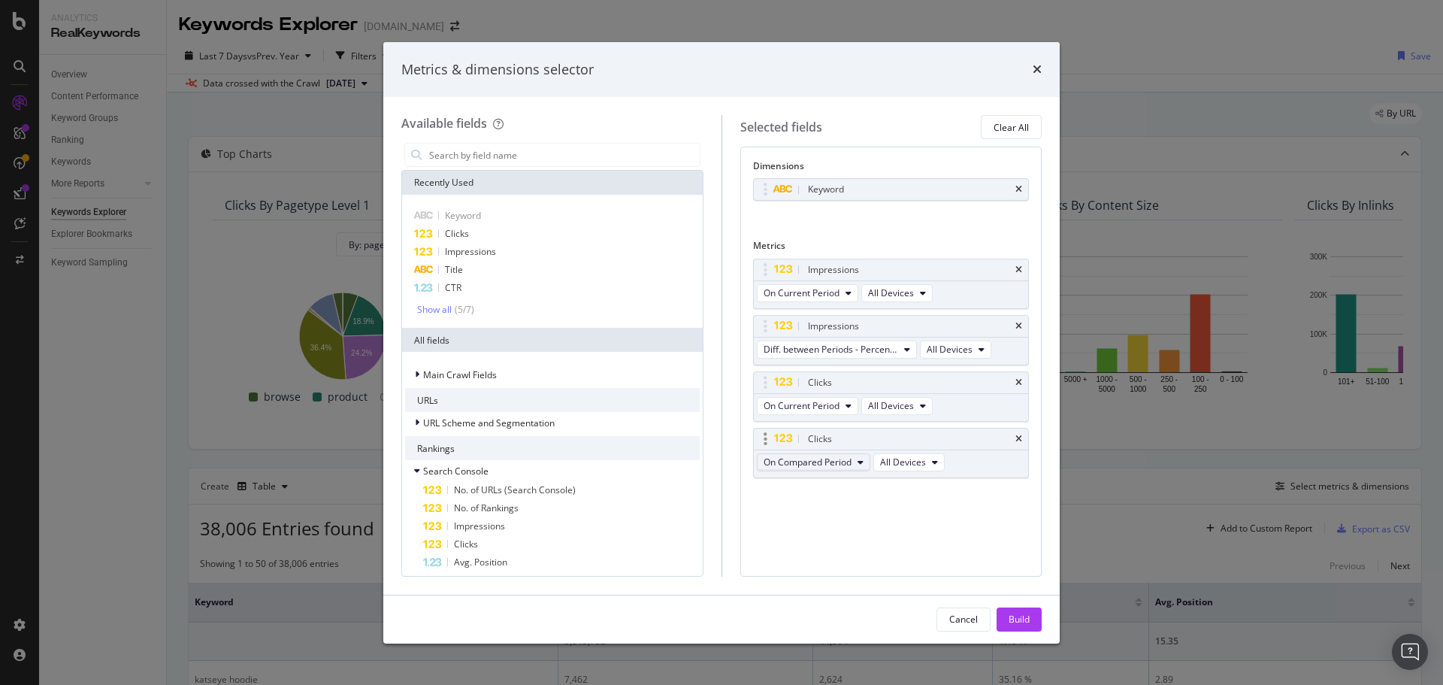
click at [822, 461] on span "On Compared Period" at bounding box center [808, 461] width 88 height 13
click at [882, 542] on span "Diff. between Periods - Percentage" at bounding box center [842, 545] width 145 height 14
click at [508, 151] on input "modal" at bounding box center [564, 155] width 272 height 23
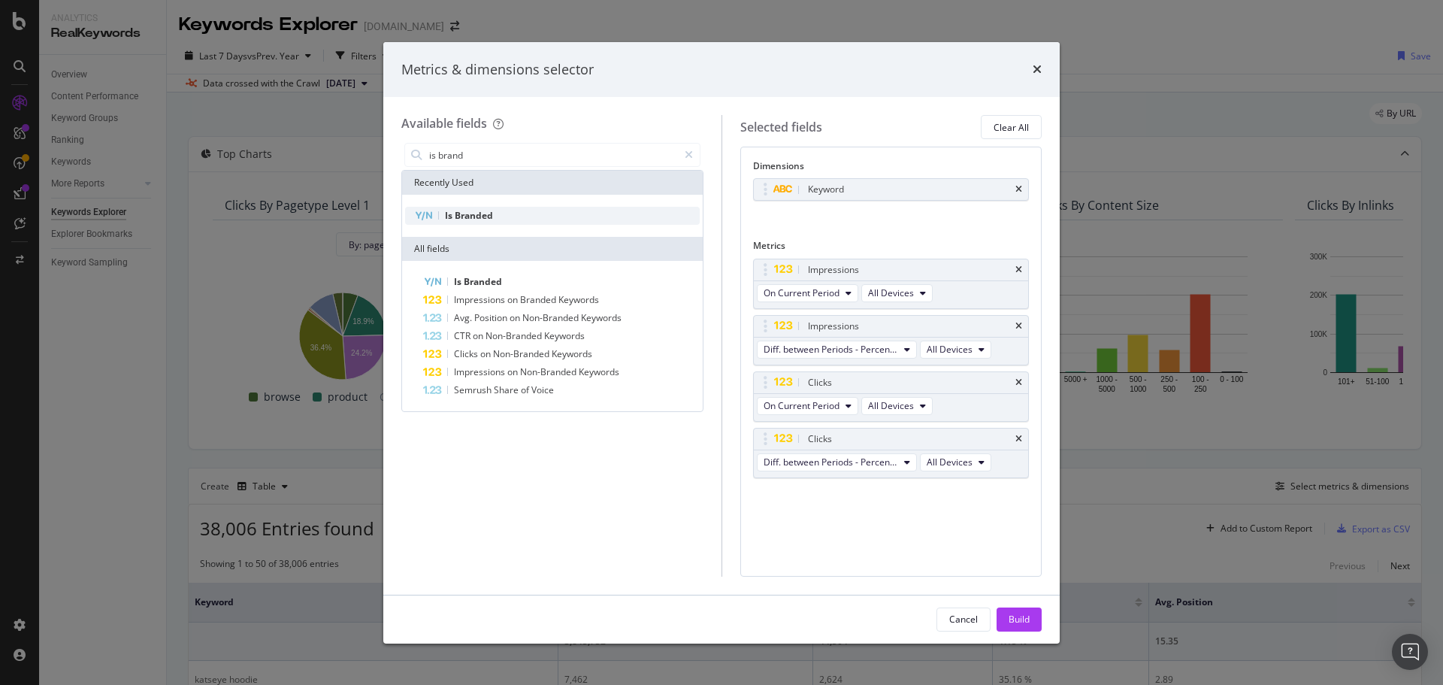
click at [519, 215] on div "Is Branded" at bounding box center [552, 216] width 295 height 18
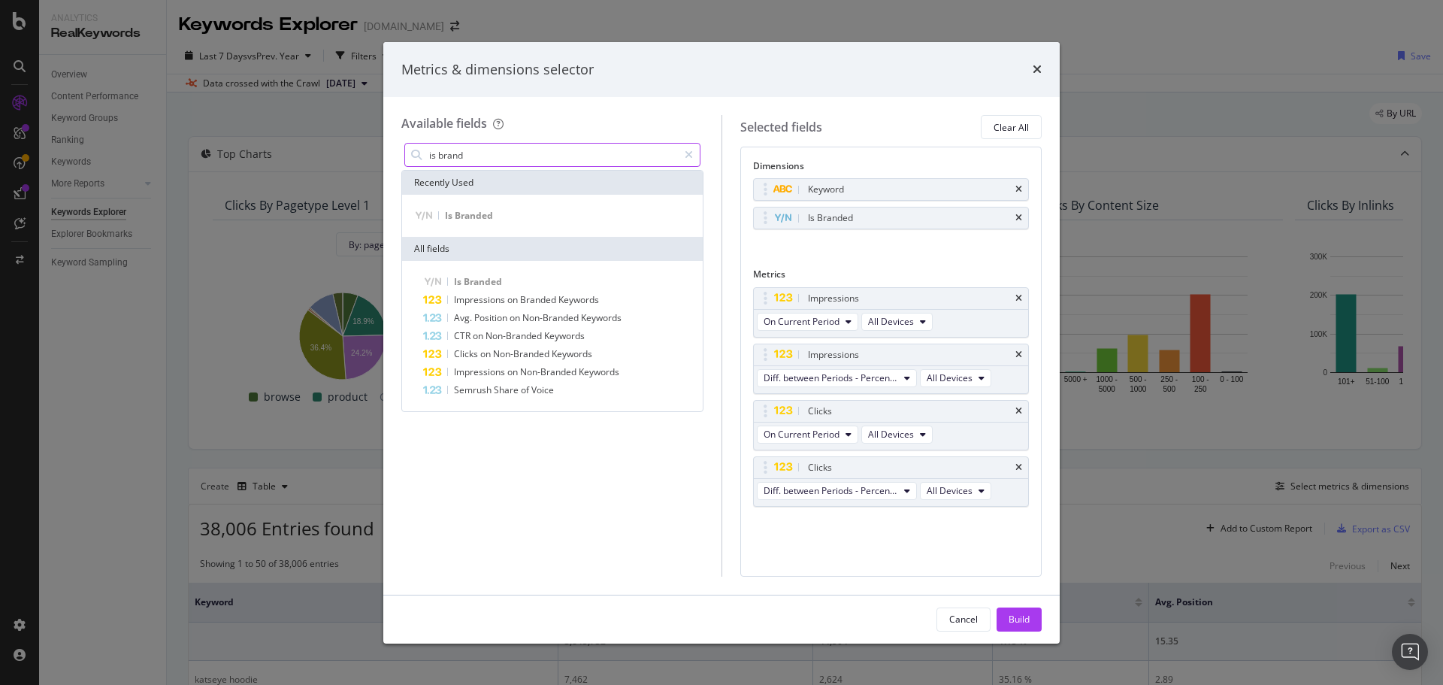
click at [530, 157] on input "is brand" at bounding box center [553, 155] width 250 height 23
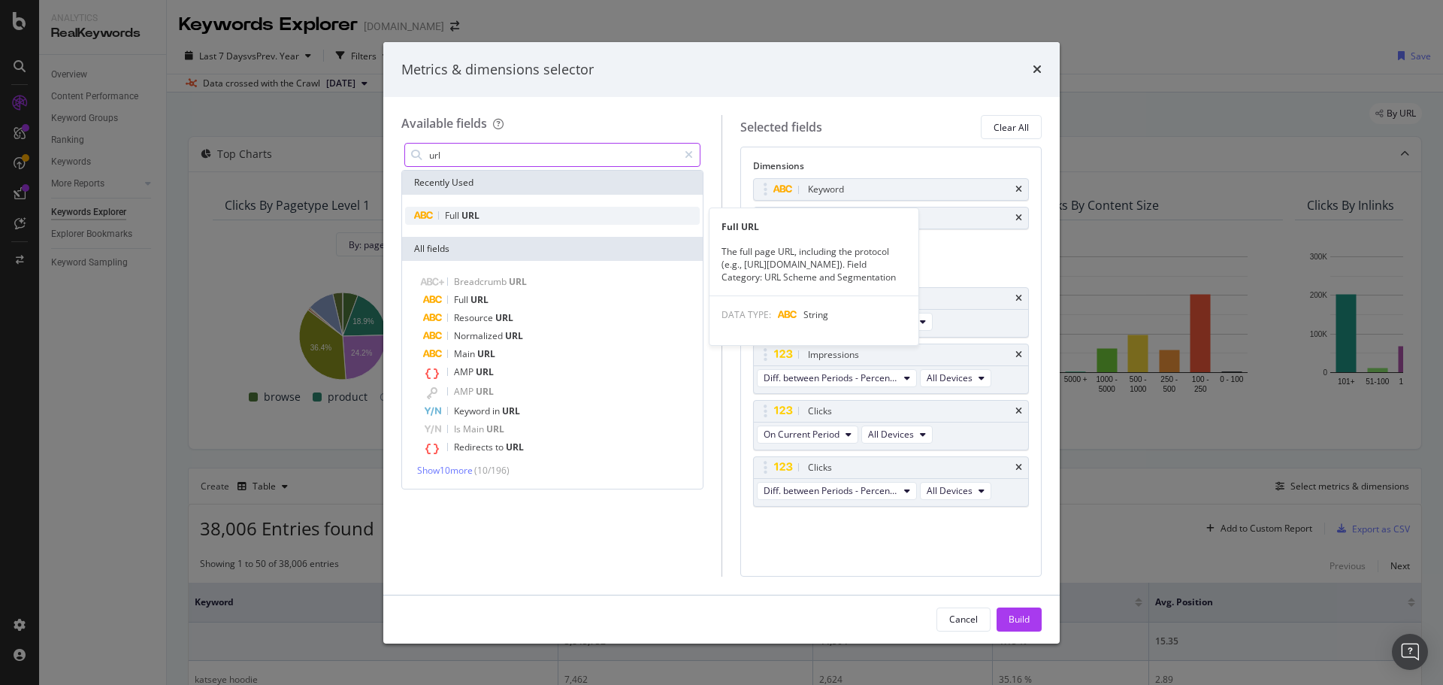
type input "url"
click at [502, 210] on div "Full URL" at bounding box center [552, 216] width 295 height 18
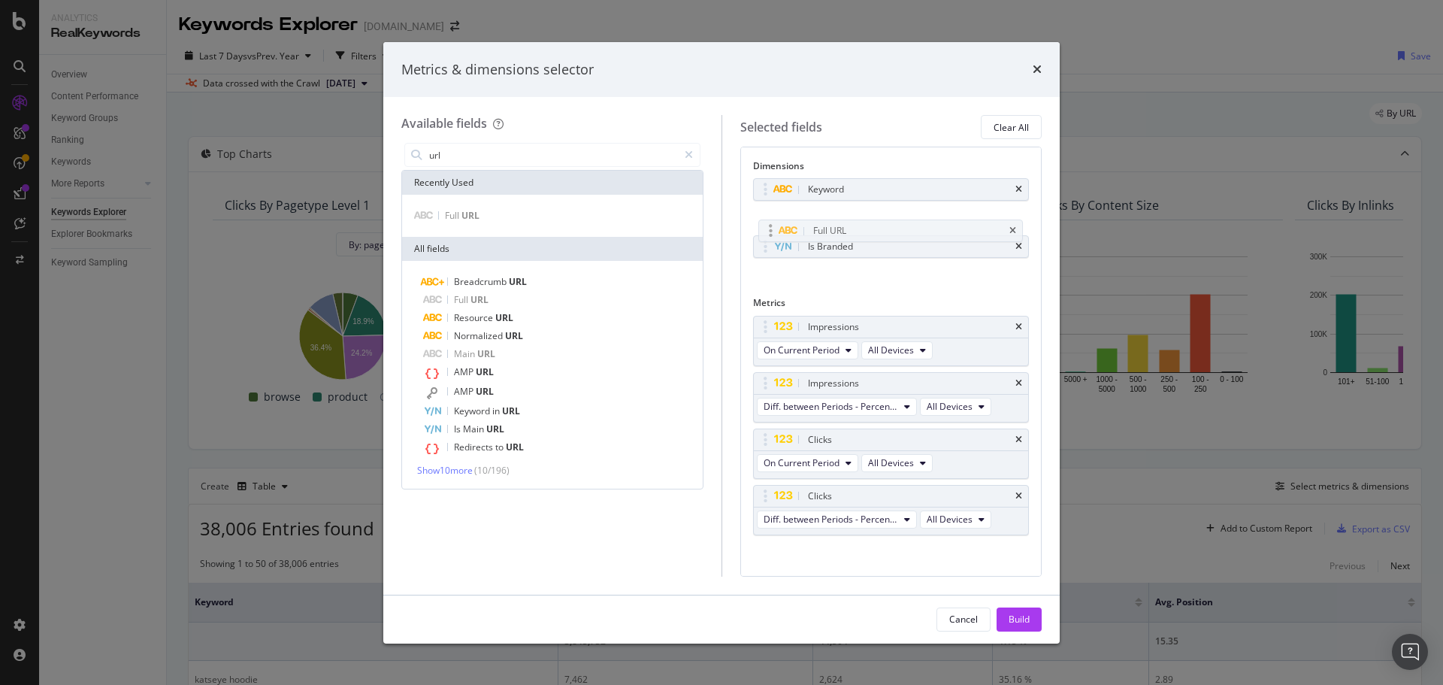
drag, startPoint x: 764, startPoint y: 244, endPoint x: 769, endPoint y: 224, distance: 21.0
click at [769, 224] on body "Analytics RealKeywords Overview Content Performance Keyword Groups Ranking Keyw…" at bounding box center [721, 342] width 1443 height 685
click at [1017, 620] on div "Build" at bounding box center [1019, 619] width 21 height 13
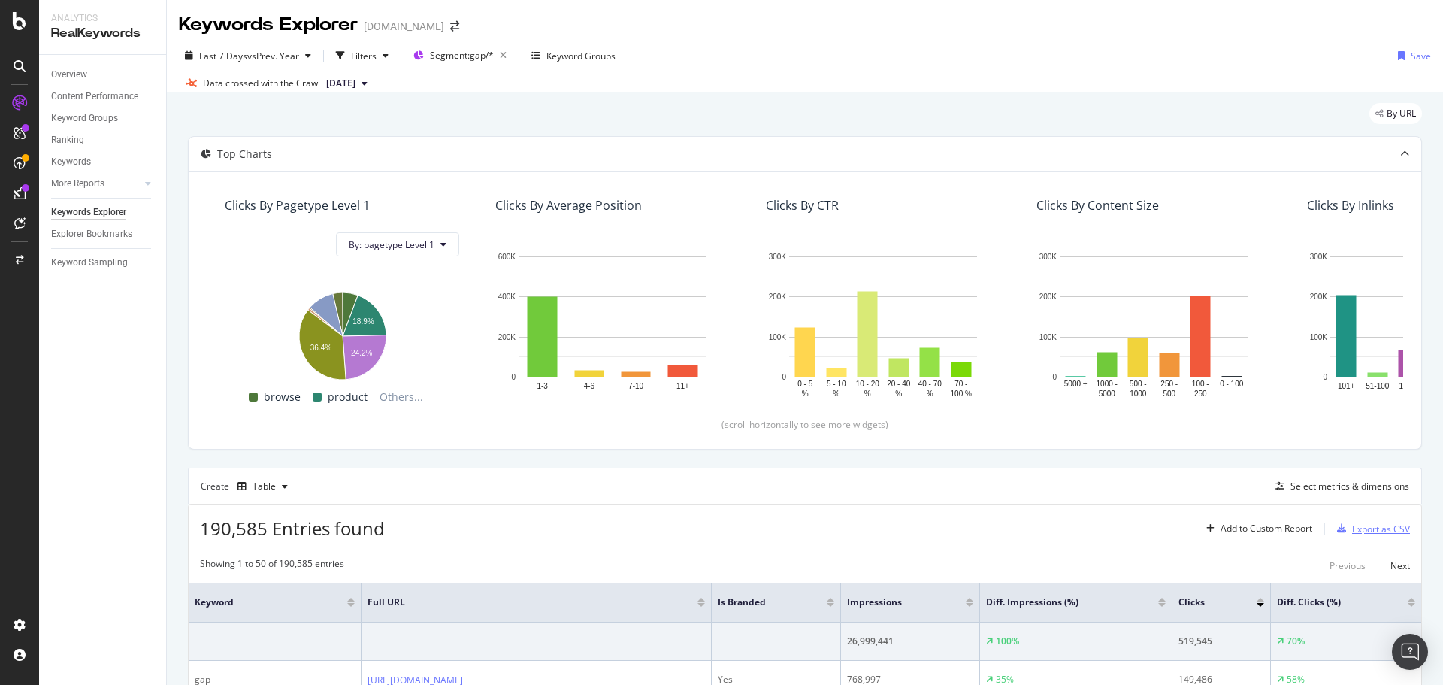
click at [1358, 532] on div "Export as CSV" at bounding box center [1381, 528] width 58 height 13
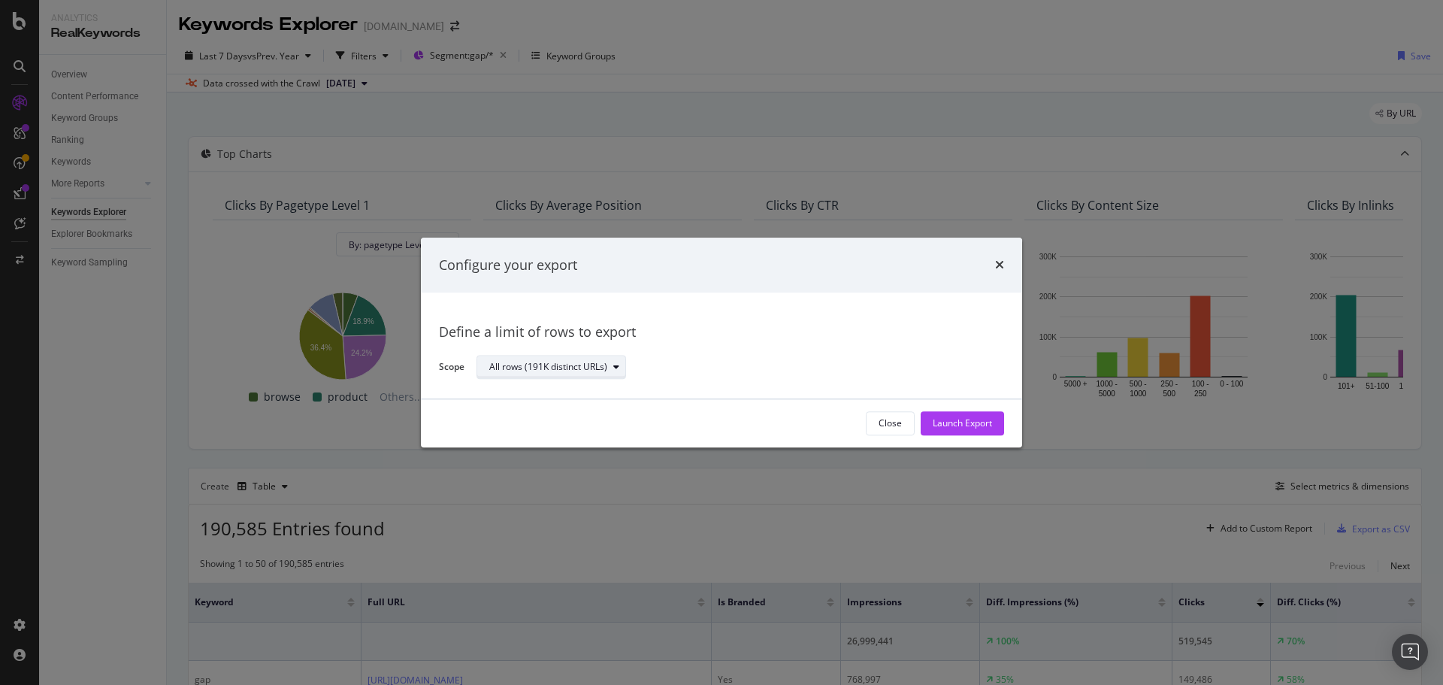
click at [545, 365] on div "All rows (191K distinct URLs)" at bounding box center [548, 367] width 118 height 9
click at [537, 413] on div "Define a limit" at bounding box center [523, 417] width 56 height 13
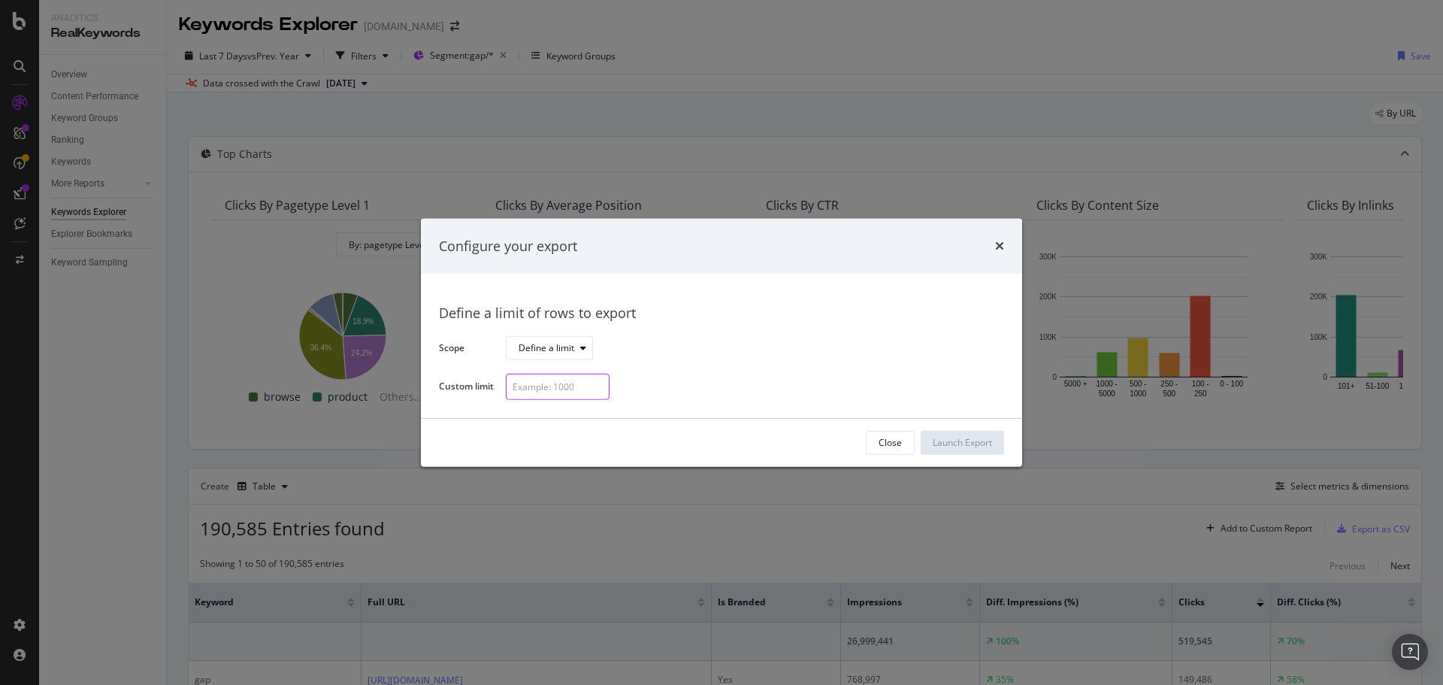
click at [552, 392] on input "modal" at bounding box center [558, 387] width 104 height 26
type input "300"
click at [946, 444] on div "Launch Export" at bounding box center [962, 442] width 59 height 13
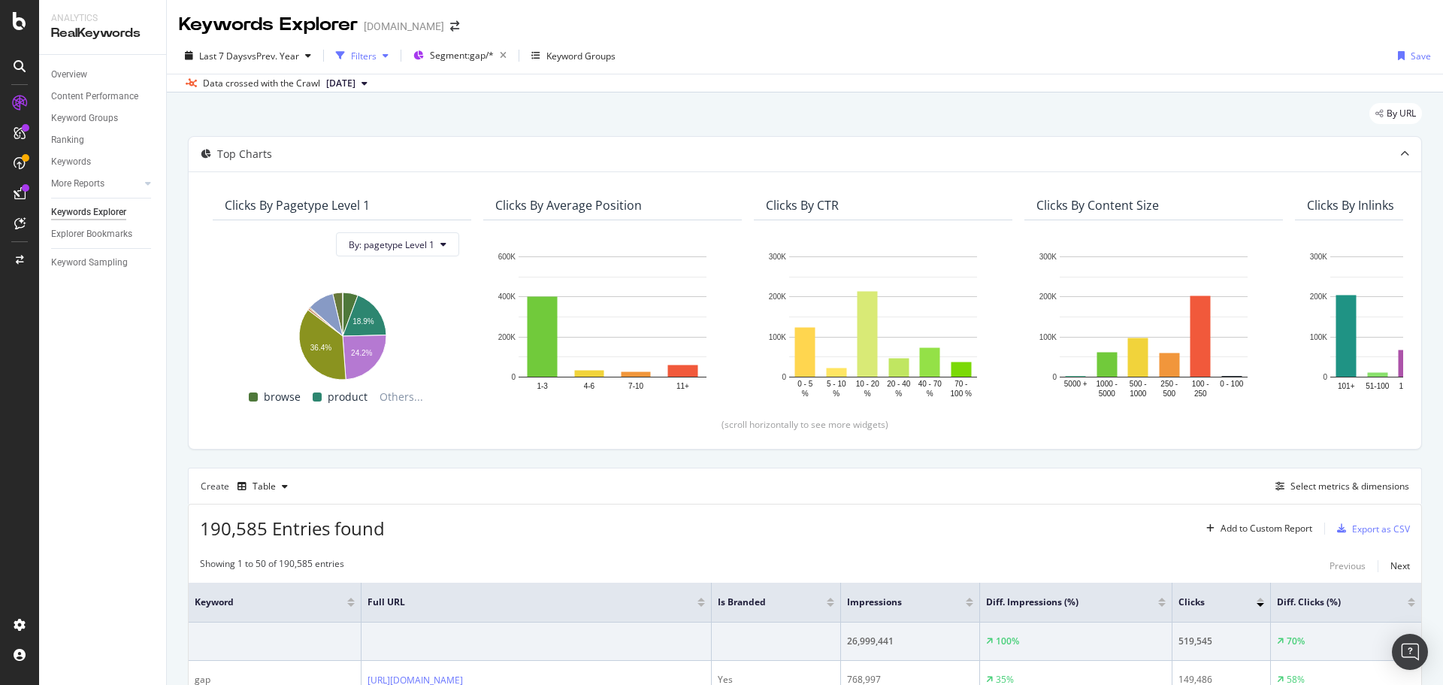
click at [359, 58] on div "Filters" at bounding box center [364, 56] width 26 height 13
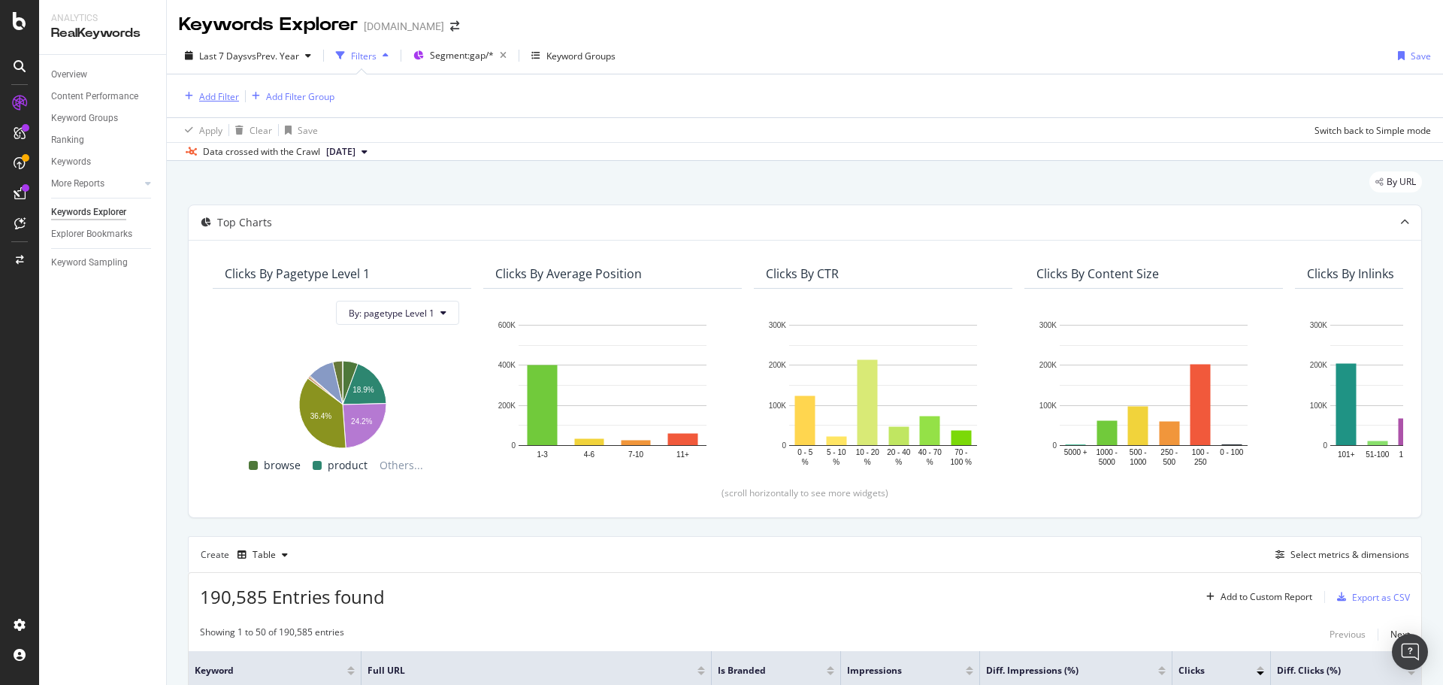
click at [217, 96] on div "Add Filter" at bounding box center [219, 96] width 40 height 13
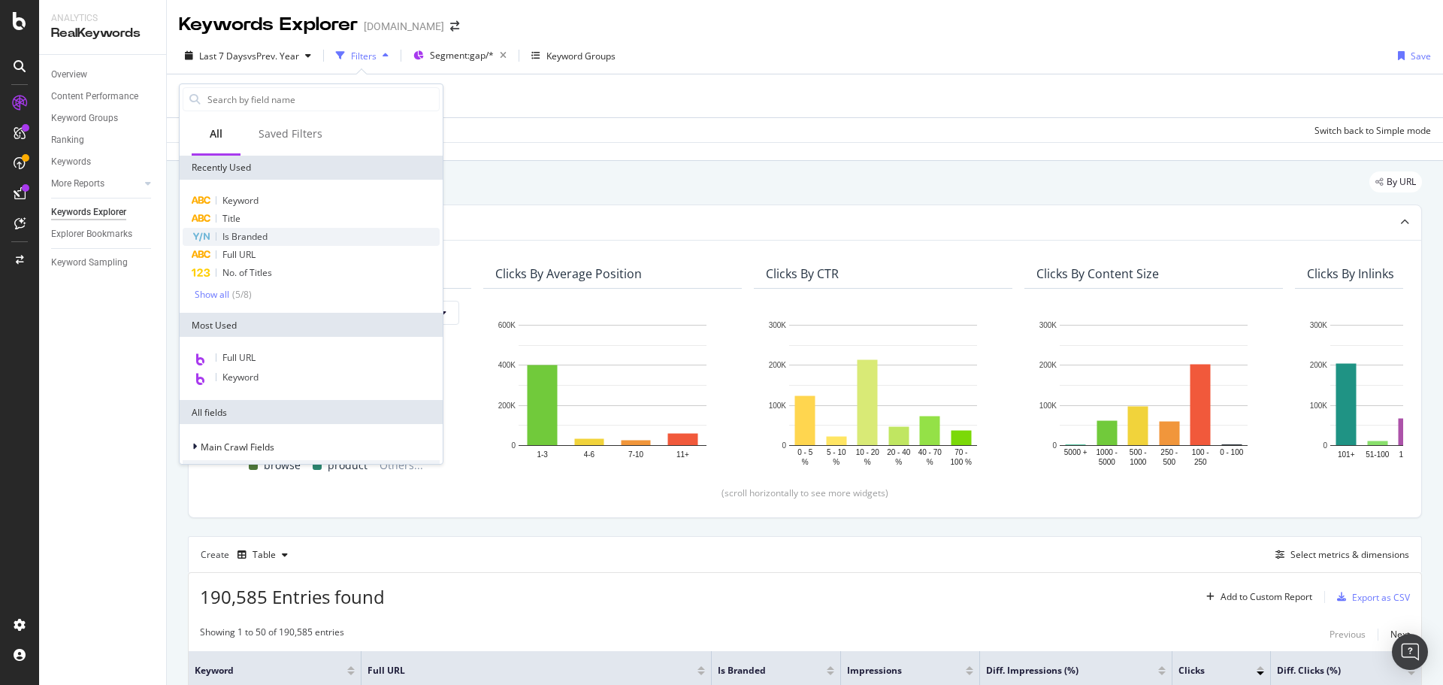
click at [256, 231] on span "Is Branded" at bounding box center [244, 236] width 45 height 13
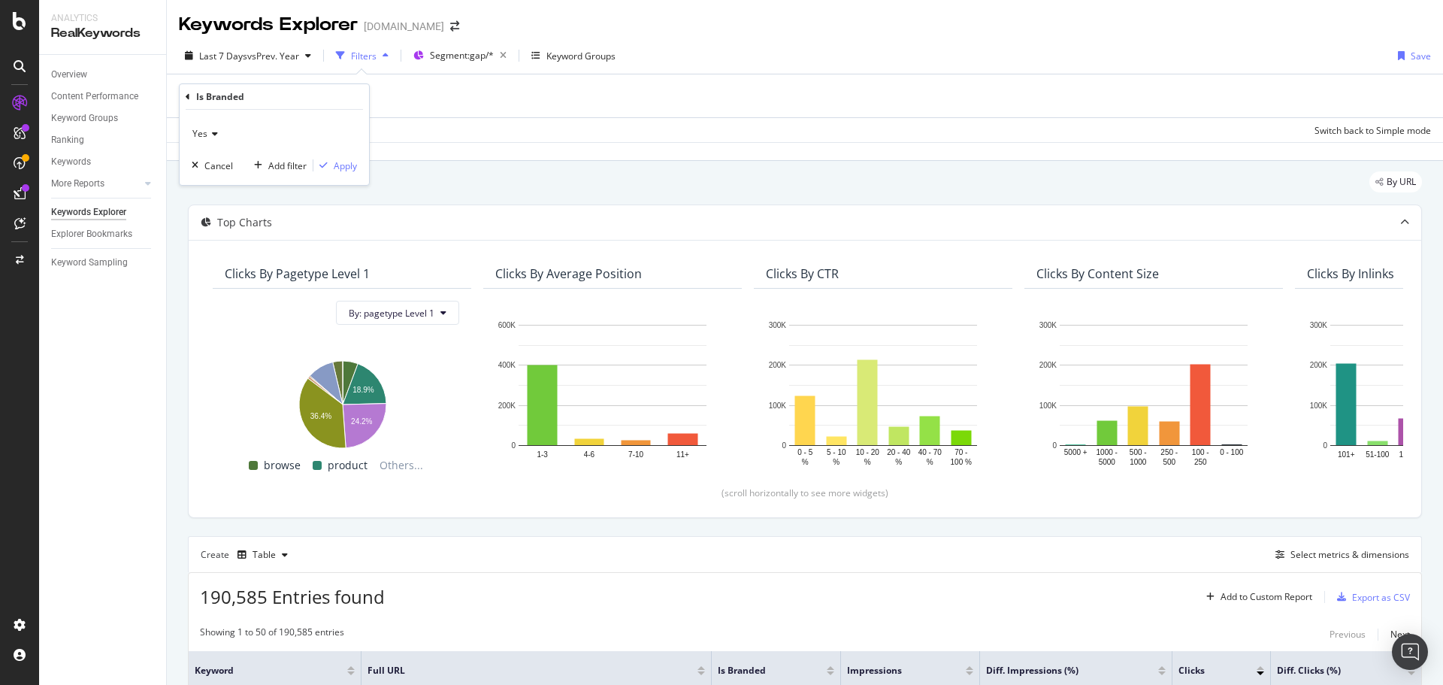
click at [211, 135] on icon at bounding box center [212, 133] width 11 height 9
click at [226, 192] on div "Yes No" at bounding box center [276, 174] width 168 height 59
click at [226, 188] on div "No" at bounding box center [275, 184] width 161 height 20
click at [334, 163] on div "Apply" at bounding box center [345, 165] width 23 height 13
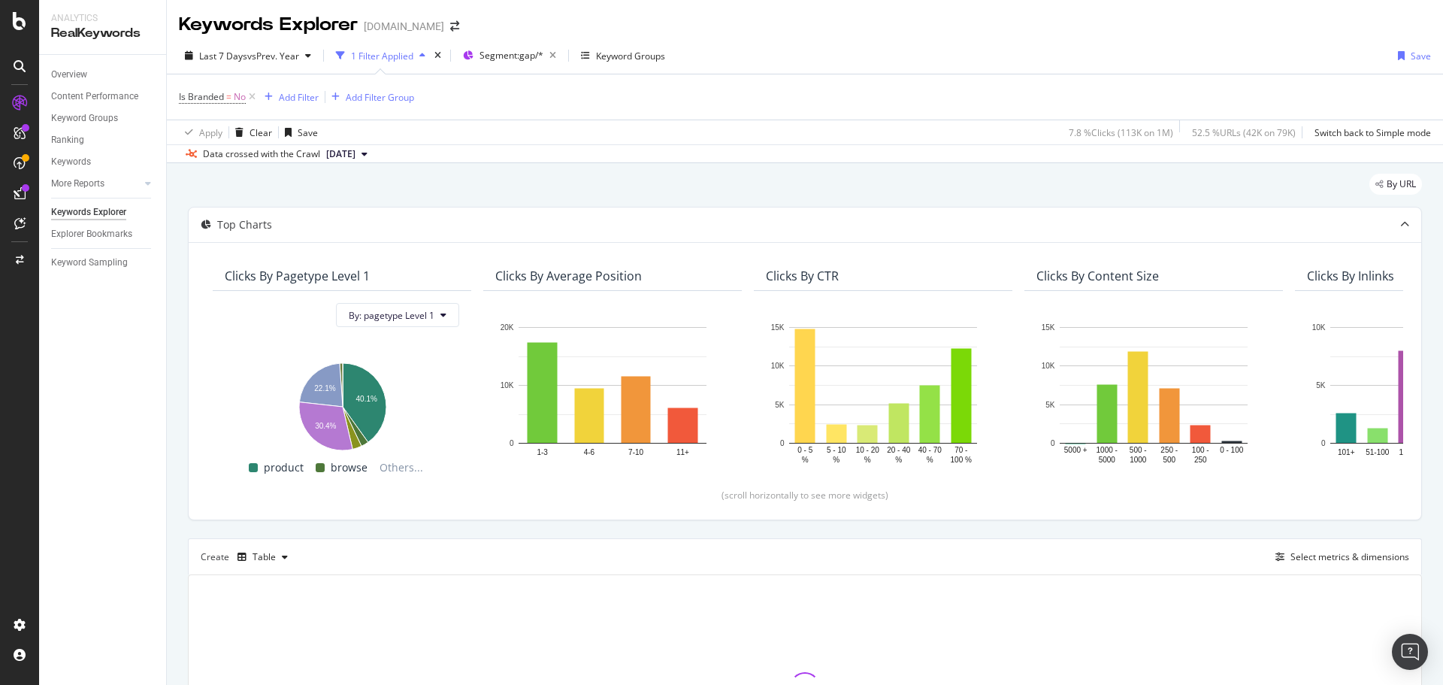
click at [1027, 44] on div "Last 7 Days vs Prev. Year 1 Filter Applied Segment: gap/* Keyword Groups Save" at bounding box center [805, 59] width 1276 height 30
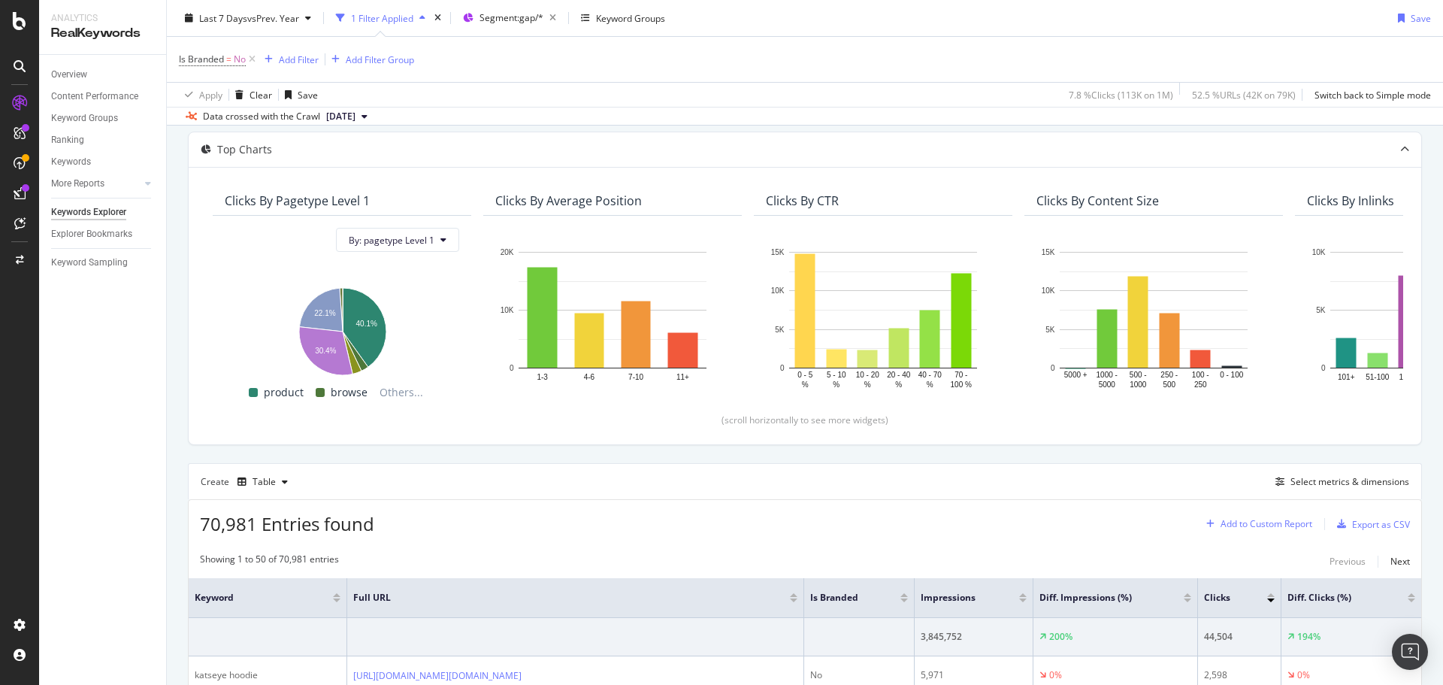
scroll to position [150, 0]
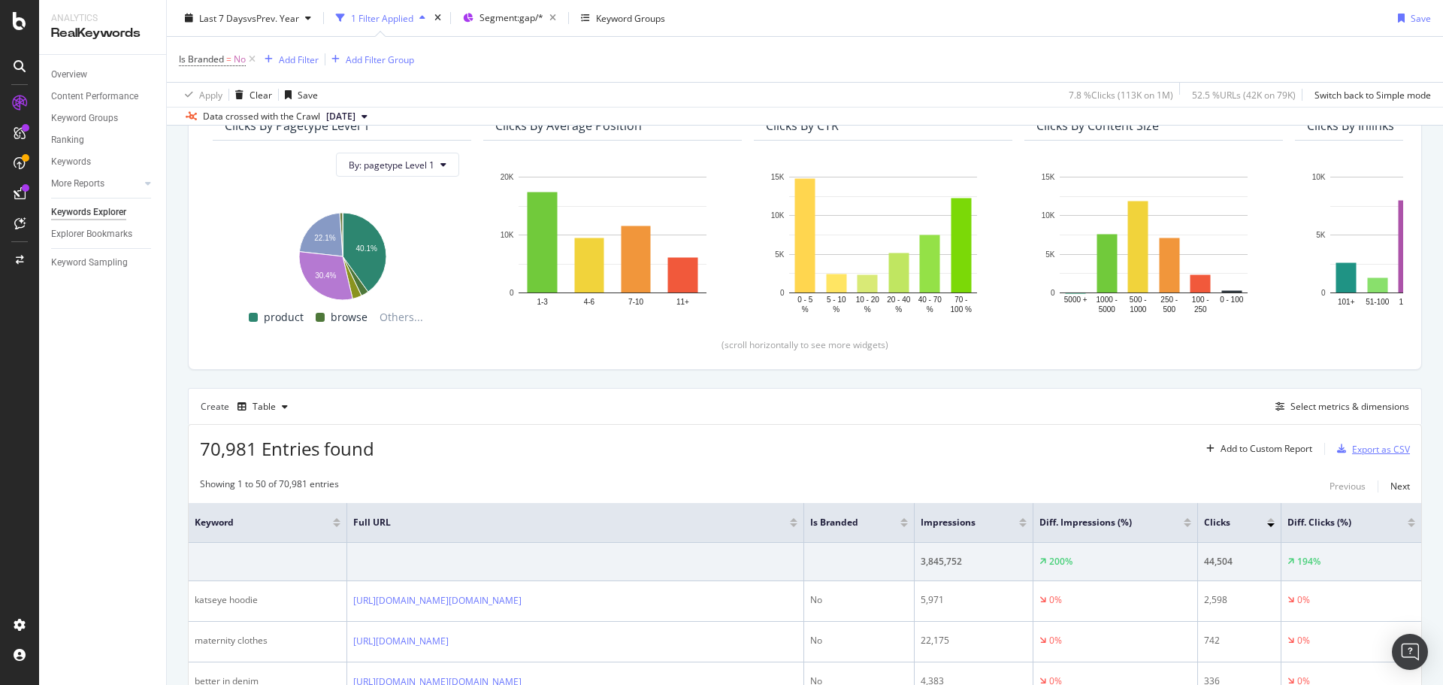
click at [1352, 452] on div "Export as CSV" at bounding box center [1381, 449] width 58 height 13
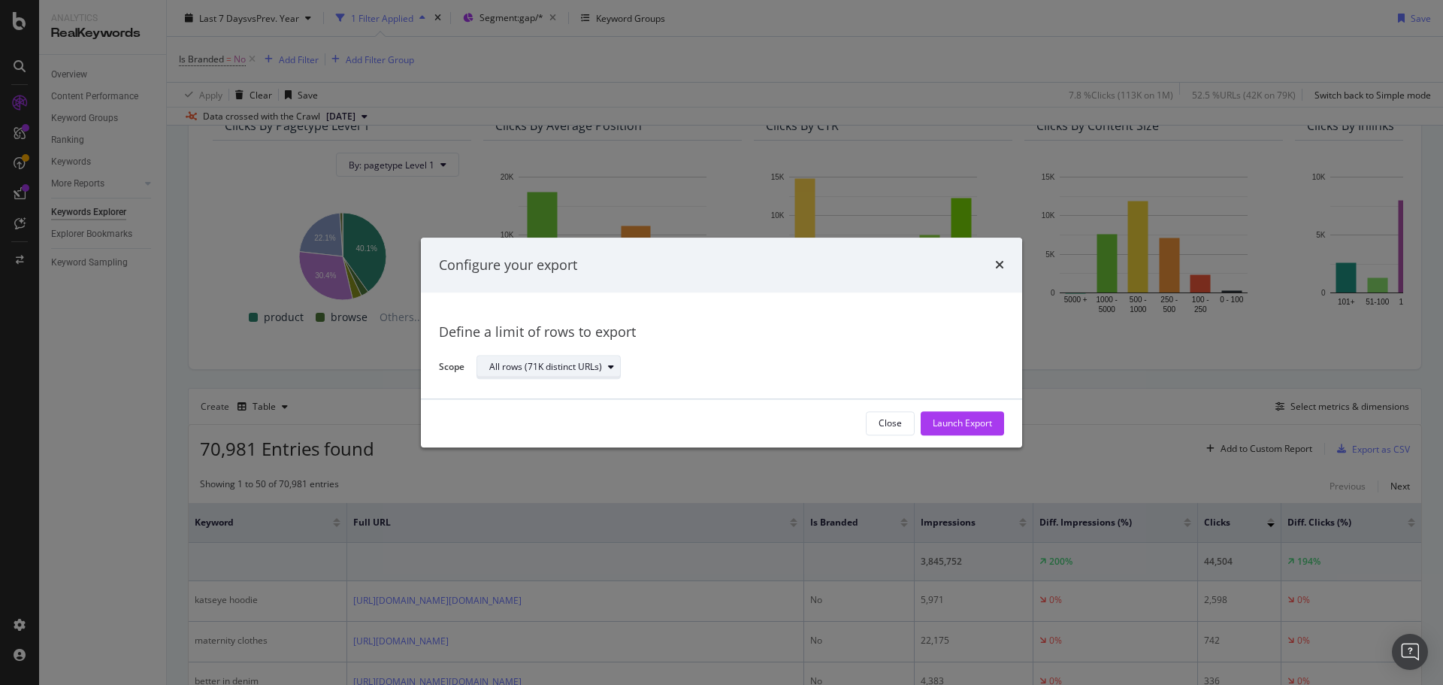
click at [592, 363] on div "All rows (71K distinct URLs)" at bounding box center [545, 367] width 113 height 9
click at [576, 407] on div "All rows (71K distinct URLs) Define a limit" at bounding box center [556, 405] width 146 height 44
click at [577, 416] on div "Define a limit" at bounding box center [556, 417] width 146 height 19
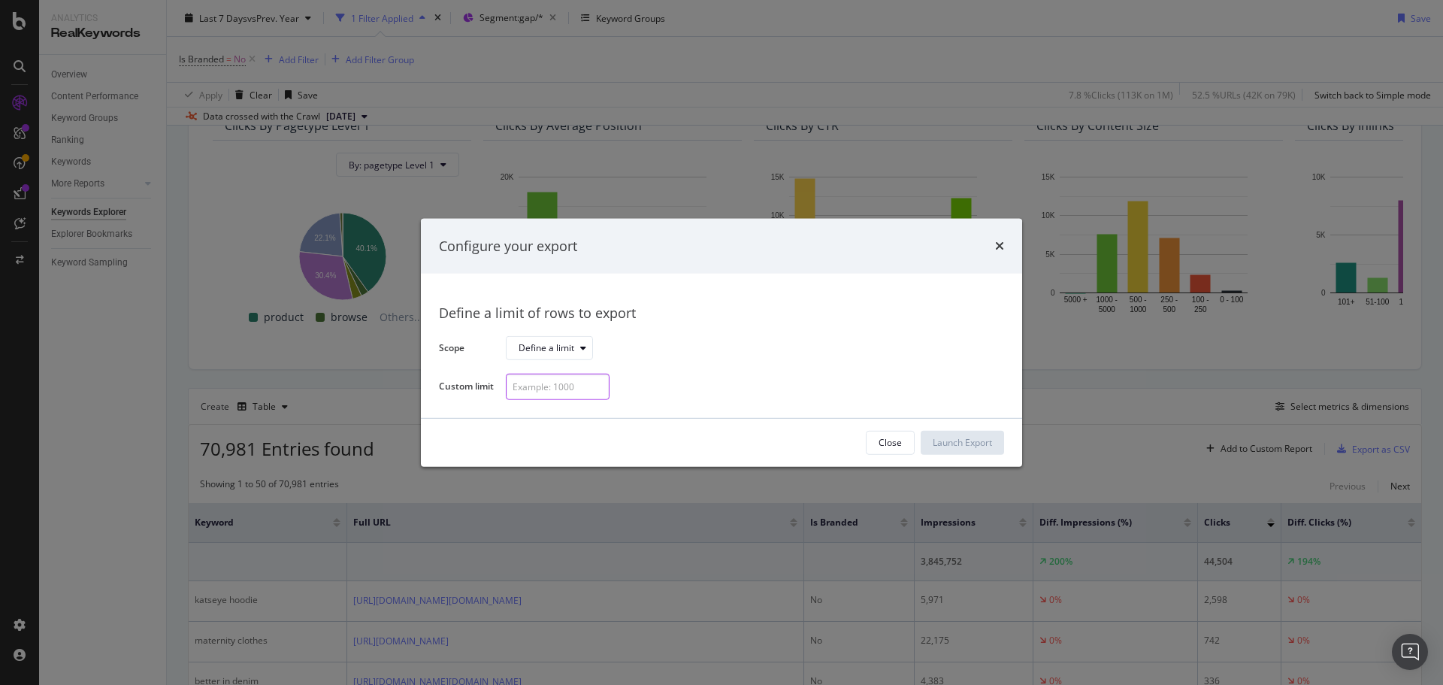
click at [564, 380] on input "modal" at bounding box center [558, 387] width 104 height 26
type input "300"
click at [951, 443] on div "Launch Export" at bounding box center [962, 442] width 59 height 13
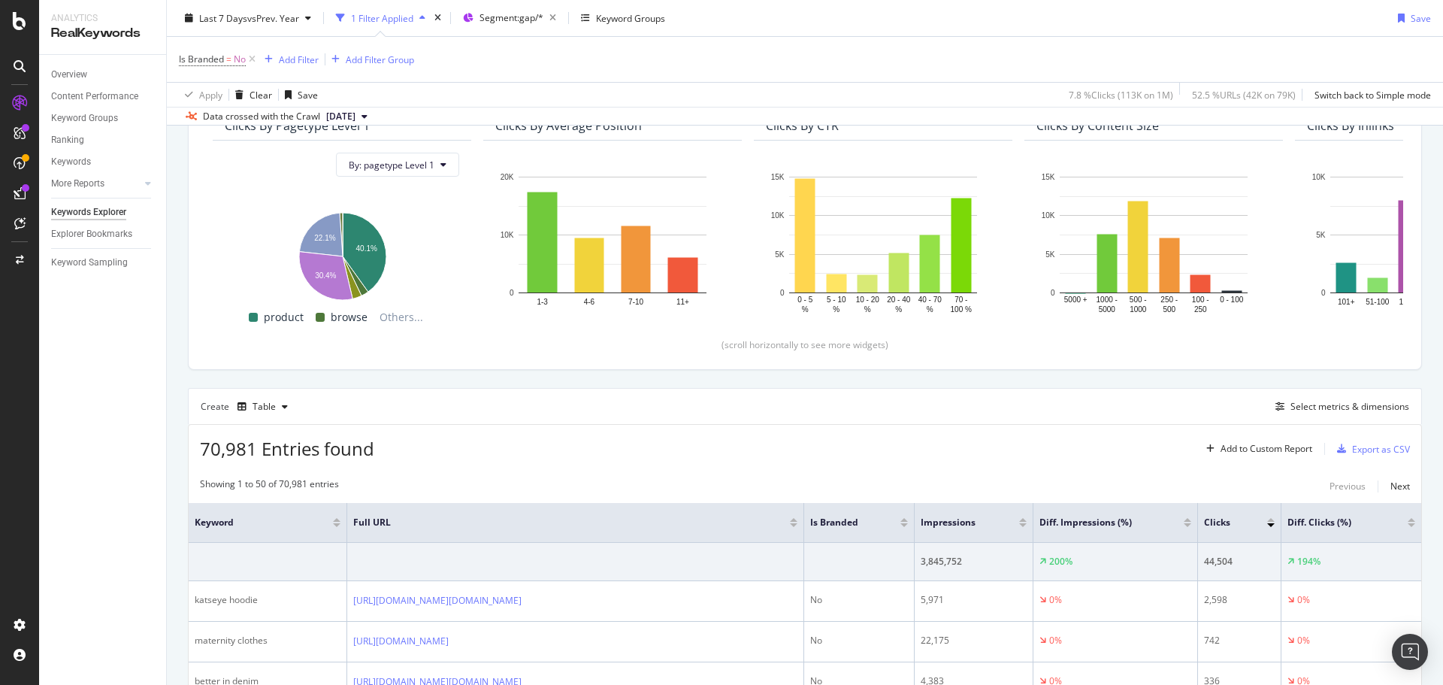
click at [92, 391] on div "Overview Content Performance Keyword Groups Ranking Keywords More Reports Count…" at bounding box center [102, 370] width 127 height 630
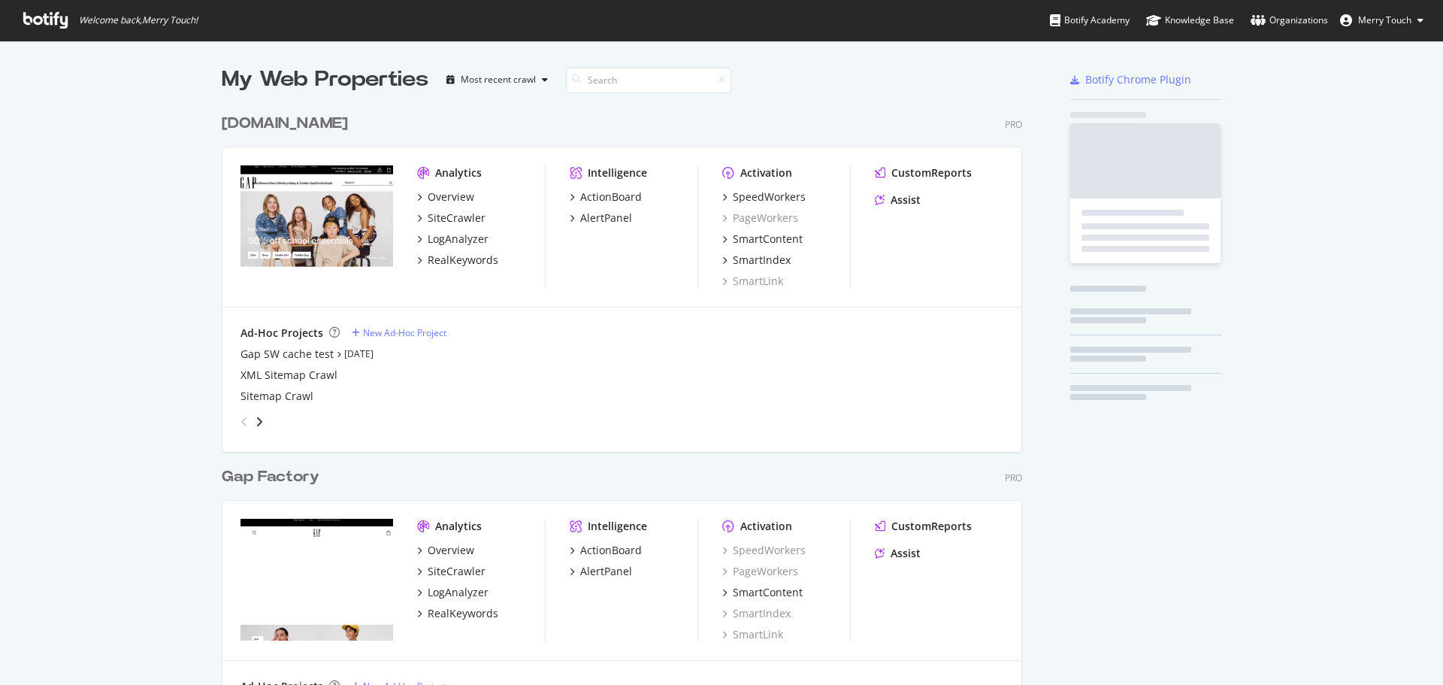
scroll to position [1720, 801]
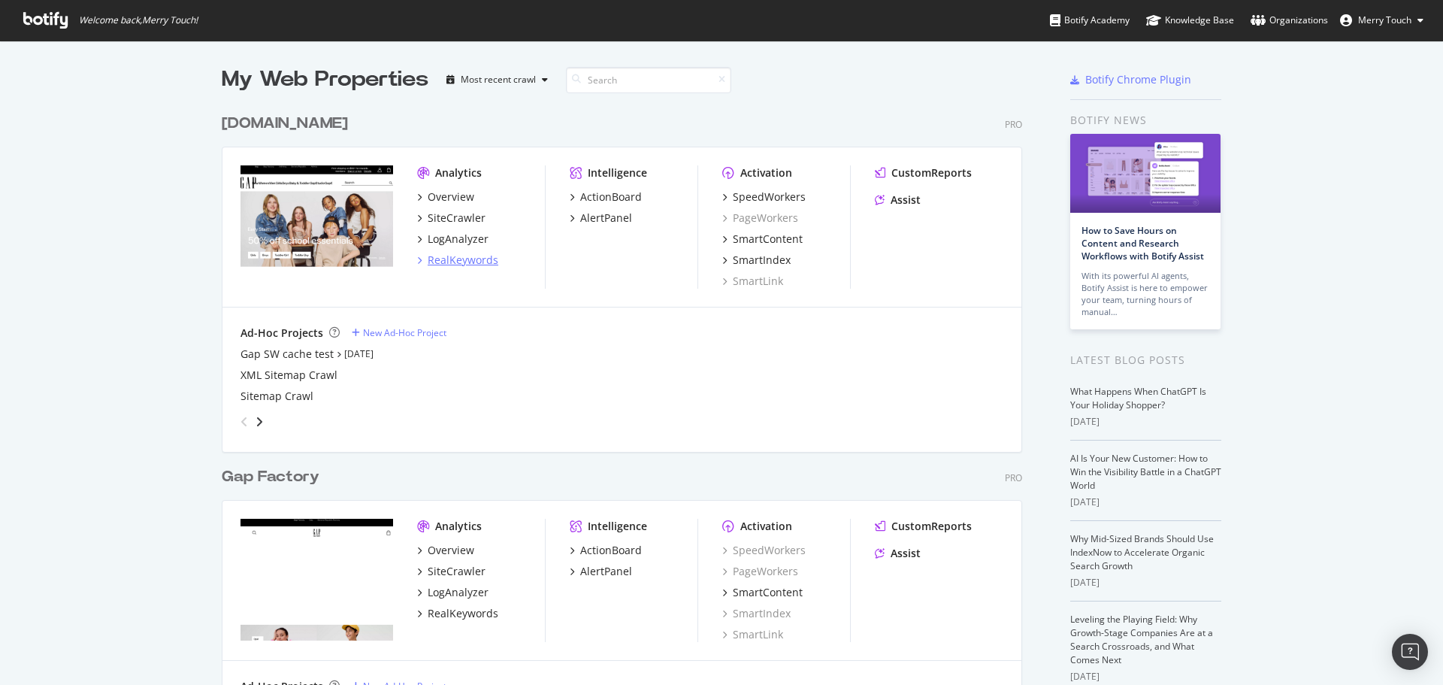
click at [472, 259] on div "RealKeywords" at bounding box center [463, 260] width 71 height 15
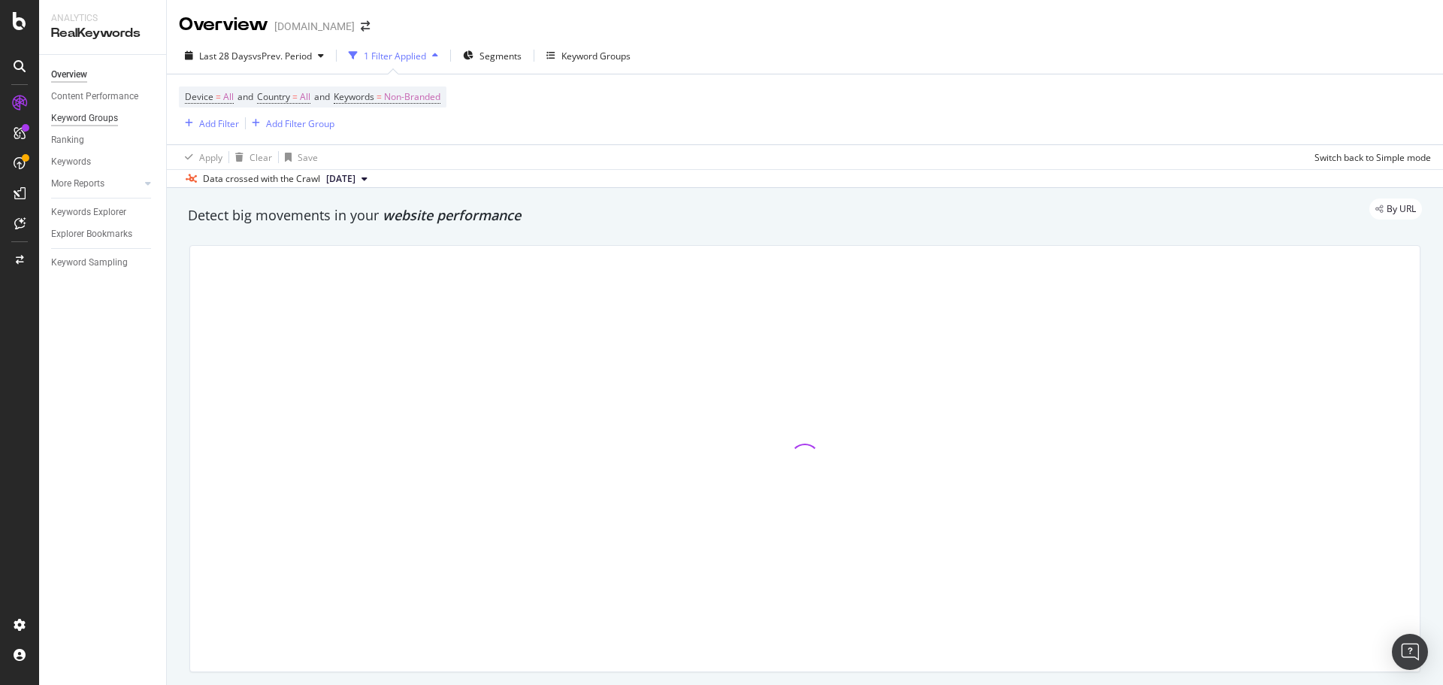
click at [102, 114] on div "Keyword Groups" at bounding box center [84, 118] width 67 height 16
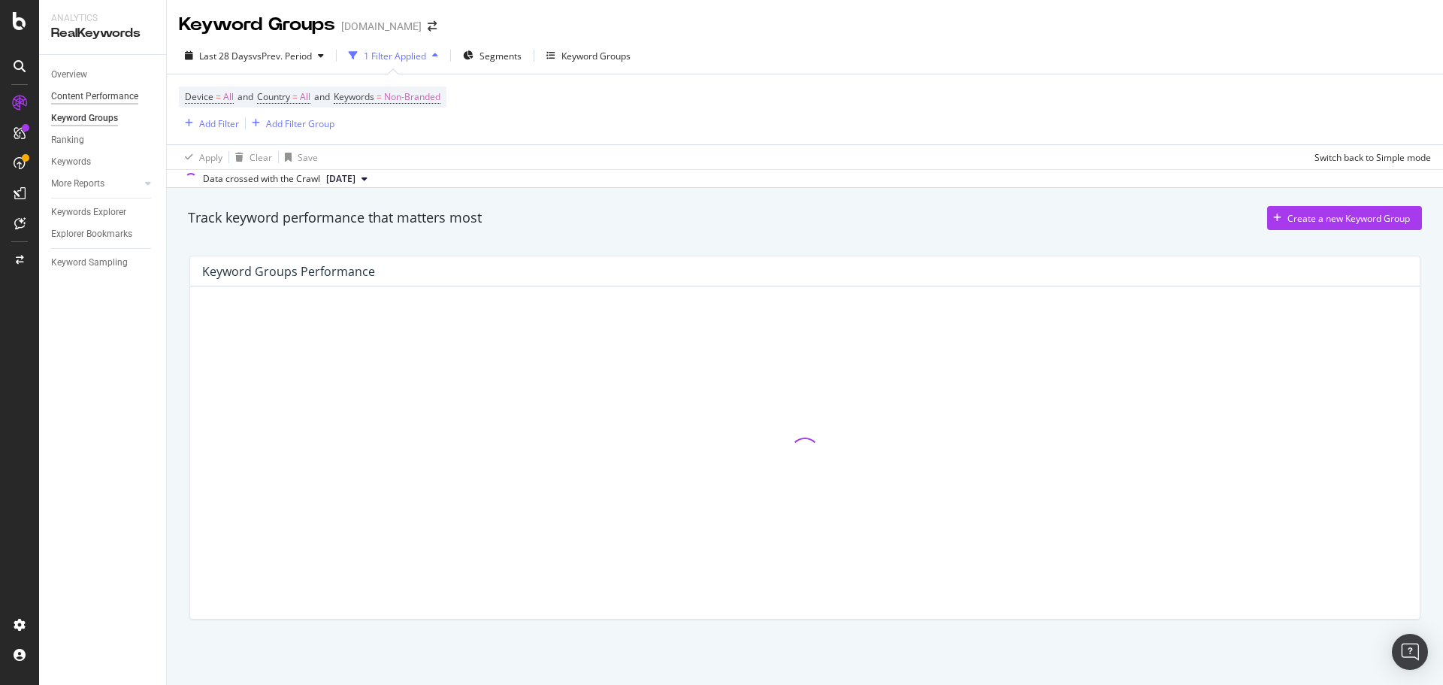
click at [107, 95] on div "Content Performance" at bounding box center [94, 97] width 87 height 16
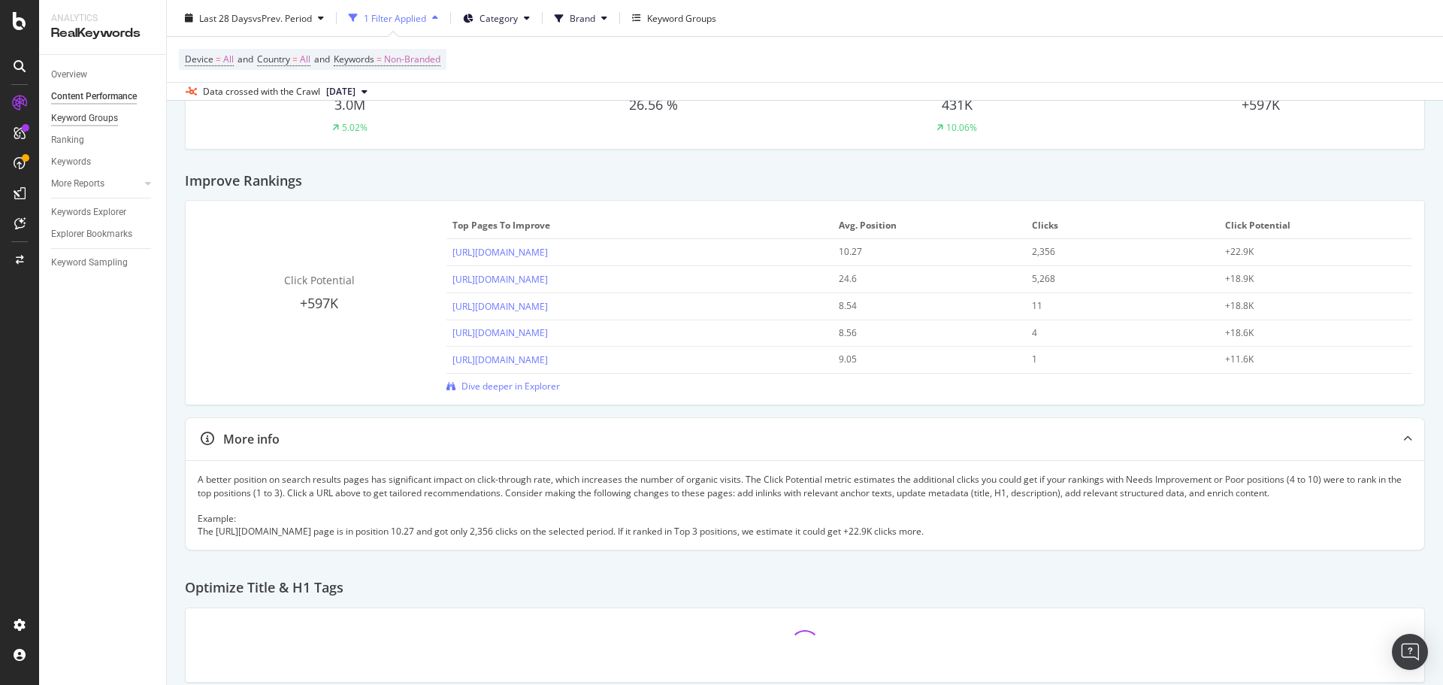
scroll to position [75, 0]
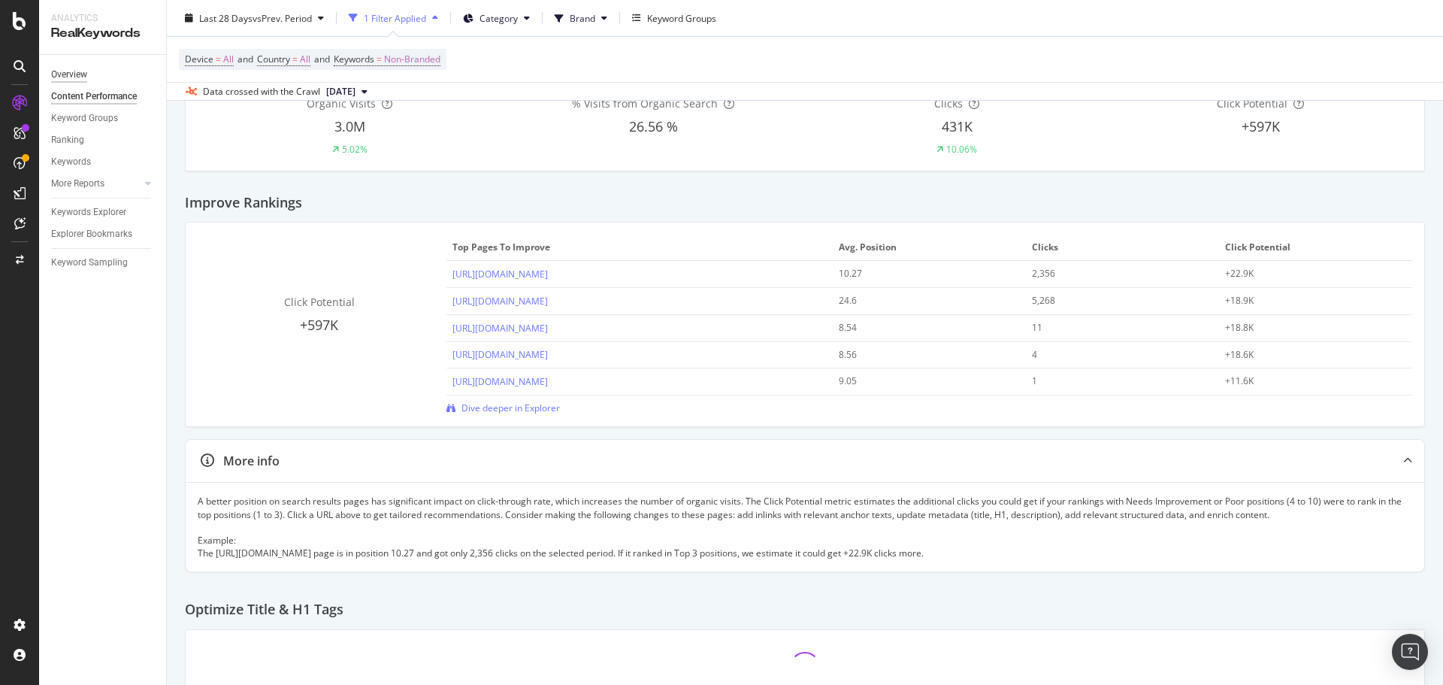
click at [66, 70] on div "Overview" at bounding box center [69, 75] width 36 height 16
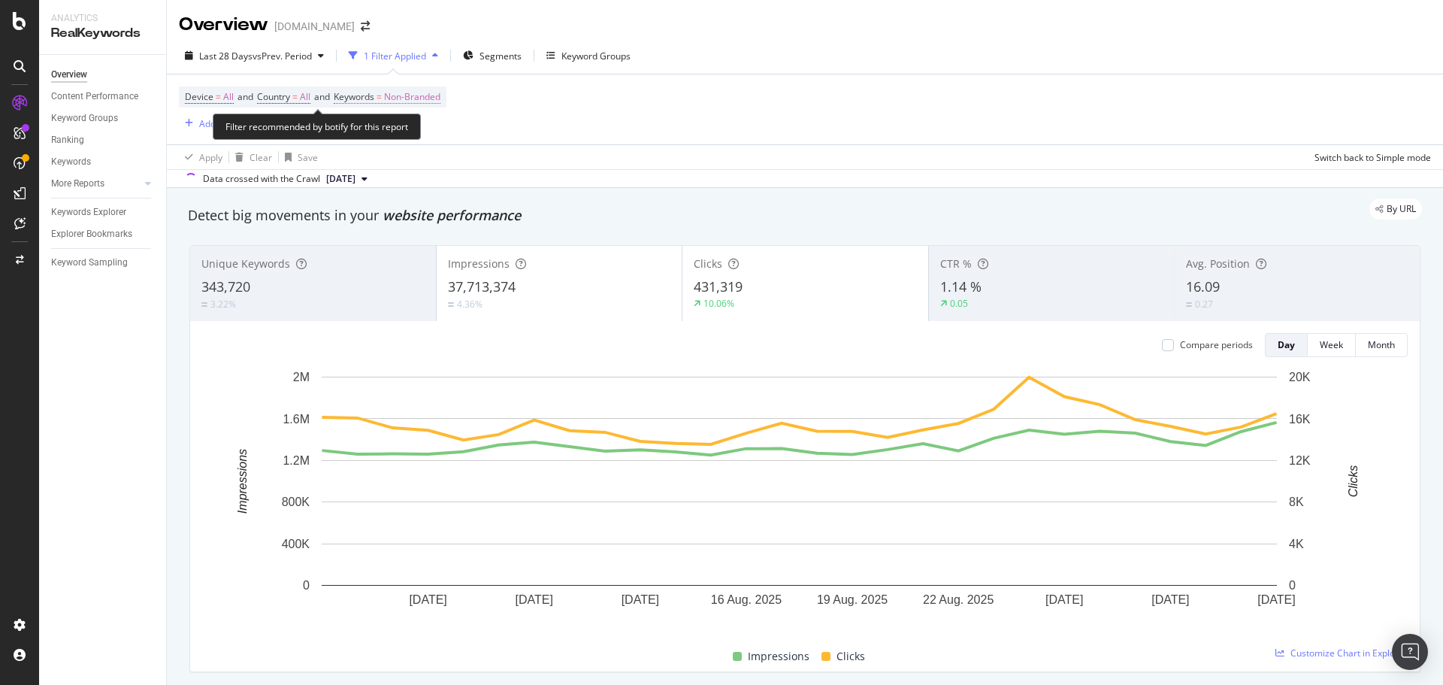
click at [413, 94] on span "Non-Branded" at bounding box center [412, 96] width 56 height 21
click at [414, 129] on span "Non-Branded" at bounding box center [387, 132] width 62 height 13
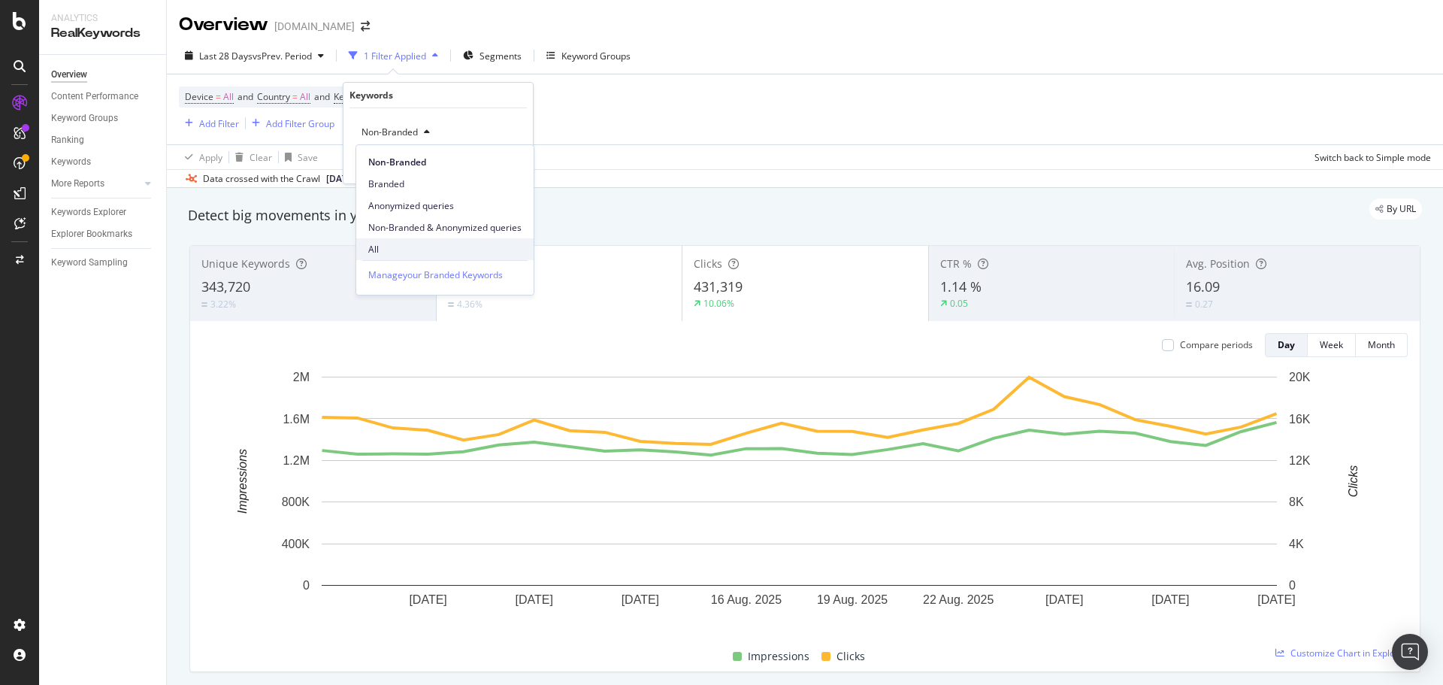
click at [379, 249] on span "All" at bounding box center [444, 250] width 153 height 14
click at [507, 163] on div "Apply" at bounding box center [509, 164] width 23 height 13
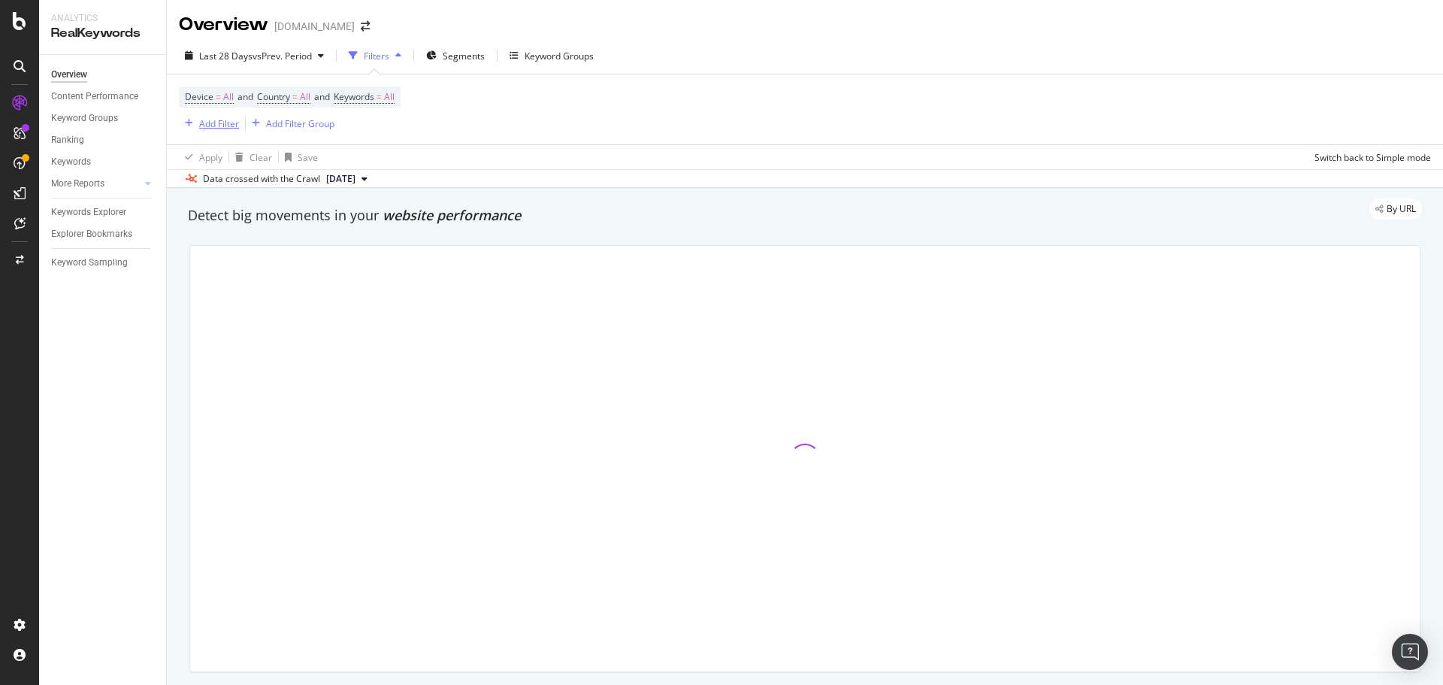
click at [204, 126] on div "Add Filter" at bounding box center [219, 123] width 40 height 13
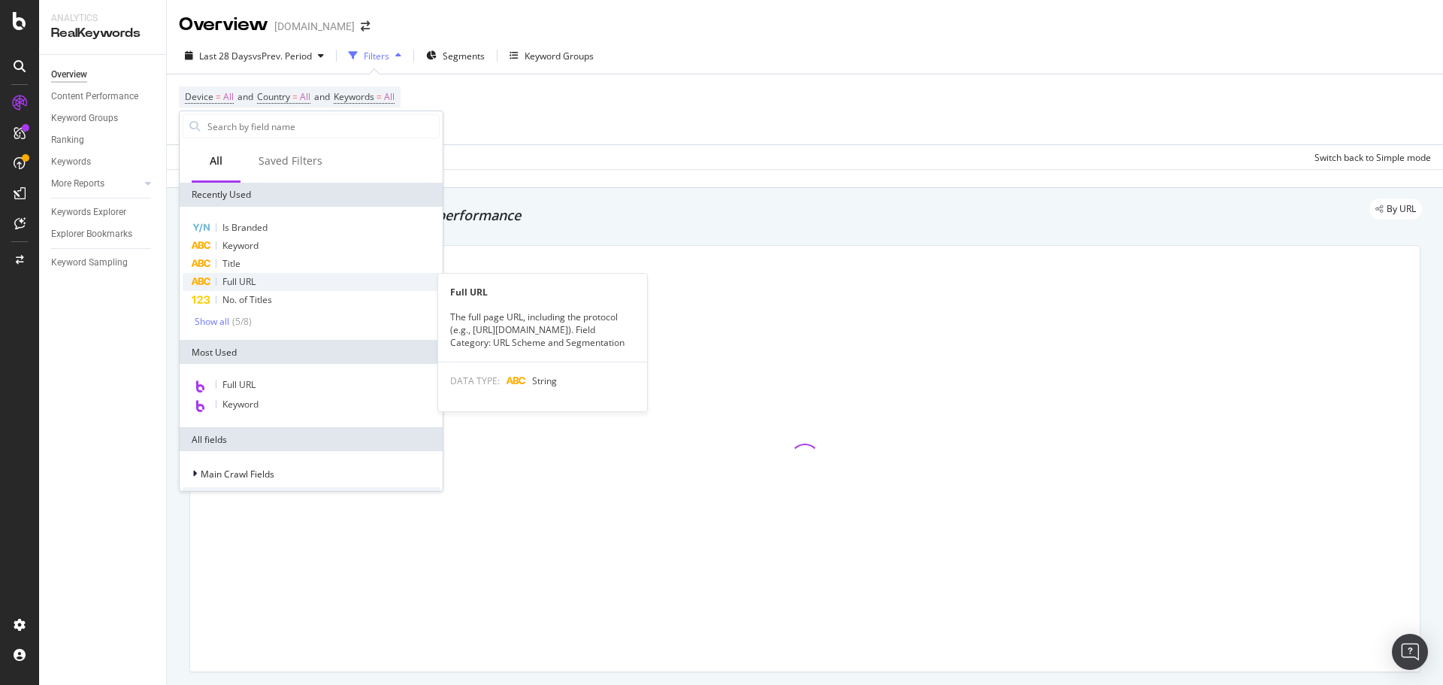
click at [248, 278] on span "Full URL" at bounding box center [238, 281] width 33 height 13
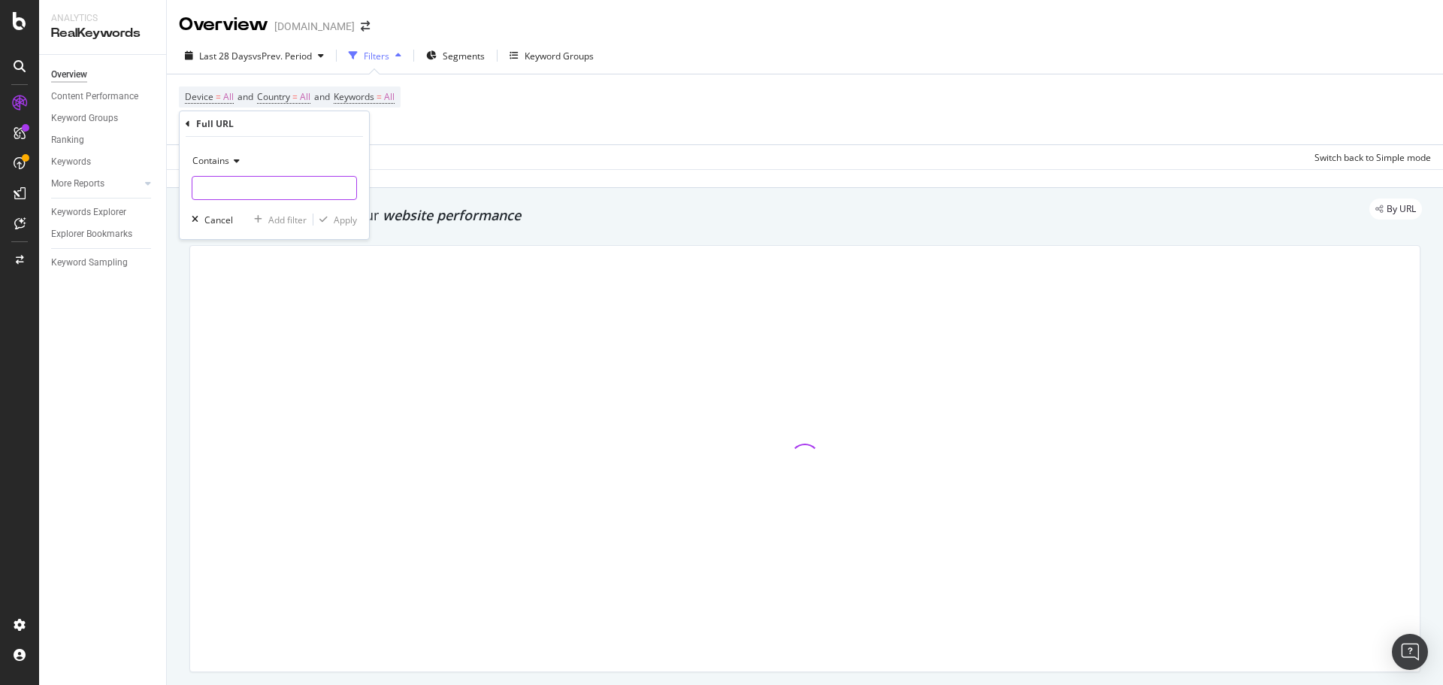
click at [235, 183] on input "text" at bounding box center [274, 188] width 164 height 24
click at [221, 223] on div "Cancel" at bounding box center [218, 219] width 29 height 13
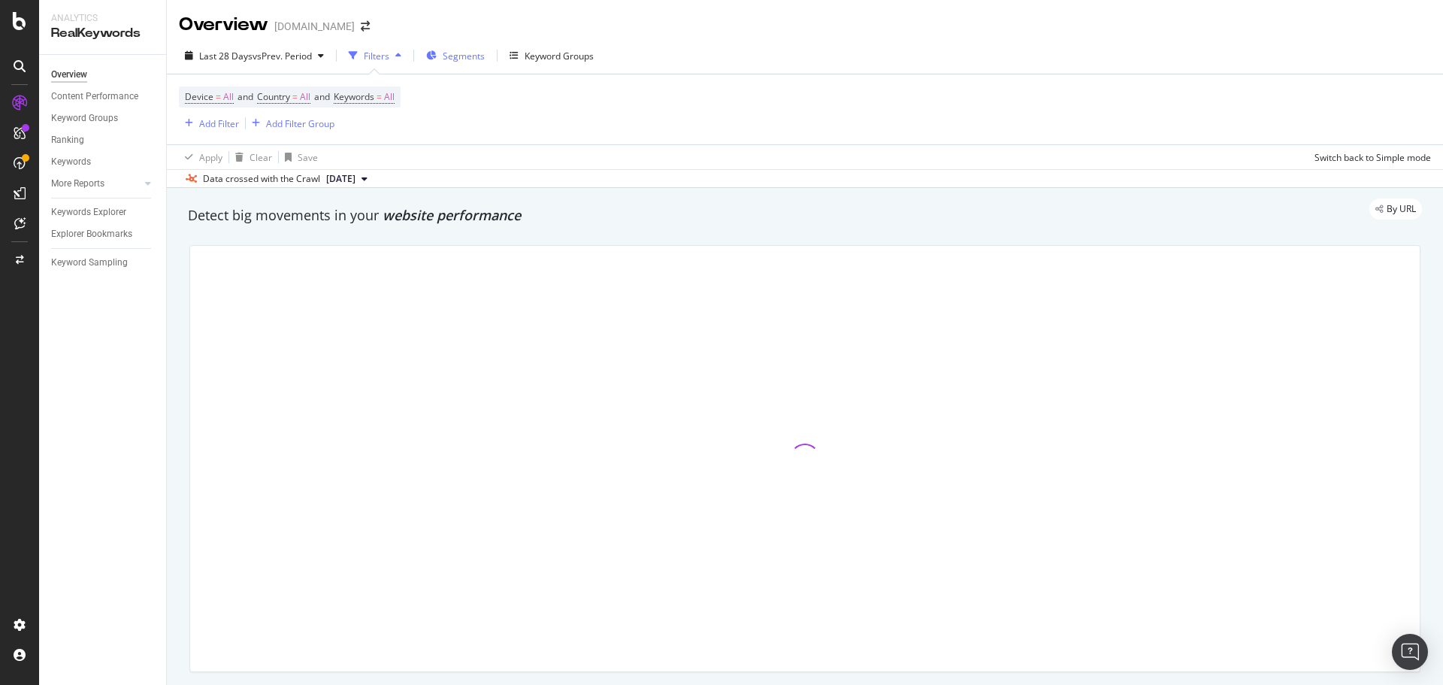
click at [463, 61] on span "Segments" at bounding box center [464, 56] width 42 height 13
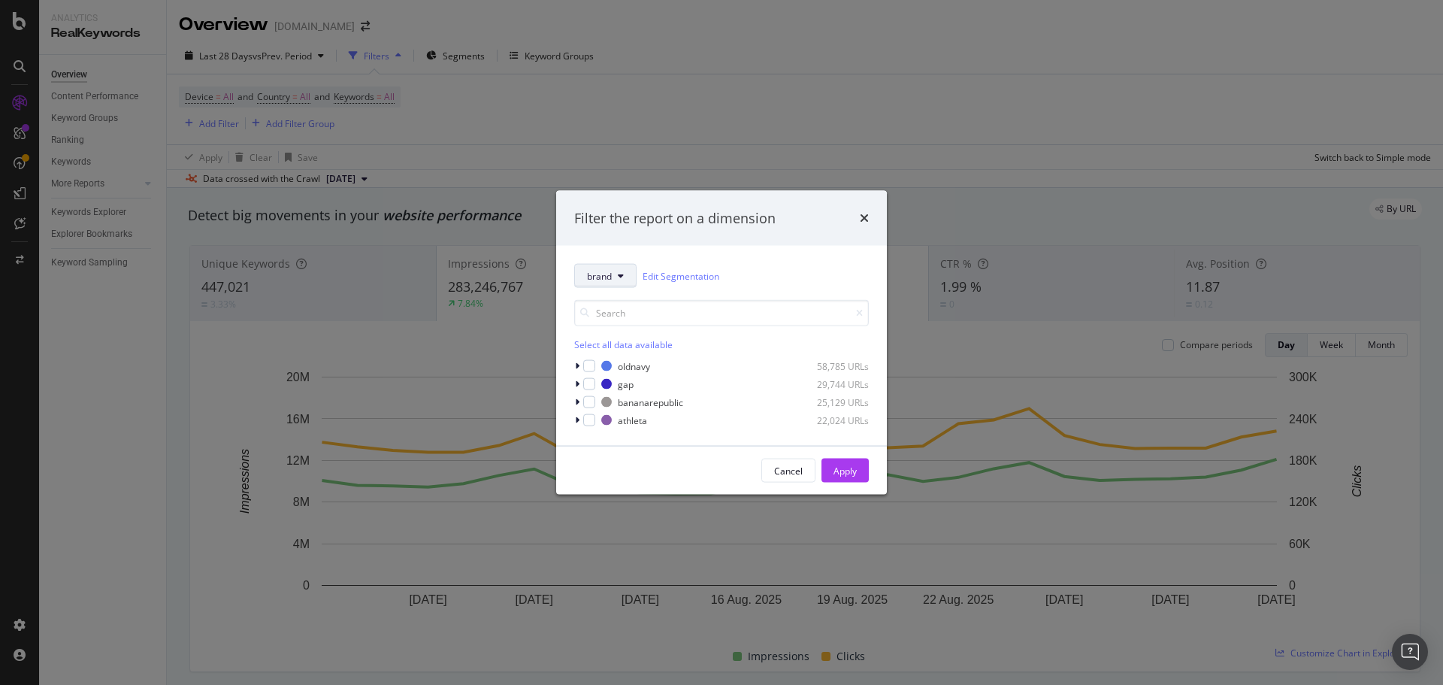
click at [616, 270] on button "brand" at bounding box center [605, 276] width 62 height 24
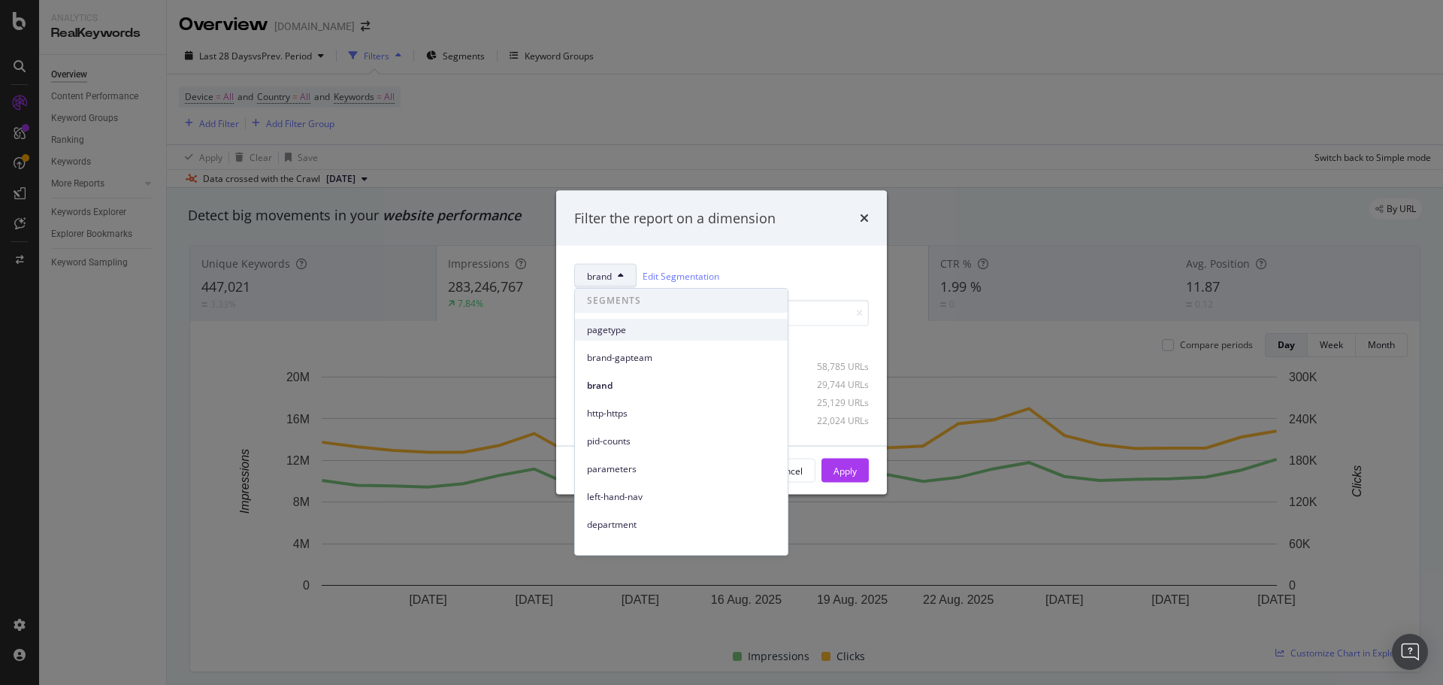
click at [634, 340] on div "pagetype" at bounding box center [681, 330] width 213 height 22
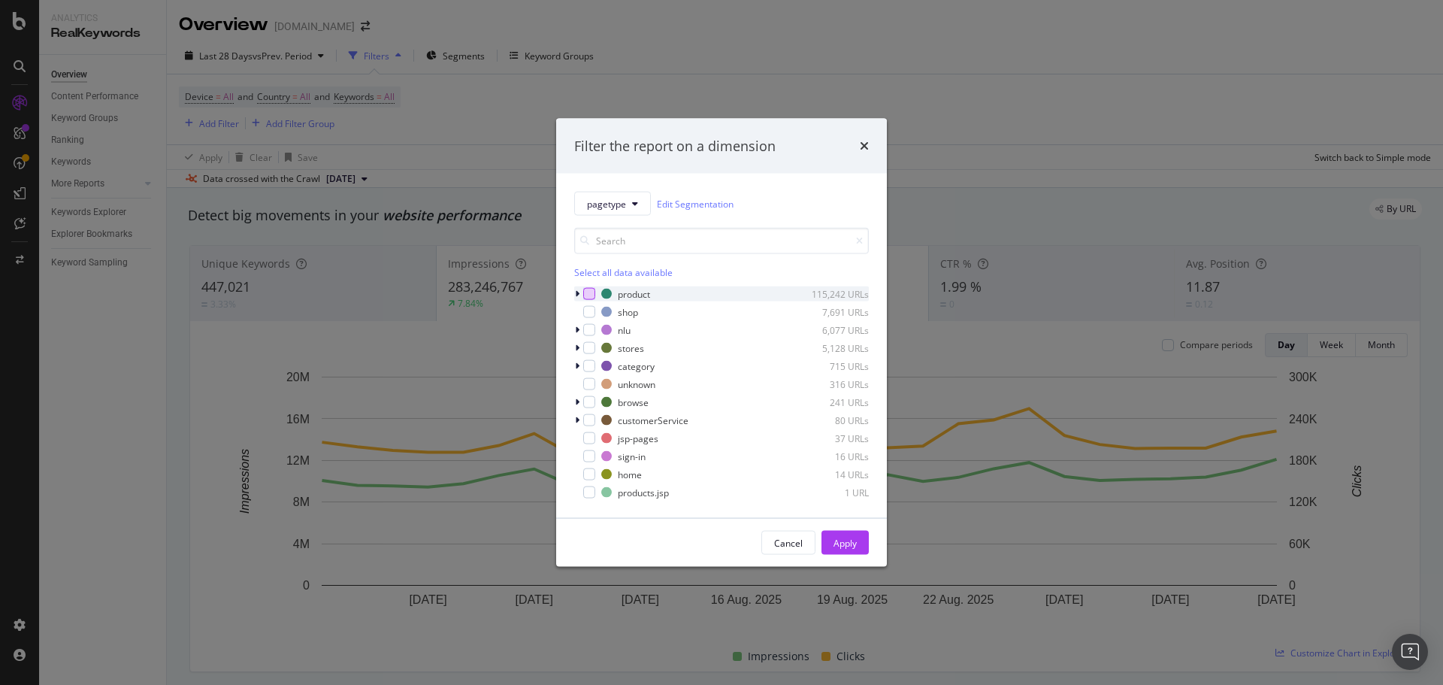
click at [594, 293] on div "modal" at bounding box center [589, 294] width 12 height 12
click at [855, 543] on div "Apply" at bounding box center [845, 542] width 23 height 13
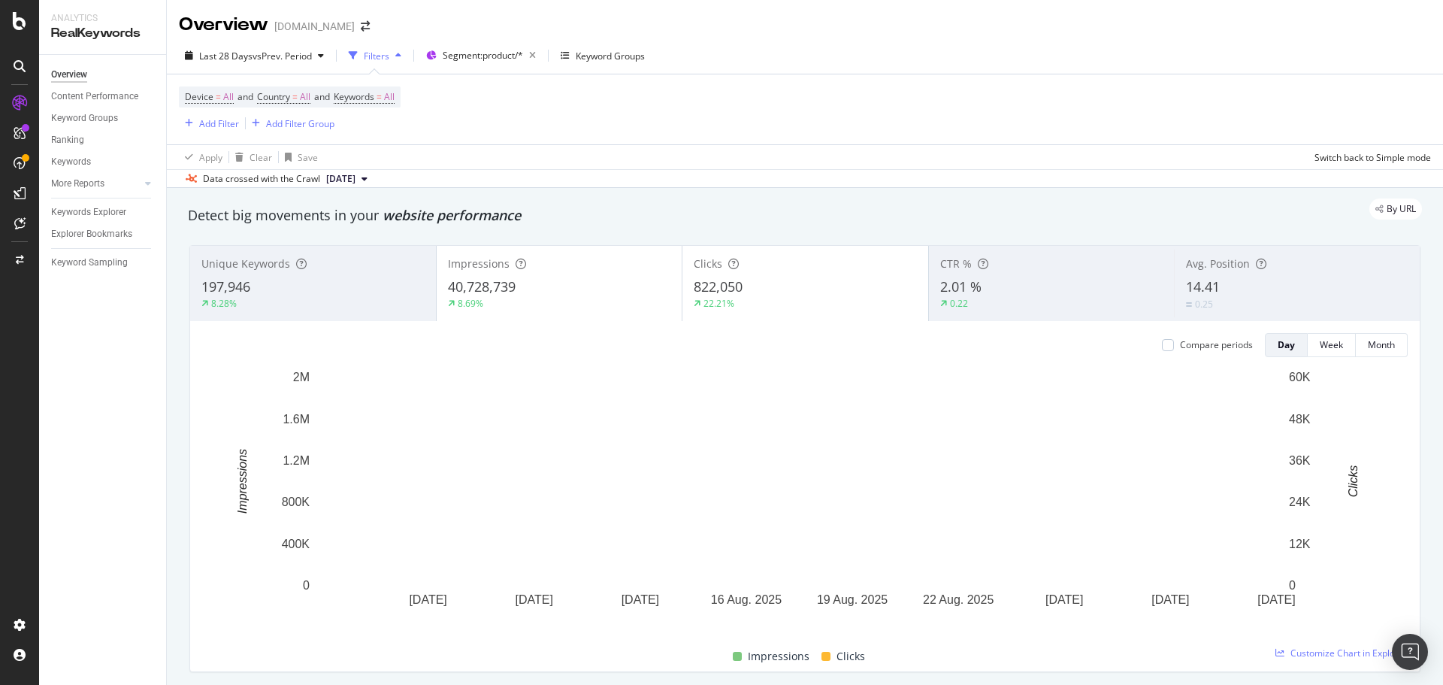
click at [783, 93] on div "Device = All and Country = All and Keywords = All Add Filter Add Filter Group" at bounding box center [805, 109] width 1252 height 70
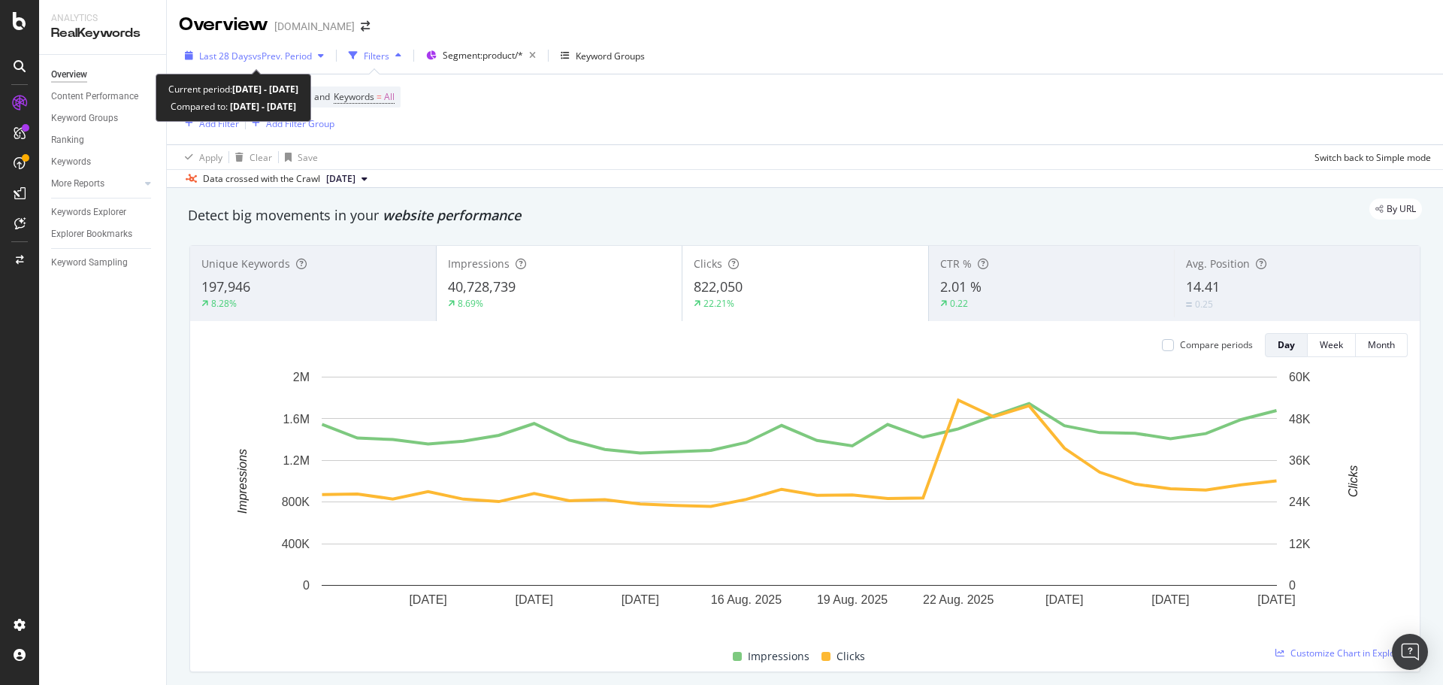
click at [231, 58] on span "Last 28 Days" at bounding box center [225, 56] width 53 height 13
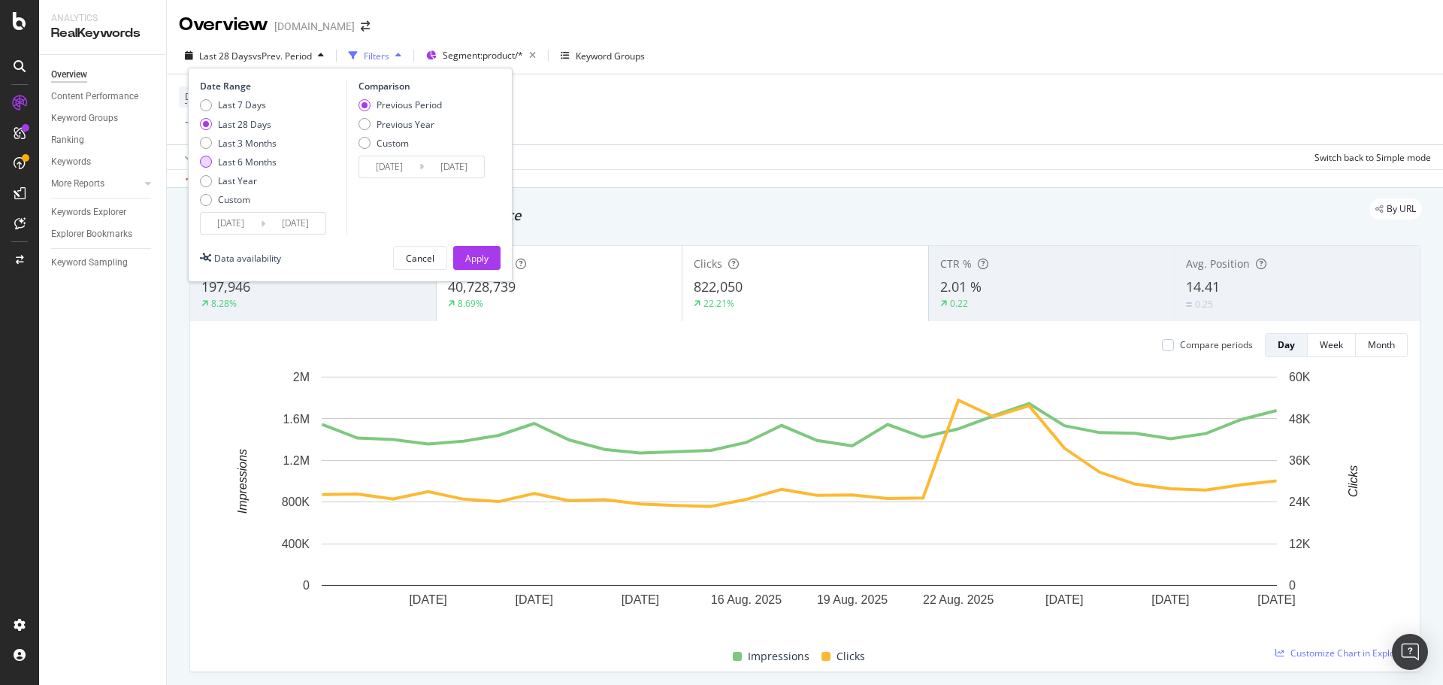
click at [265, 162] on div "Last 6 Months" at bounding box center [247, 162] width 59 height 13
type input "2025/03/01"
type input "2024/08/28"
type input "2025/02/28"
click at [403, 118] on div "Previous Year" at bounding box center [406, 124] width 58 height 13
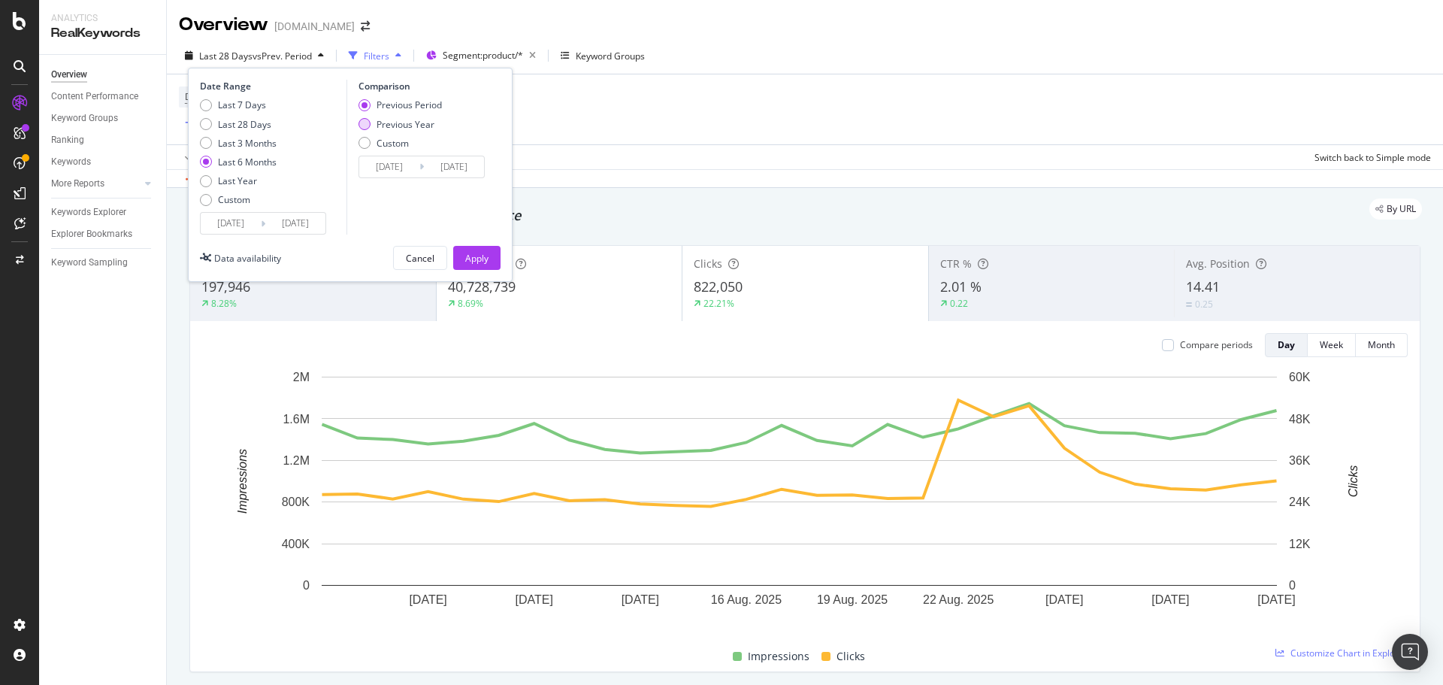
type input "2024/03/02"
type input "[DATE]"
click at [469, 258] on div "Apply" at bounding box center [476, 258] width 23 height 13
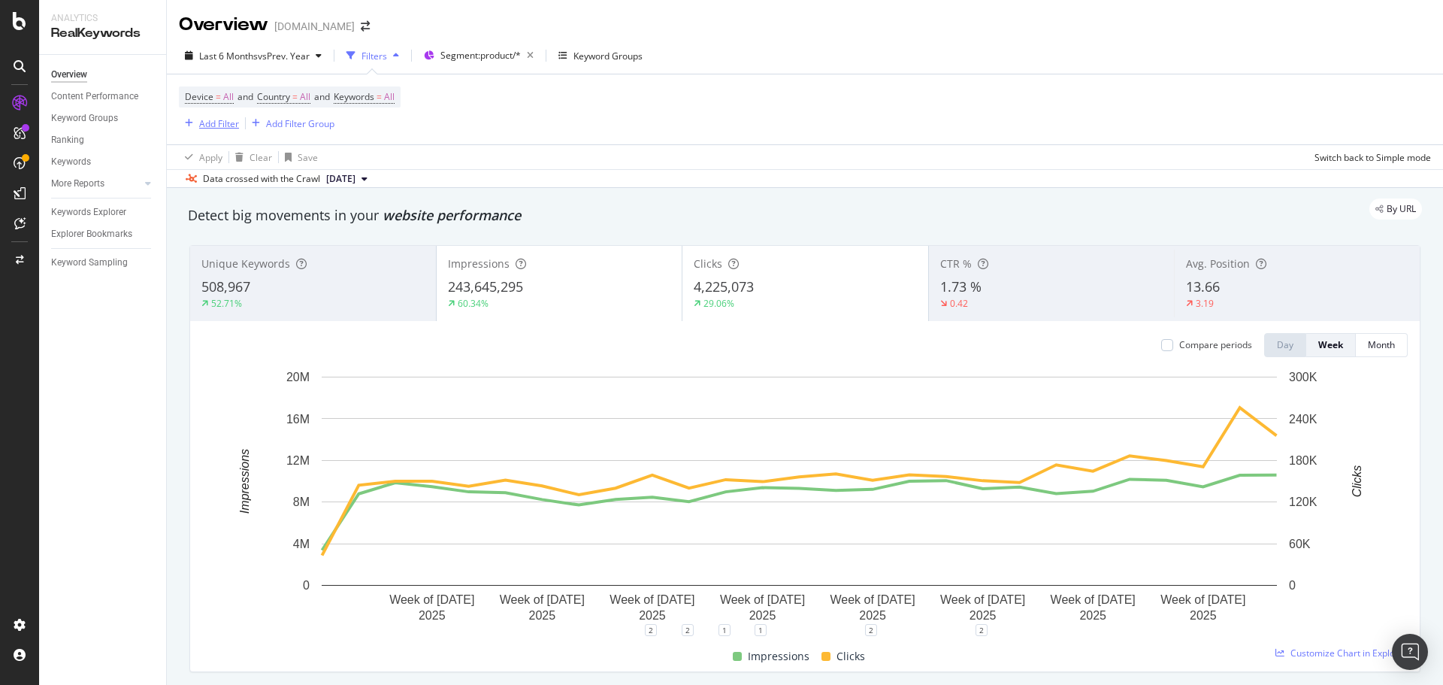
click at [230, 121] on div "Add Filter" at bounding box center [219, 123] width 40 height 13
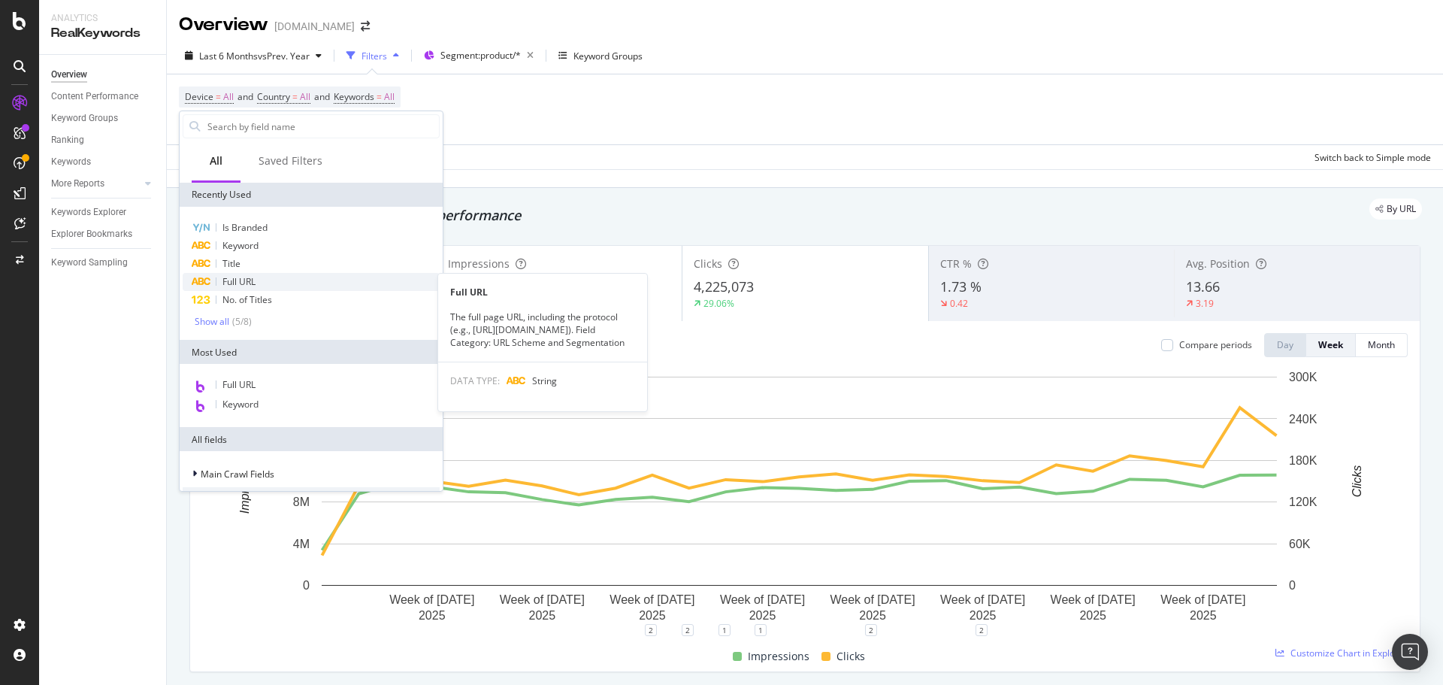
click at [265, 281] on div "Full URL" at bounding box center [311, 282] width 257 height 18
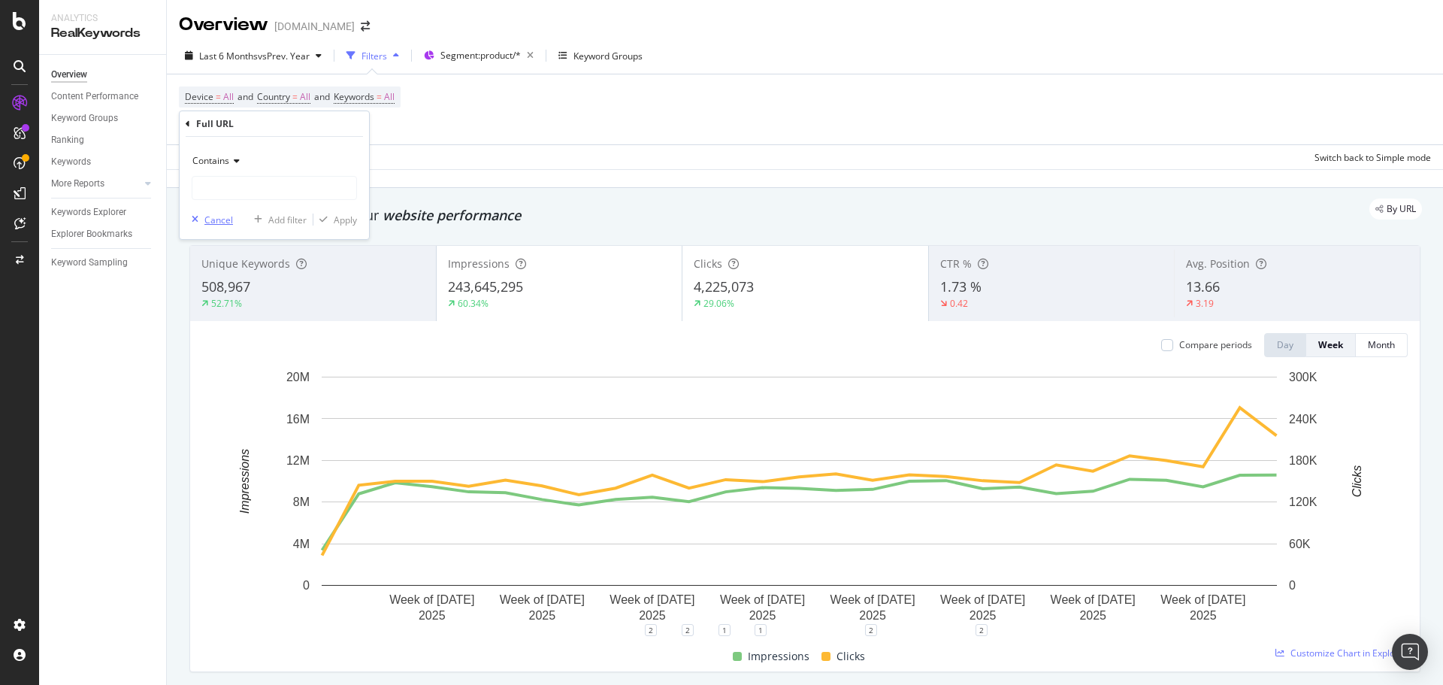
click at [220, 220] on div "Cancel" at bounding box center [218, 219] width 29 height 13
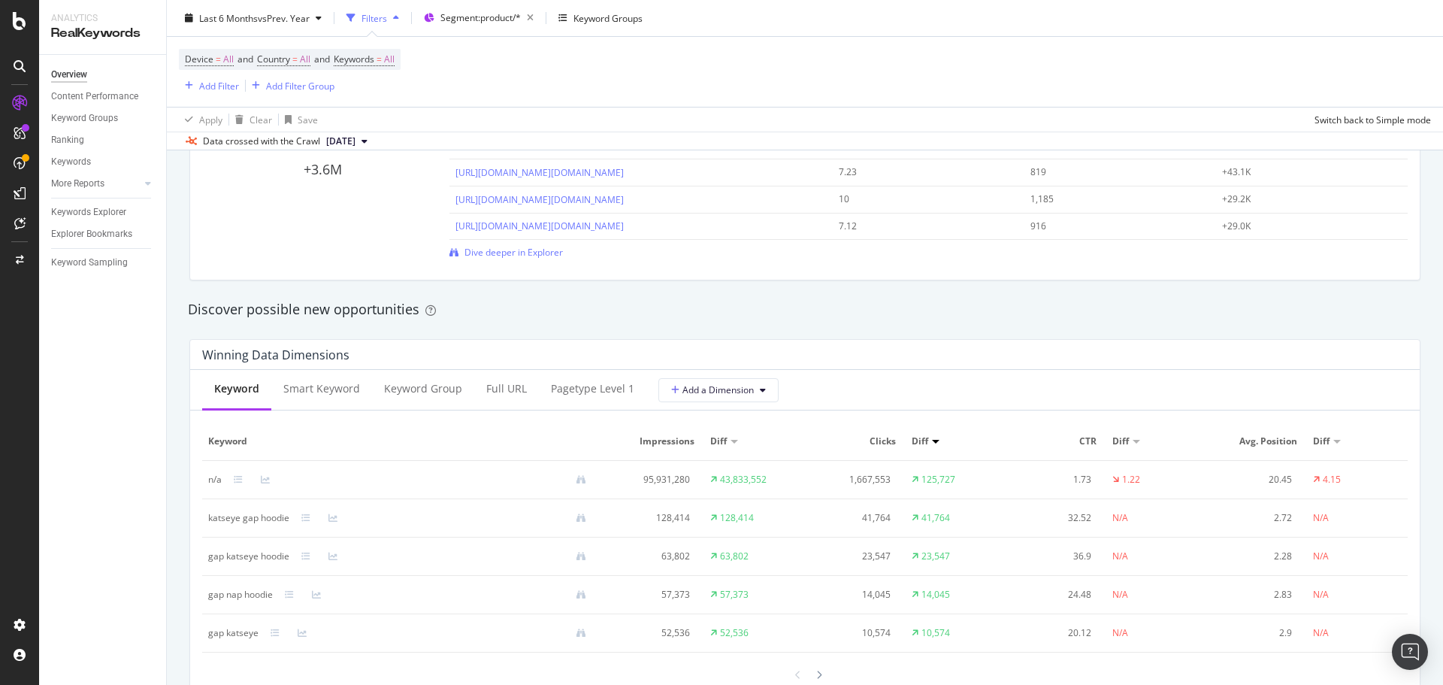
scroll to position [1203, 0]
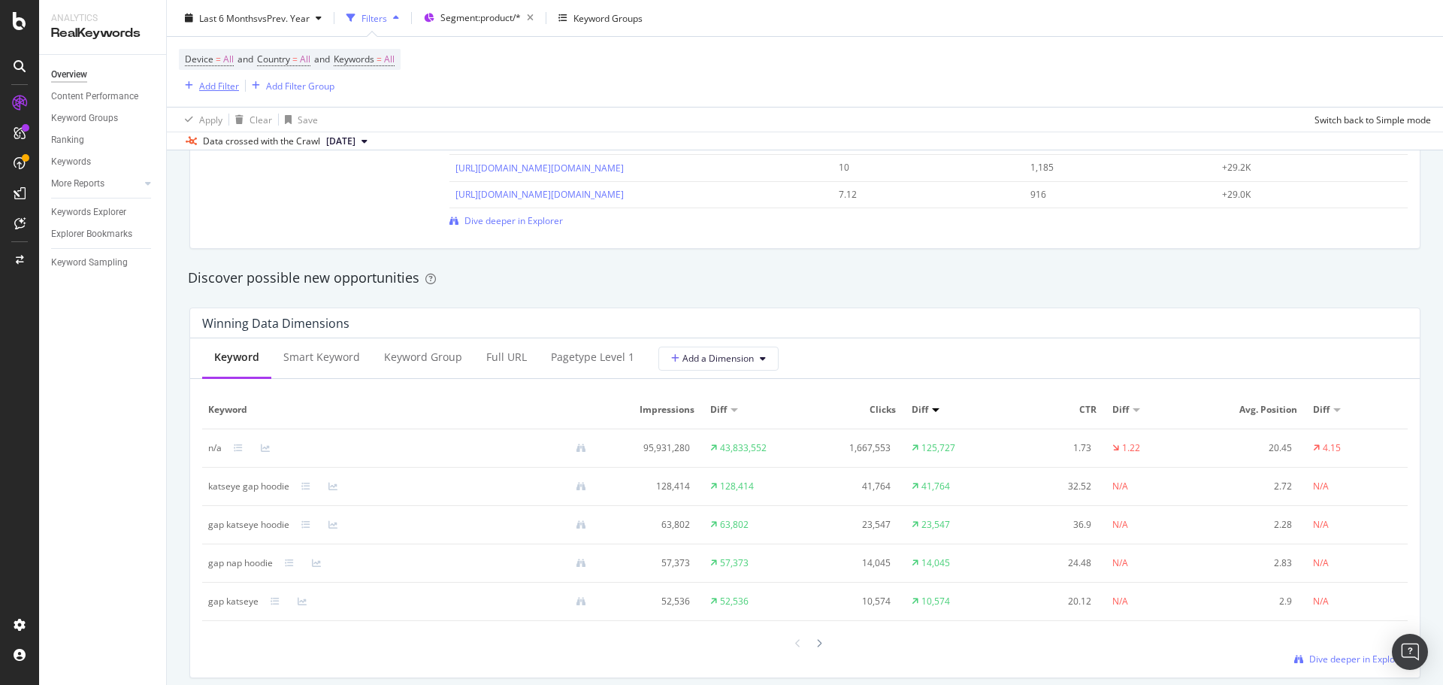
click at [214, 82] on div "Add Filter" at bounding box center [219, 85] width 40 height 13
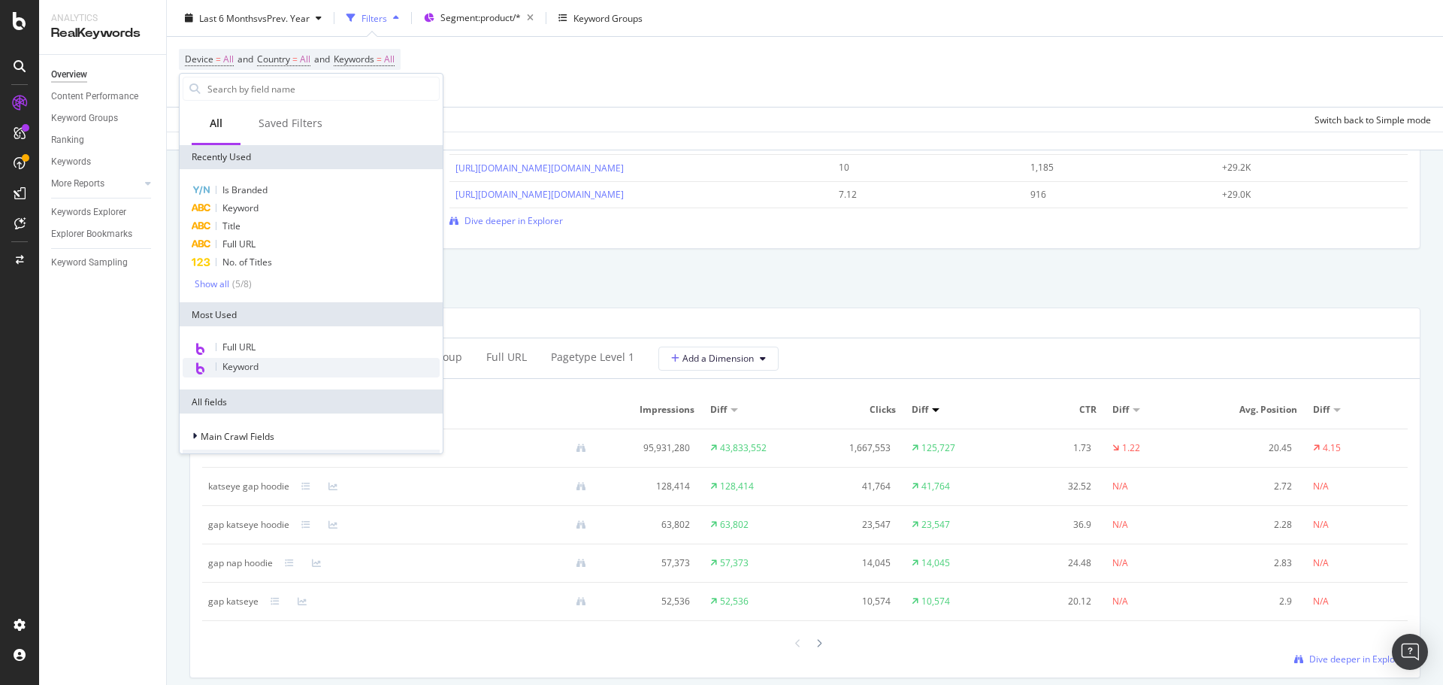
click at [243, 359] on div "Keyword" at bounding box center [311, 368] width 257 height 20
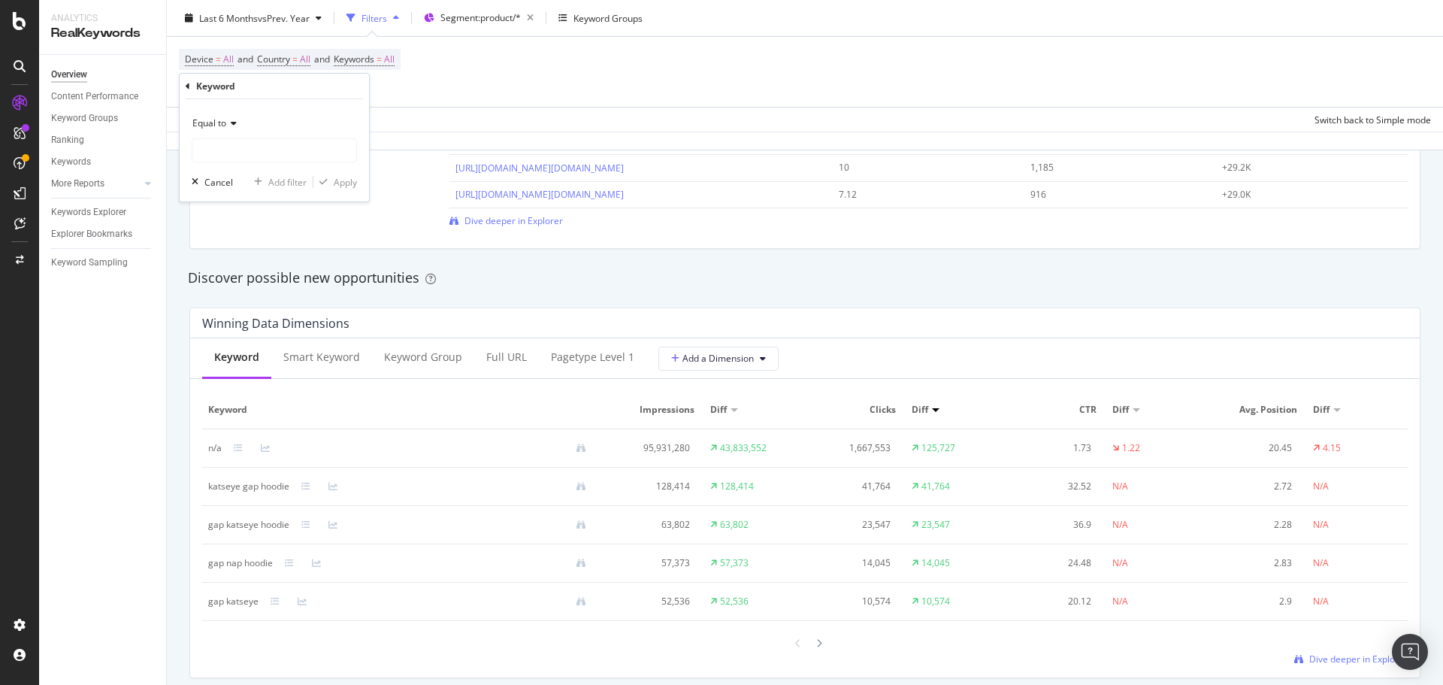
click at [229, 128] on icon at bounding box center [231, 123] width 11 height 9
click at [256, 285] on span "Doesn't contain" at bounding box center [231, 291] width 65 height 13
click at [282, 146] on input "text" at bounding box center [274, 150] width 164 height 24
type input "katseye"
click at [332, 180] on div "button" at bounding box center [323, 181] width 20 height 9
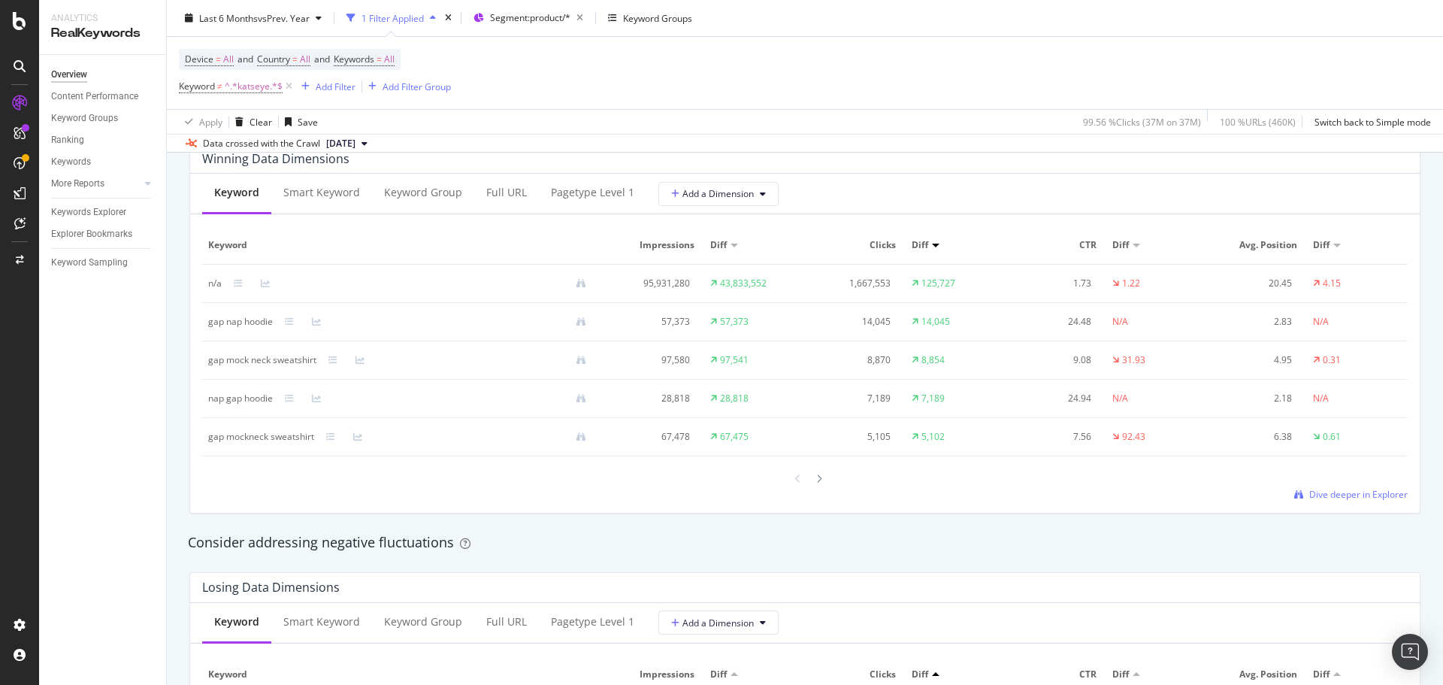
scroll to position [1430, 0]
